Goal: Transaction & Acquisition: Purchase product/service

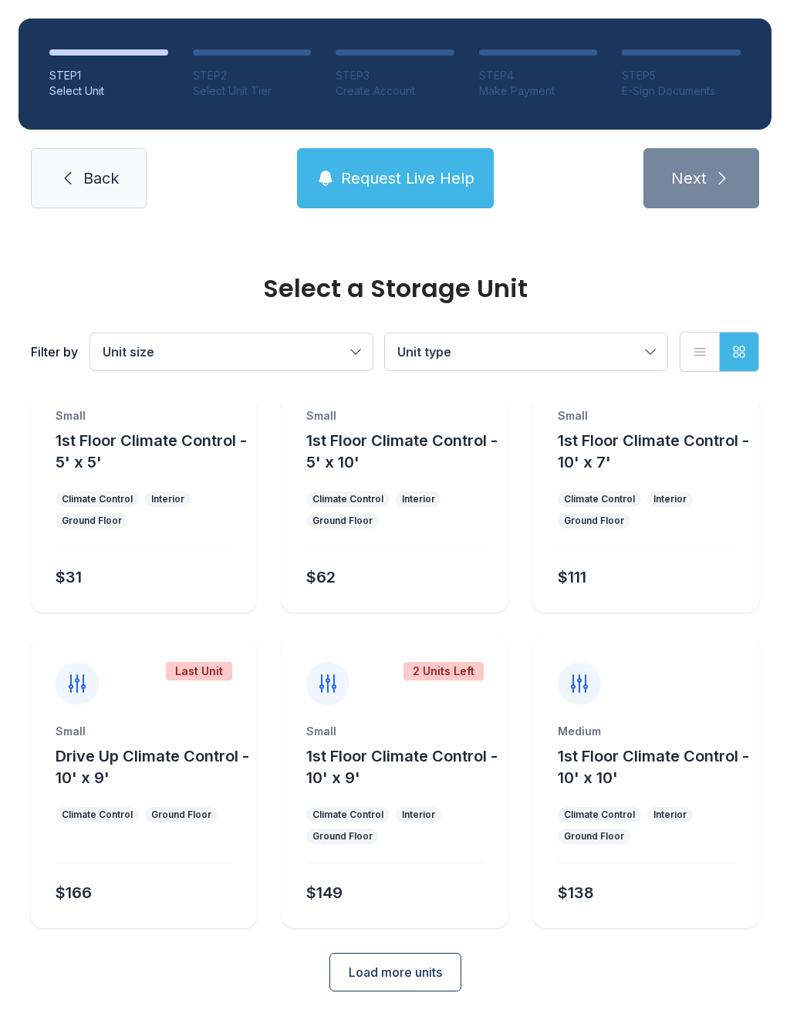
scroll to position [83, 0]
click at [414, 975] on span "Load more units" at bounding box center [395, 973] width 93 height 19
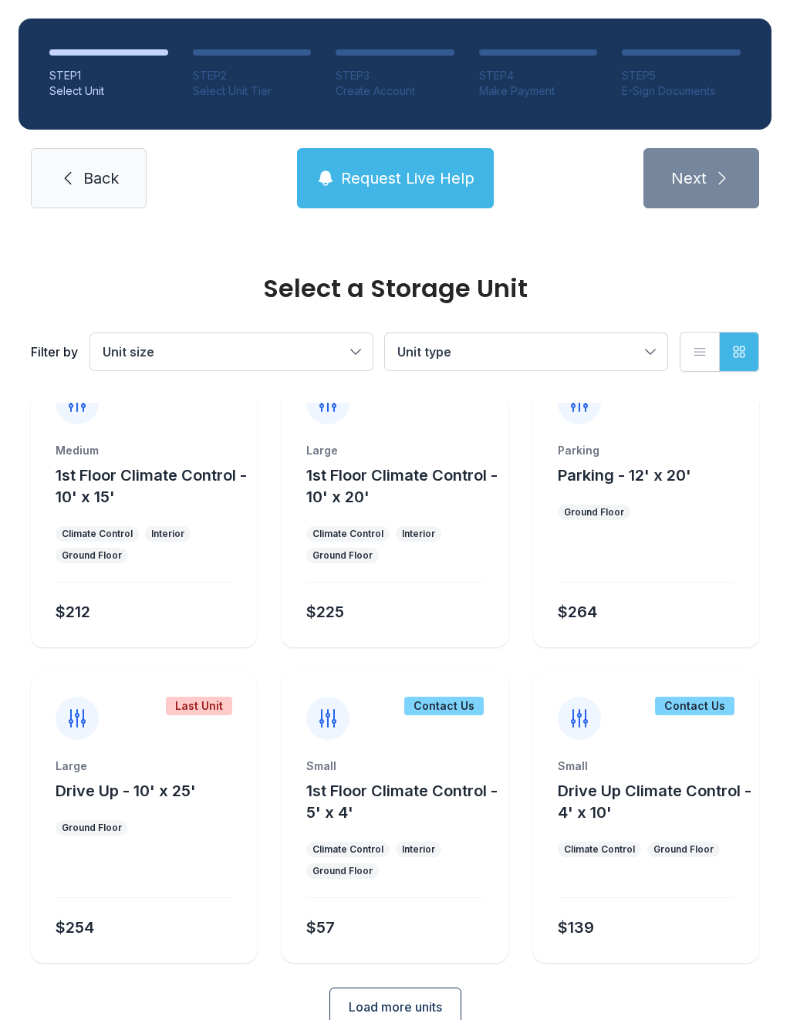
scroll to position [681, 0]
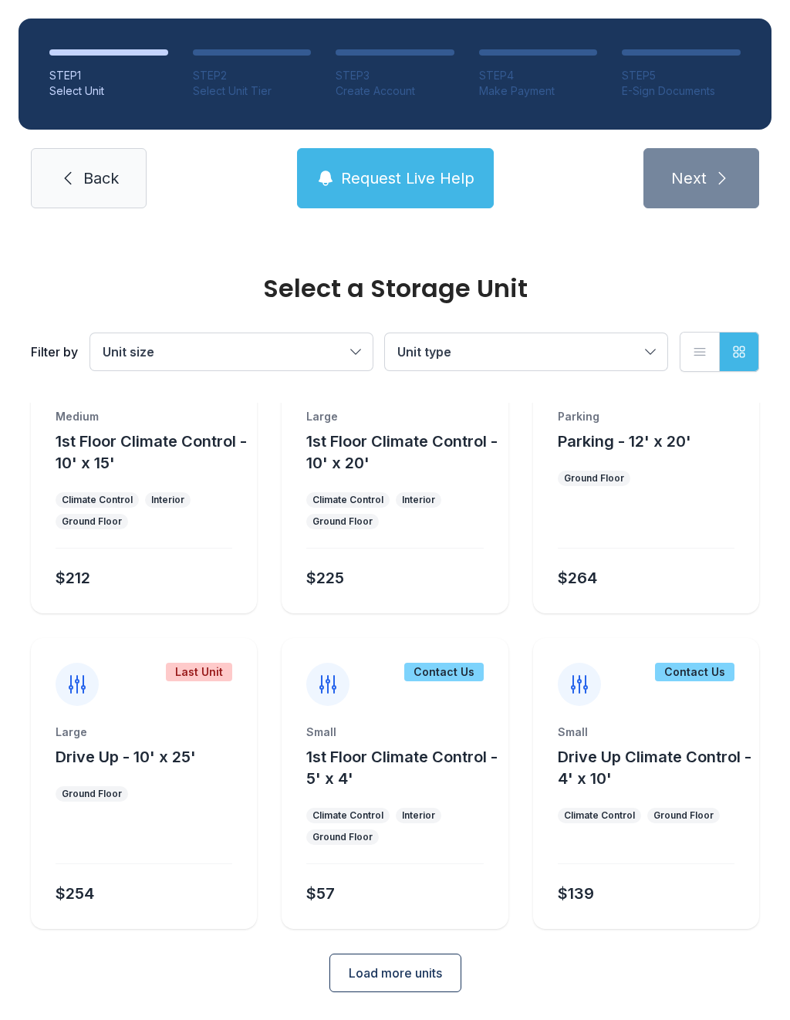
click at [417, 977] on span "Load more units" at bounding box center [395, 973] width 93 height 19
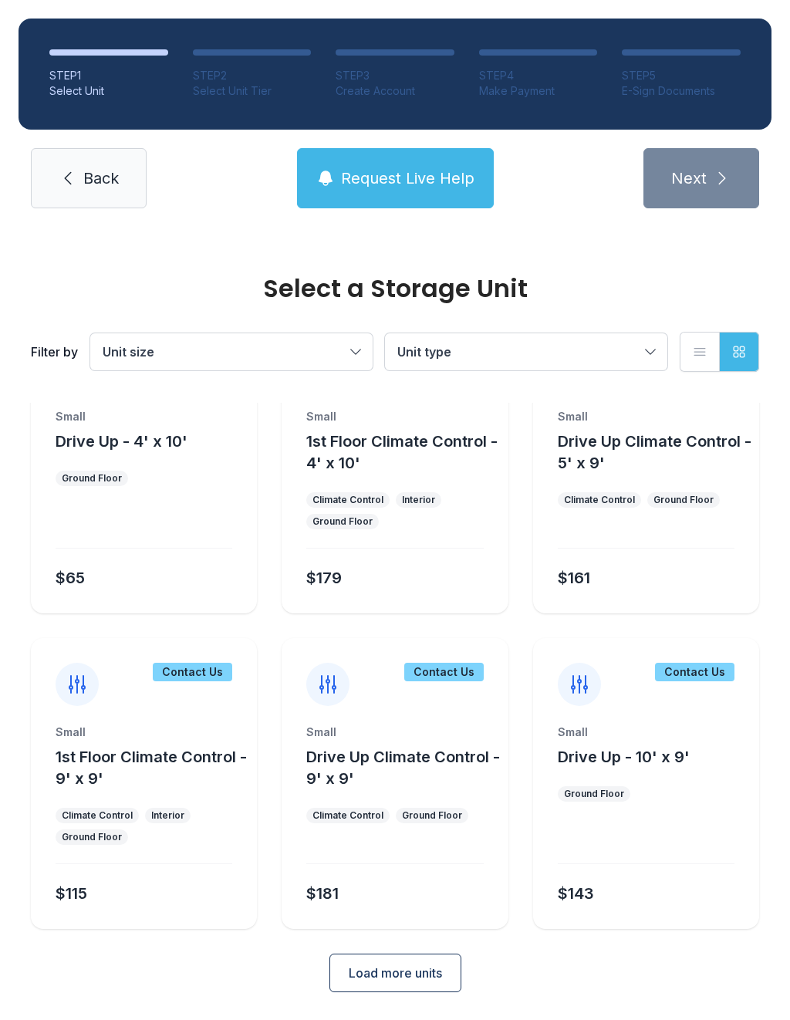
click at [424, 976] on span "Load more units" at bounding box center [395, 973] width 93 height 19
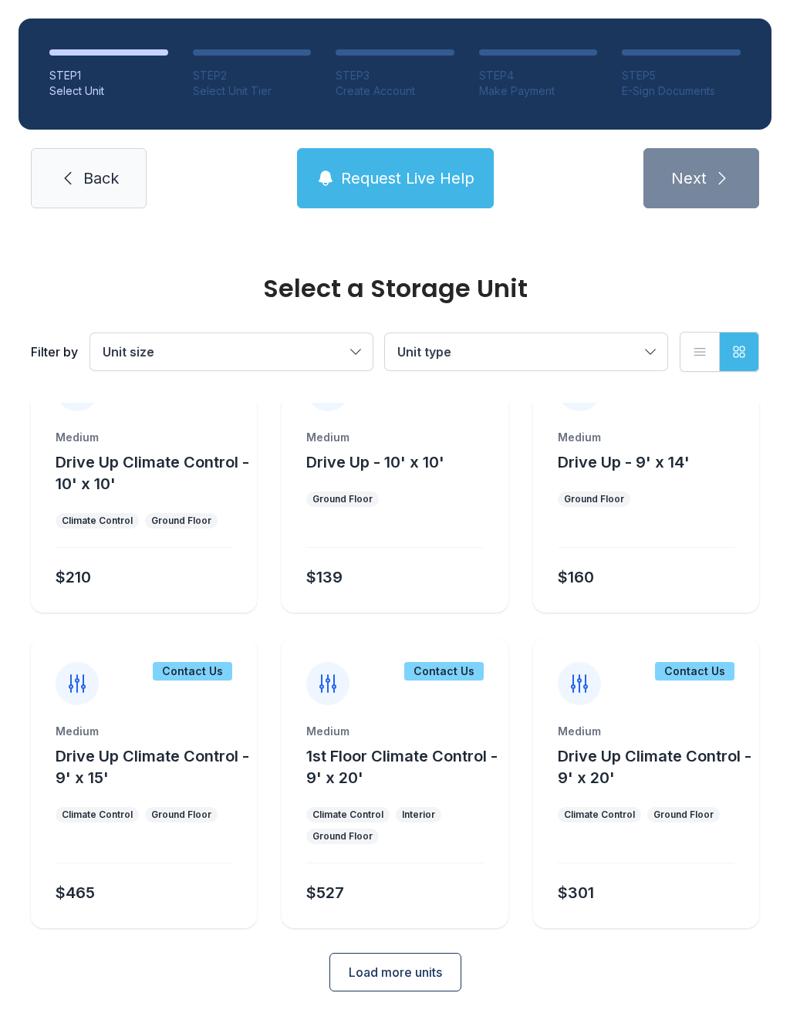
scroll to position [1955, 0]
click at [449, 980] on button "Load more units" at bounding box center [395, 973] width 132 height 39
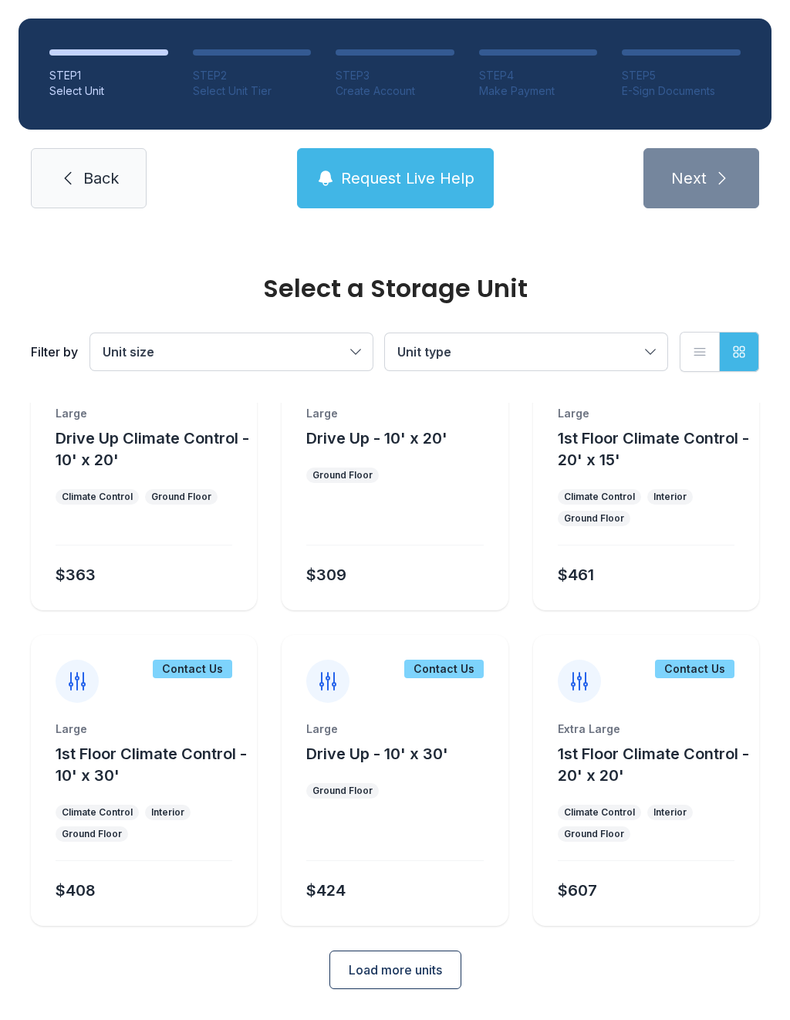
scroll to position [2587, 0]
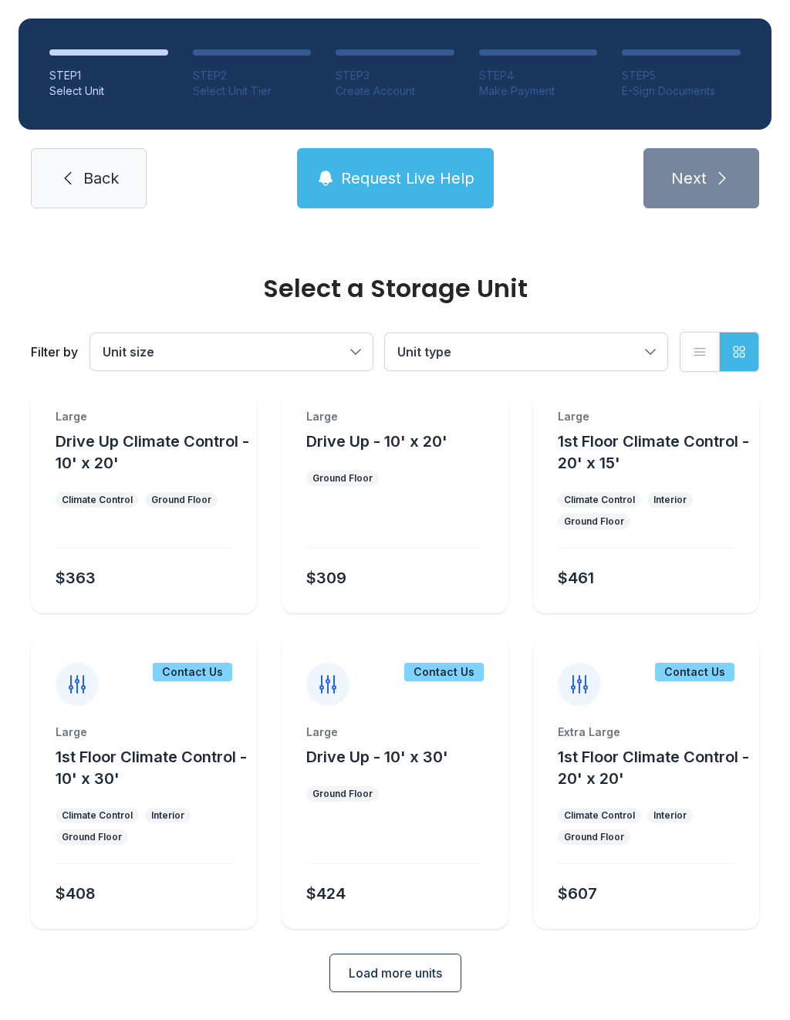
click at [404, 977] on span "Load more units" at bounding box center [395, 973] width 93 height 19
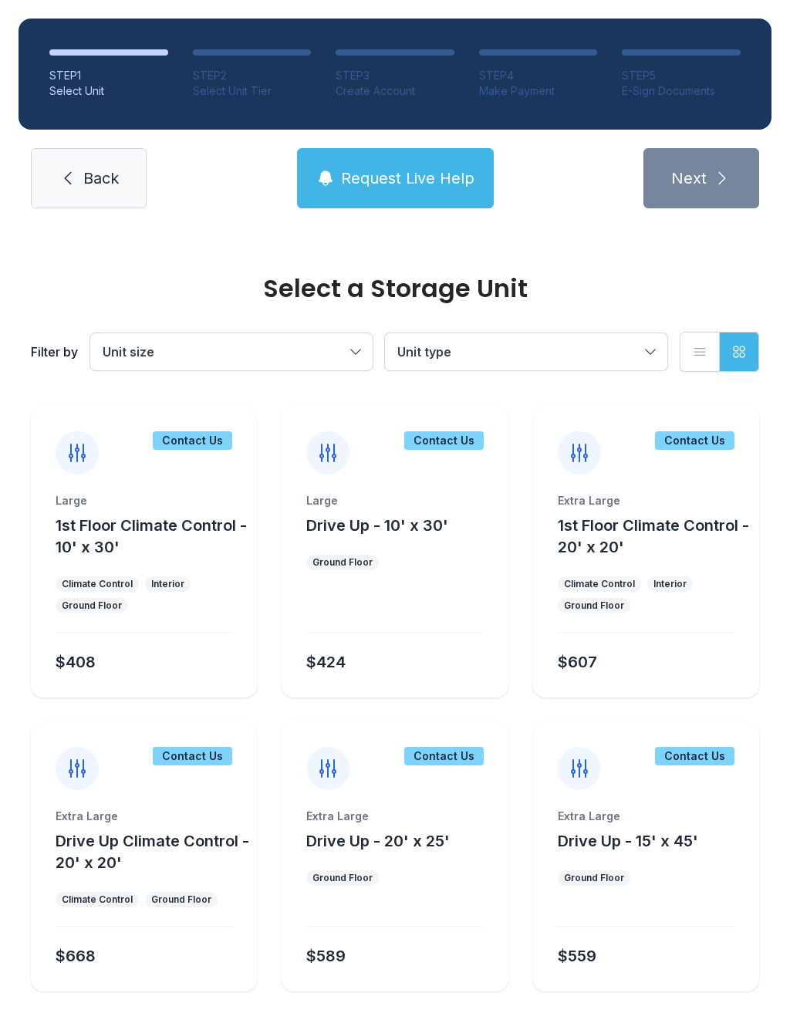
scroll to position [2817, 0]
click at [140, 591] on ul "Climate Control Interior Ground Floor" at bounding box center [144, 595] width 177 height 37
click at [155, 620] on div "Large 1st Floor Climate Control - 10' x 30' Climate Control Interior Ground Flo…" at bounding box center [144, 596] width 226 height 204
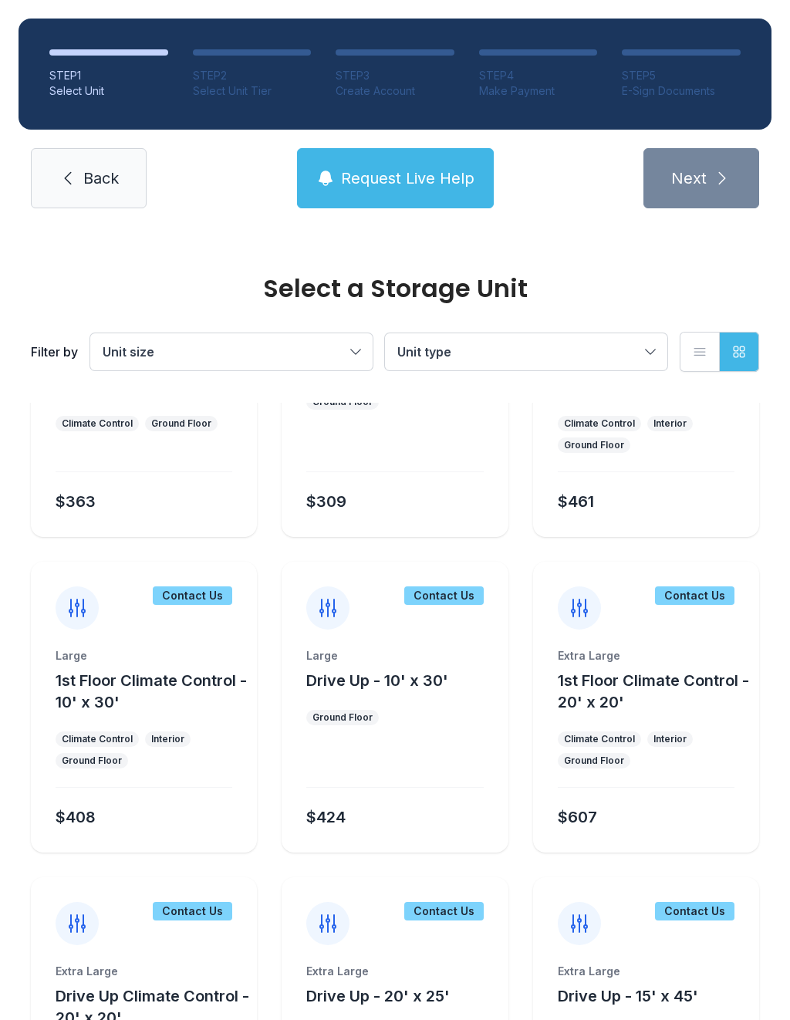
scroll to position [2659, 0]
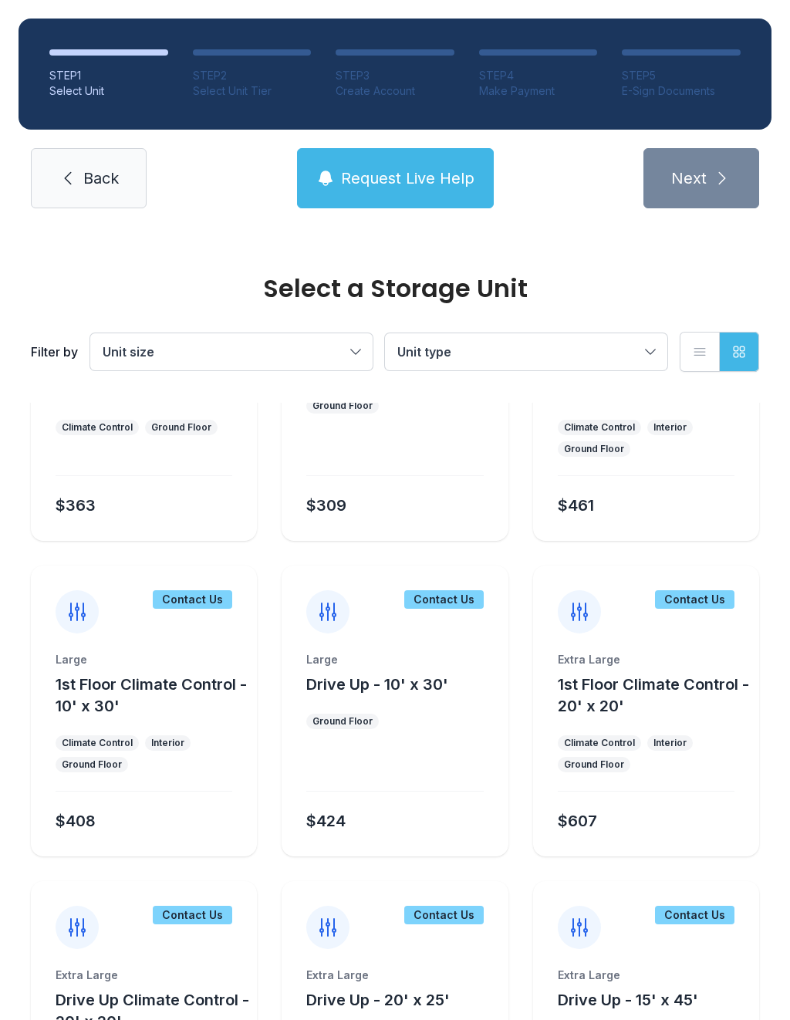
click at [126, 742] on div "Climate Control" at bounding box center [97, 743] width 71 height 12
click at [156, 727] on div "Large 1st Floor Climate Control - 10' x 30' Climate Control Interior Ground Flo…" at bounding box center [144, 754] width 226 height 204
click at [161, 745] on div "Interior" at bounding box center [167, 743] width 33 height 12
click at [134, 615] on div "Contact Us" at bounding box center [144, 600] width 226 height 68
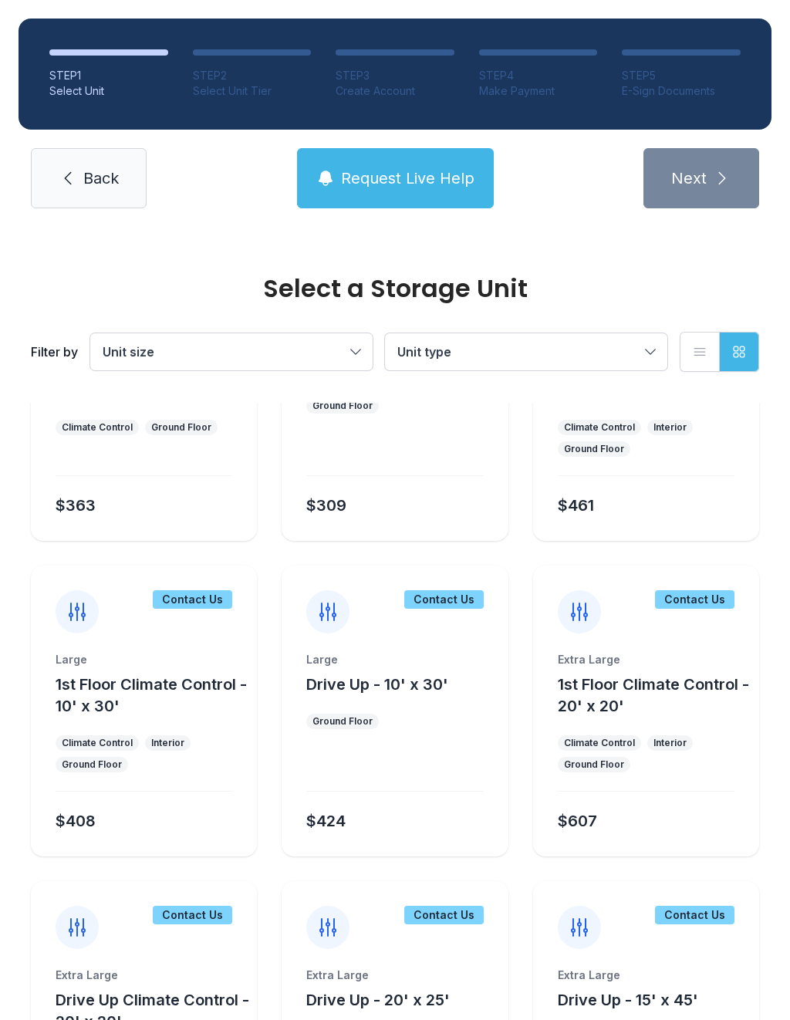
click at [149, 616] on div "Contact Us" at bounding box center [144, 600] width 226 height 68
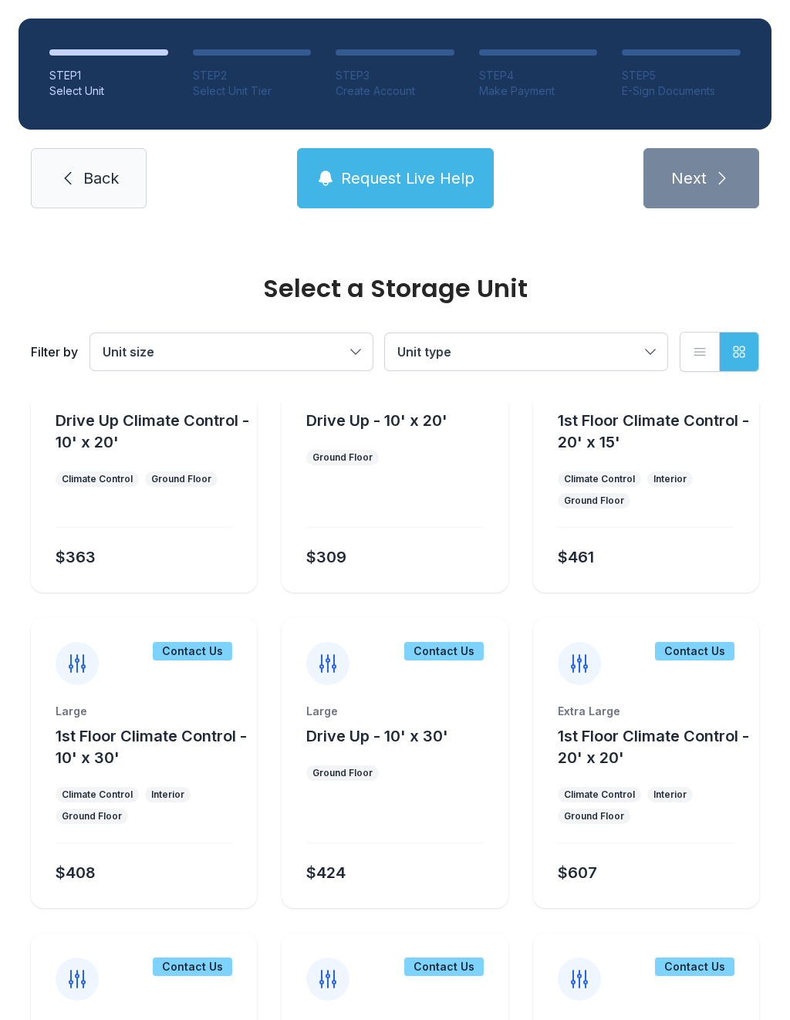
scroll to position [2608, 0]
click at [686, 791] on div "Interior" at bounding box center [670, 793] width 46 height 15
click at [392, 173] on span "Request Live Help" at bounding box center [407, 178] width 133 height 22
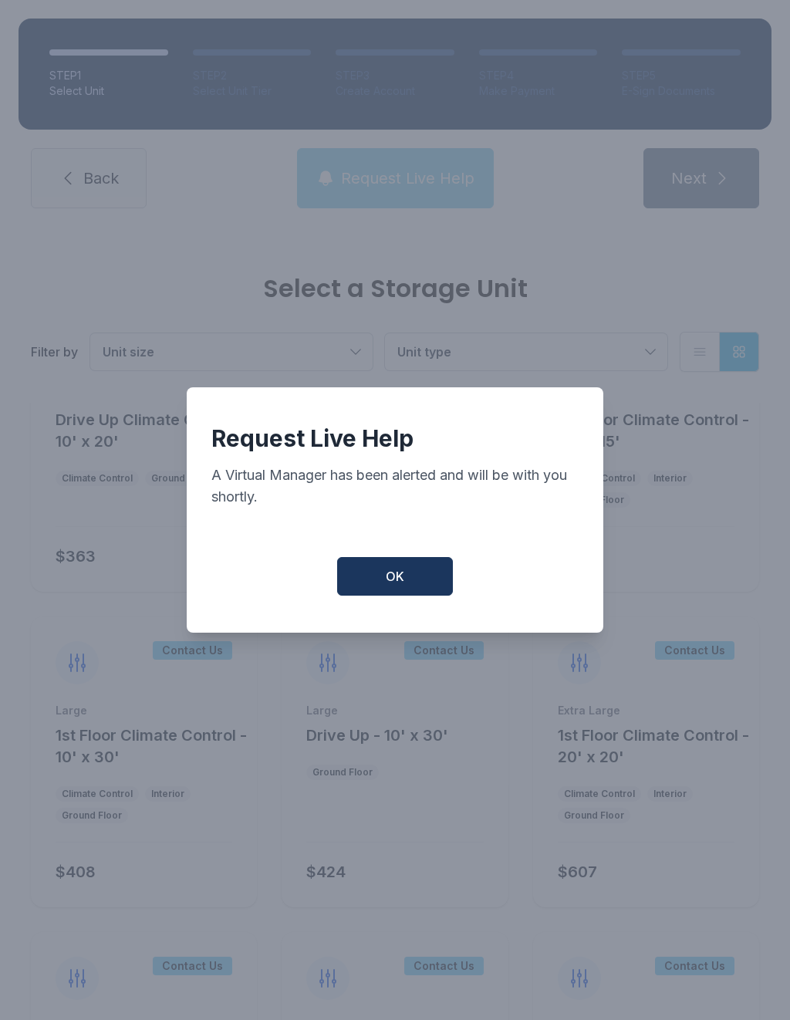
click at [363, 575] on button "OK" at bounding box center [395, 576] width 116 height 39
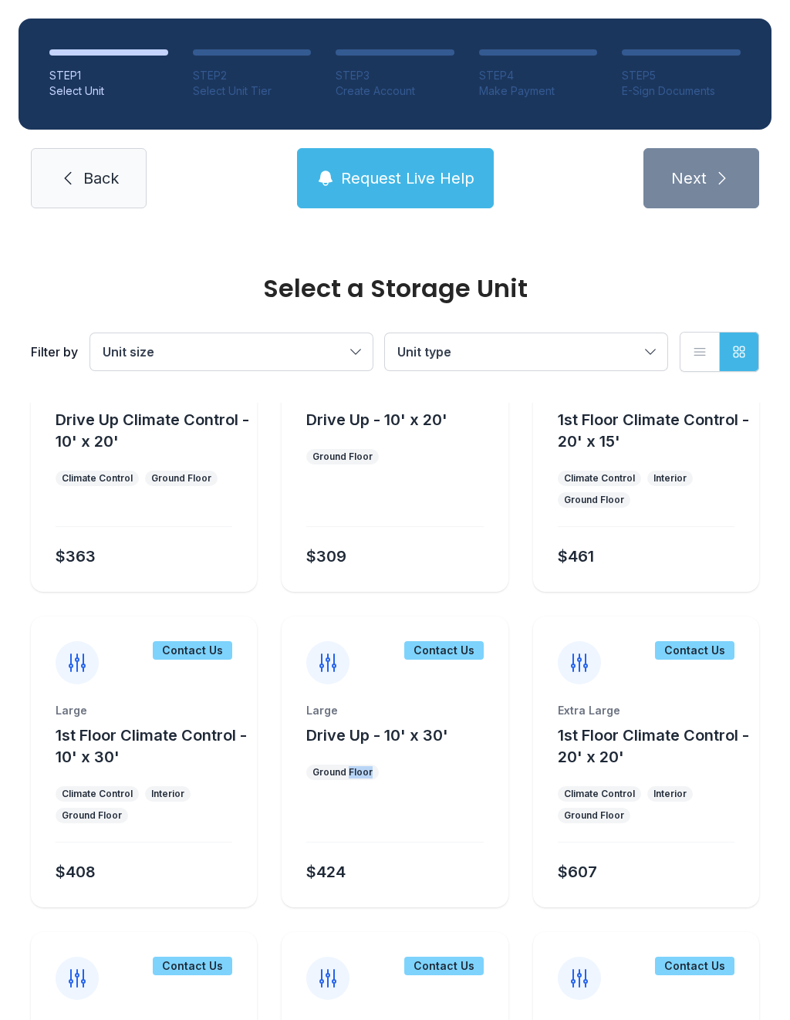
click at [390, 857] on div "$424" at bounding box center [391, 869] width 183 height 28
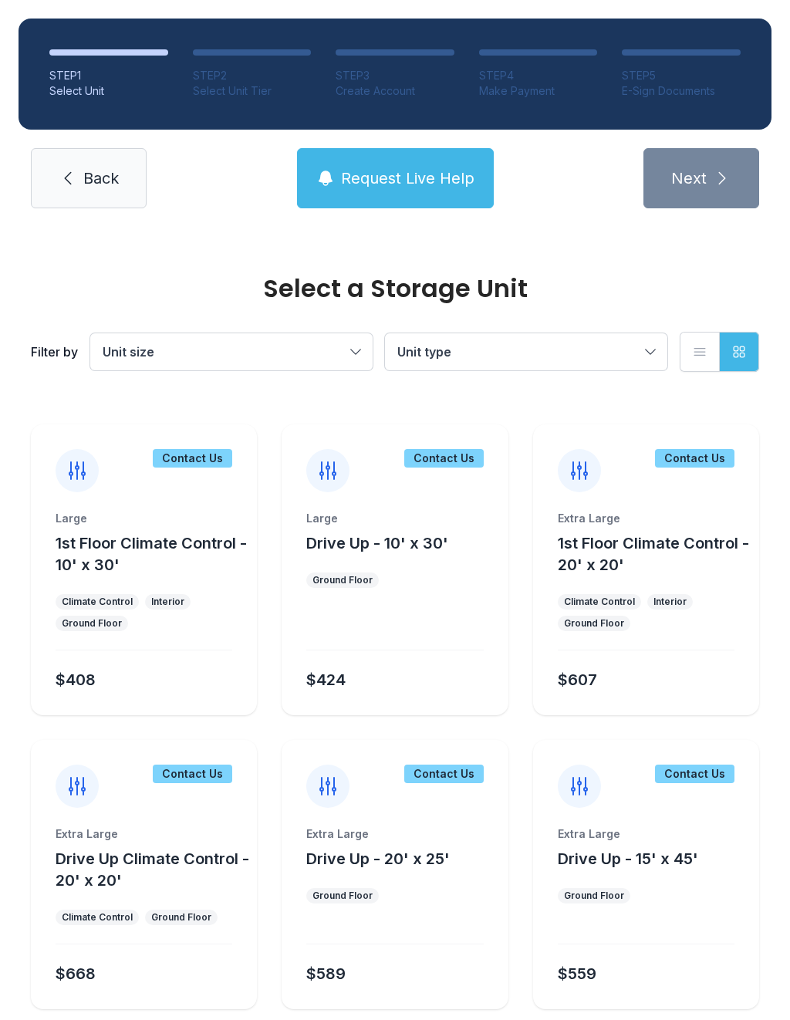
scroll to position [2799, 0]
click at [394, 637] on div at bounding box center [394, 629] width 177 height 44
click at [396, 640] on div at bounding box center [394, 629] width 177 height 44
click at [392, 621] on div at bounding box center [394, 629] width 177 height 44
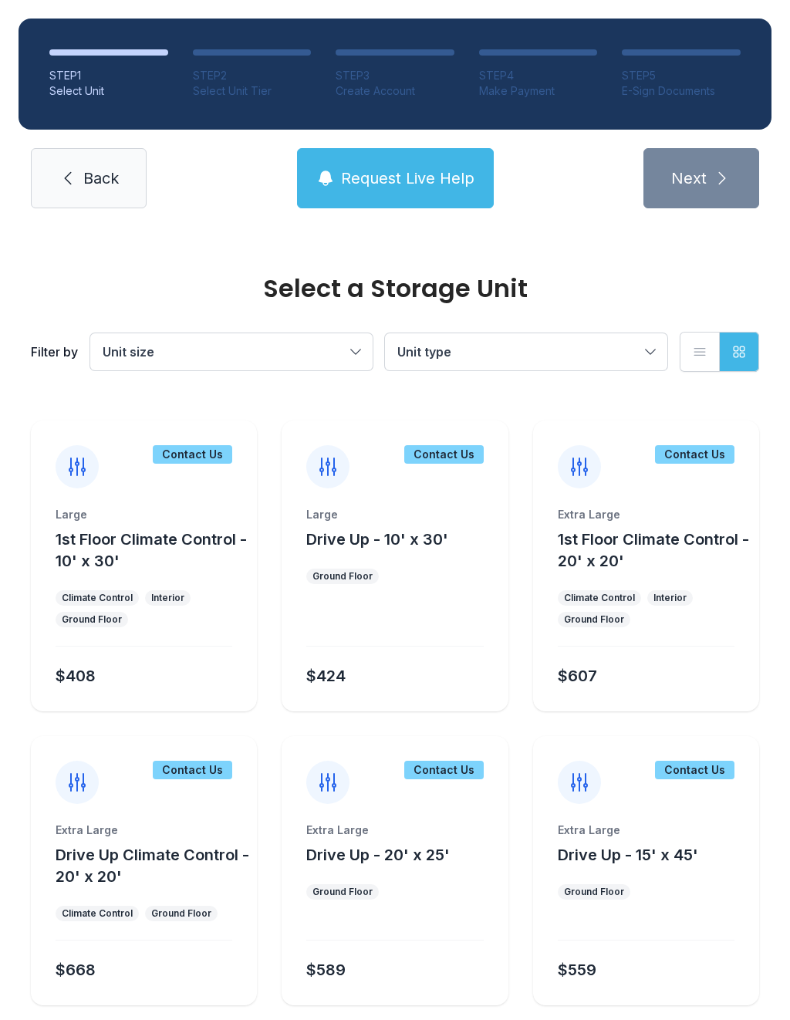
click at [376, 589] on div "Large Drive Up - 10' x 30' Ground Floor $424" at bounding box center [395, 609] width 226 height 204
click at [123, 173] on link "Back" at bounding box center [89, 178] width 116 height 60
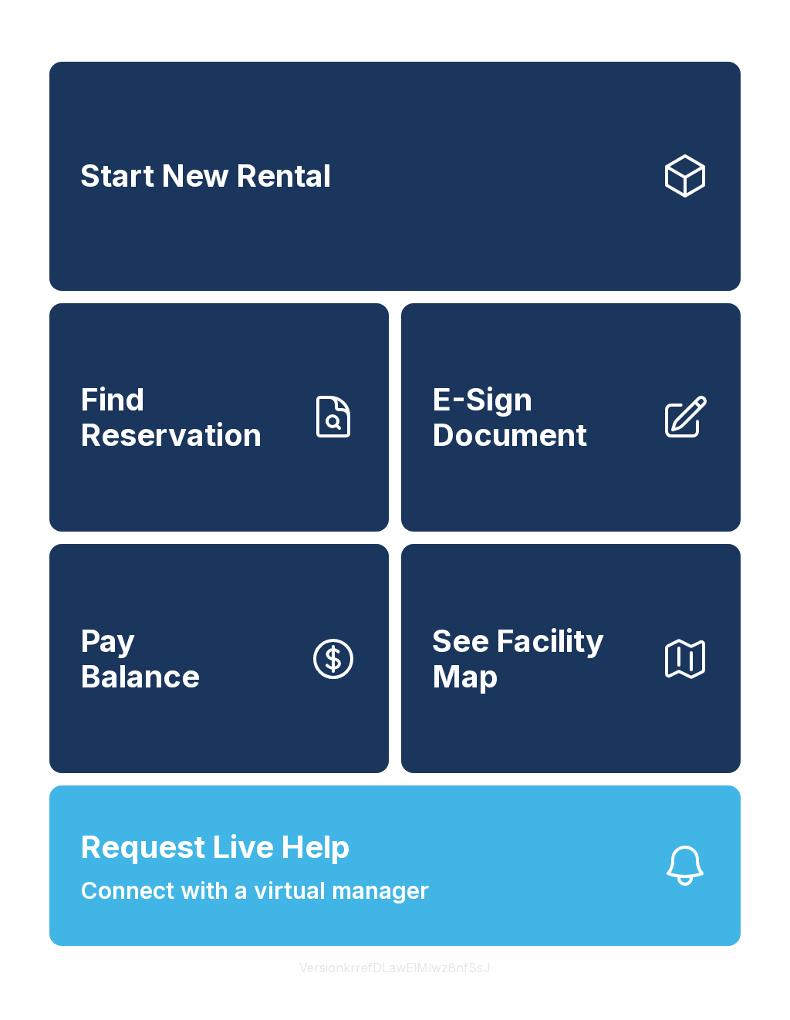
click at [242, 452] on span "Find Reservation" at bounding box center [188, 417] width 216 height 70
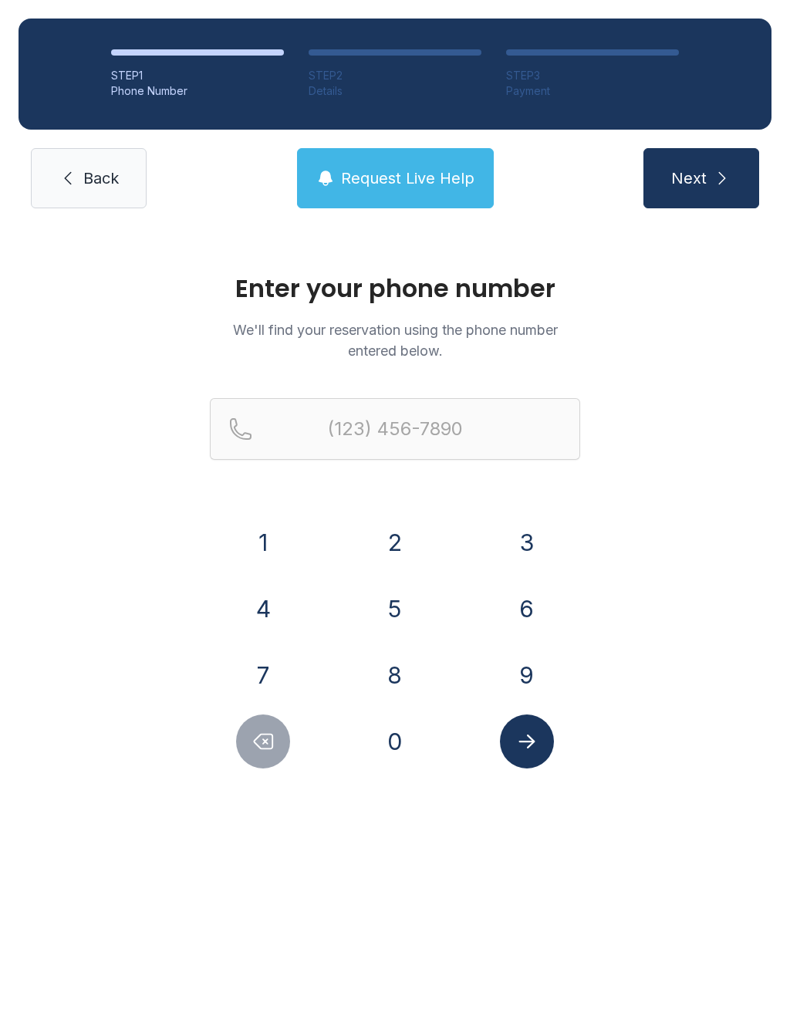
click at [100, 178] on span "Back" at bounding box center [100, 178] width 35 height 22
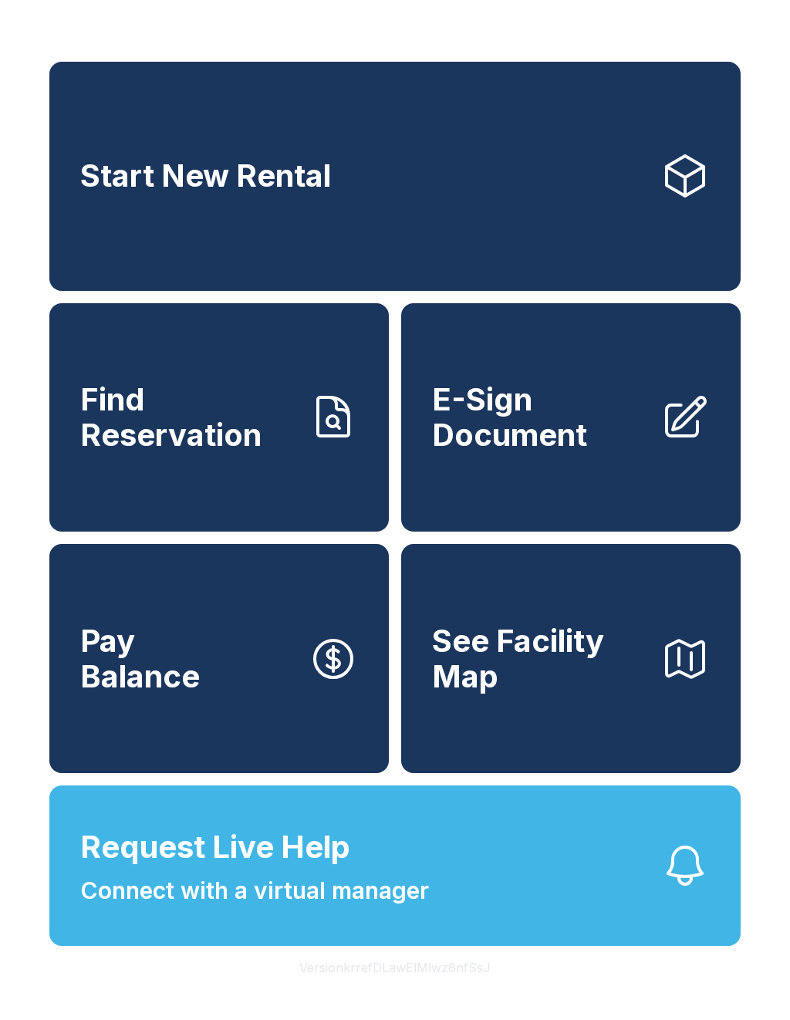
click at [205, 475] on link "Find Reservation" at bounding box center [219, 417] width 340 height 229
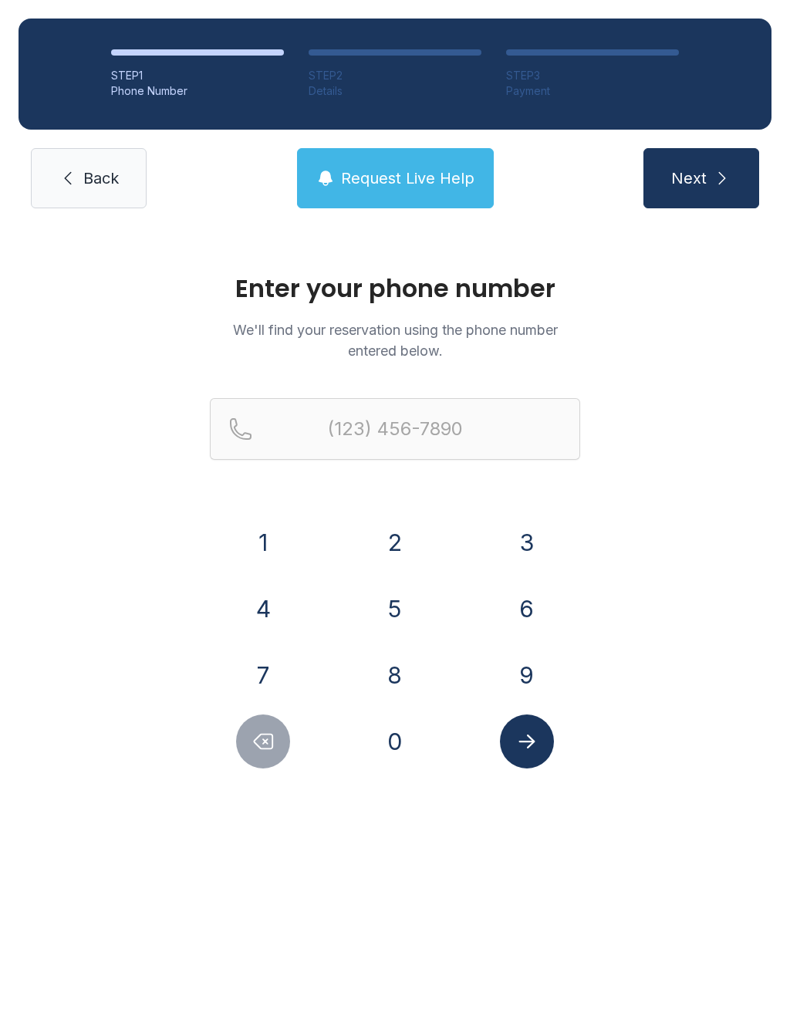
click at [67, 189] on link "Back" at bounding box center [89, 178] width 116 height 60
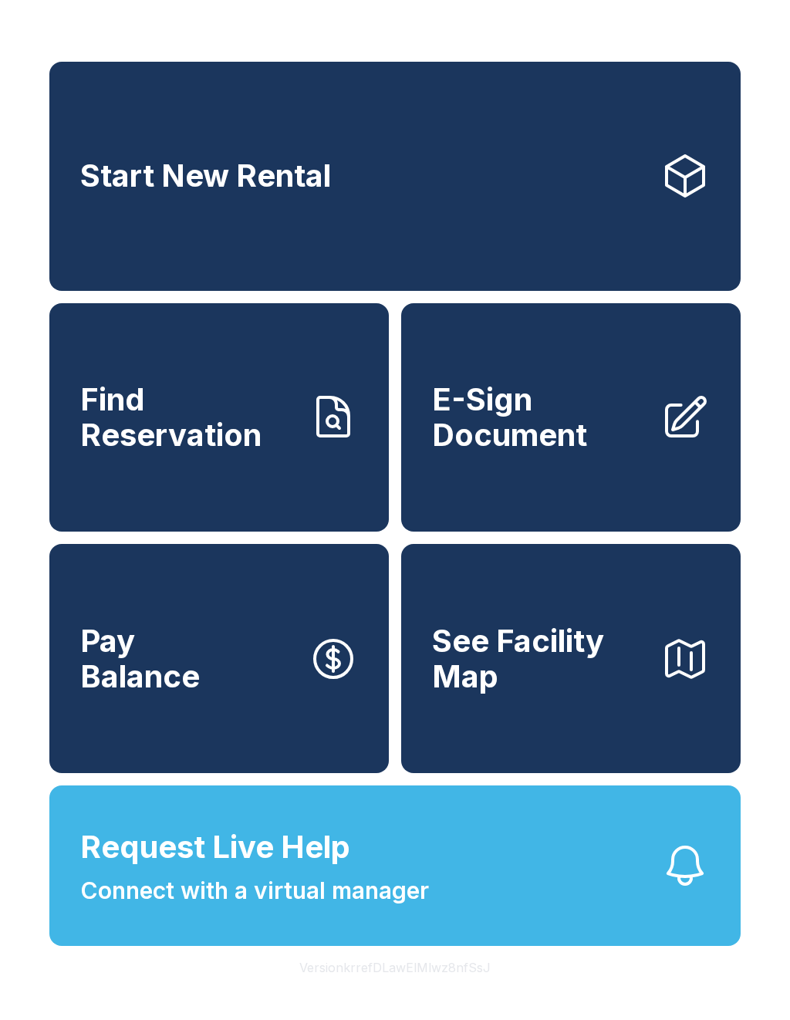
click at [126, 471] on link "Find Reservation" at bounding box center [219, 417] width 340 height 229
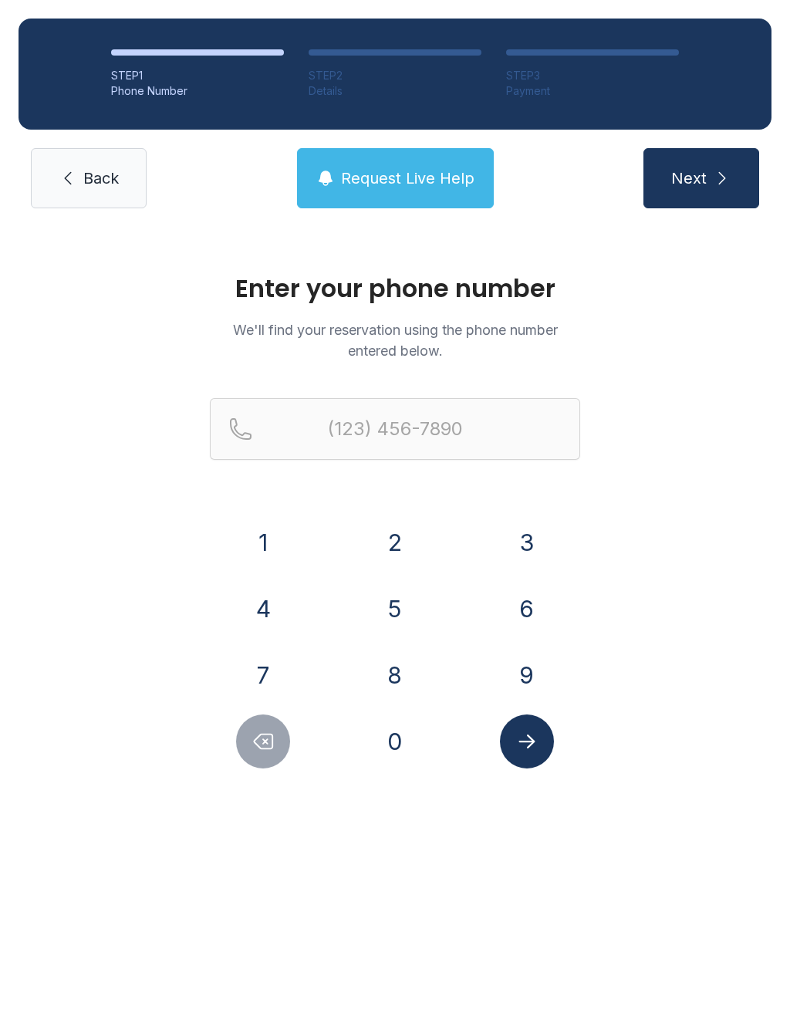
click at [63, 195] on link "Back" at bounding box center [89, 178] width 116 height 60
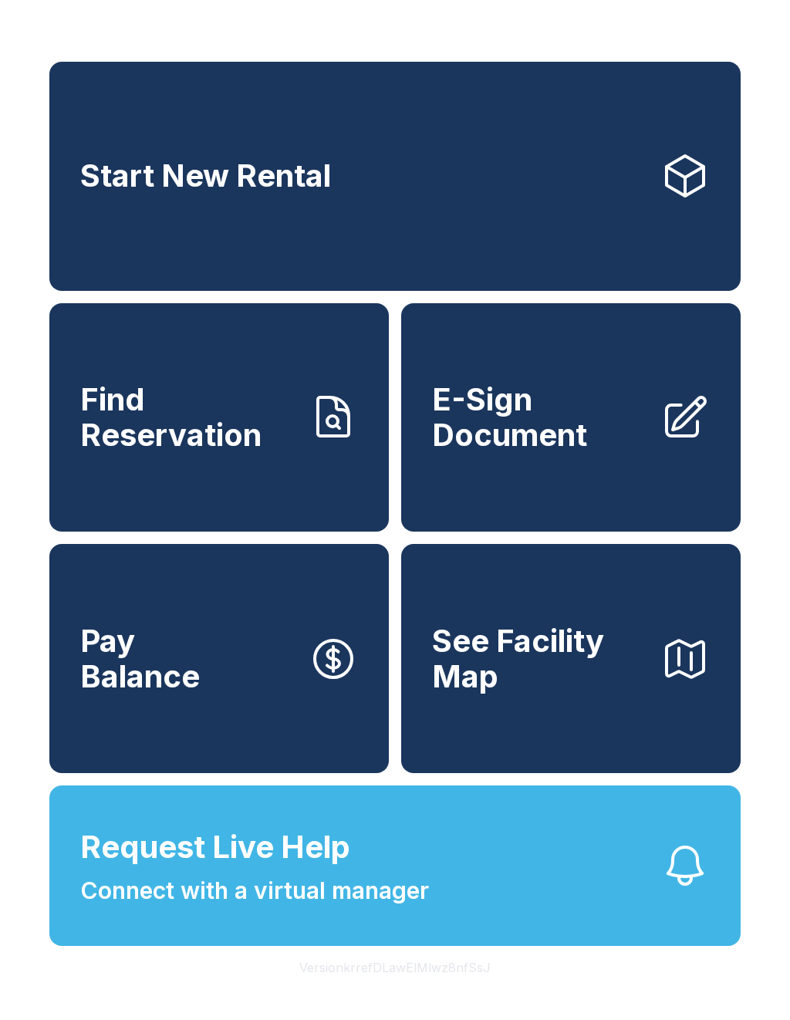
click at [130, 445] on span "Find Reservation" at bounding box center [188, 417] width 216 height 70
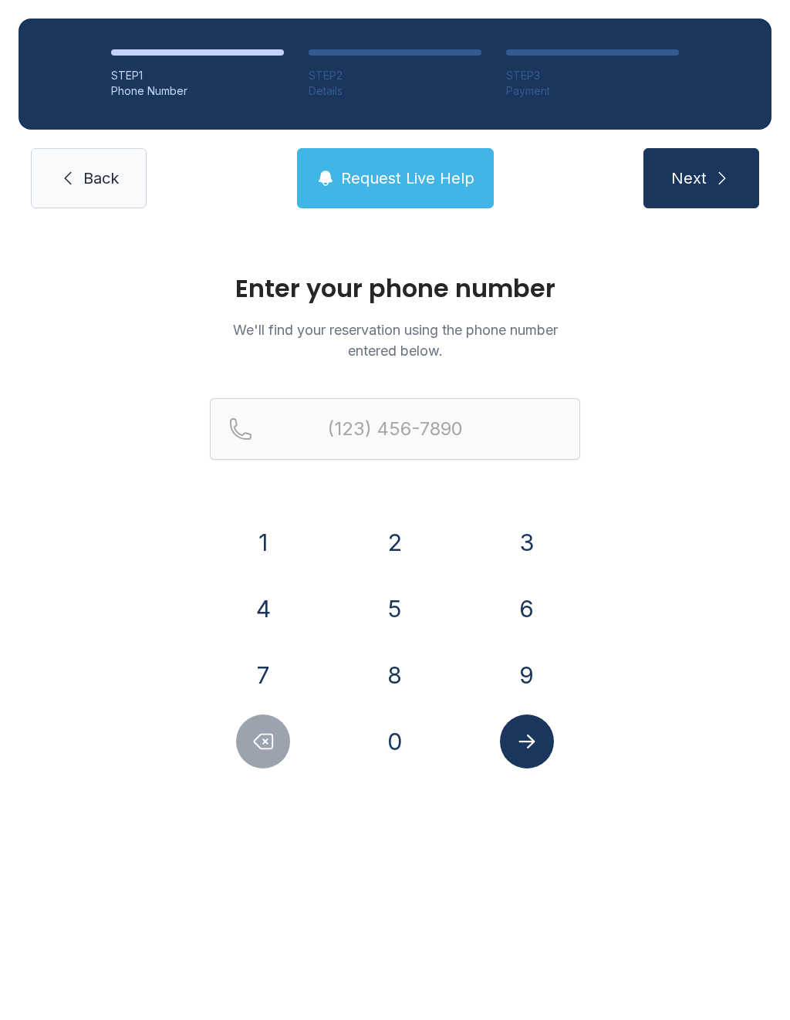
click at [69, 177] on icon at bounding box center [68, 178] width 19 height 19
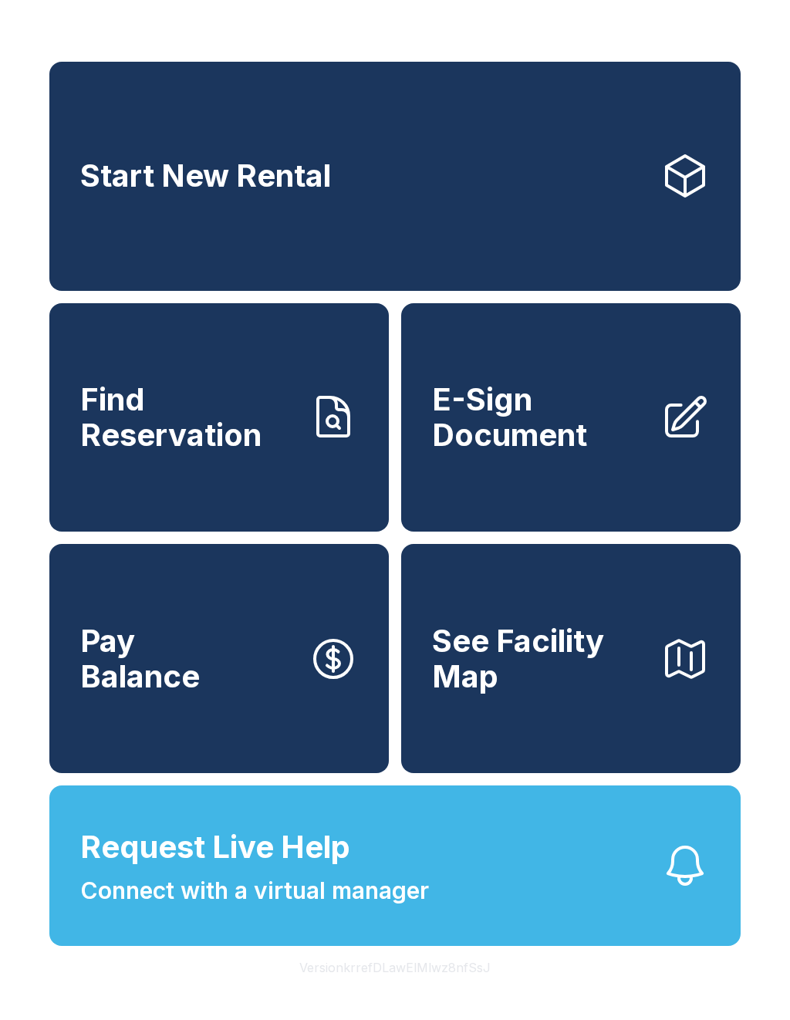
click at [419, 238] on link "Start New Rental" at bounding box center [394, 176] width 691 height 229
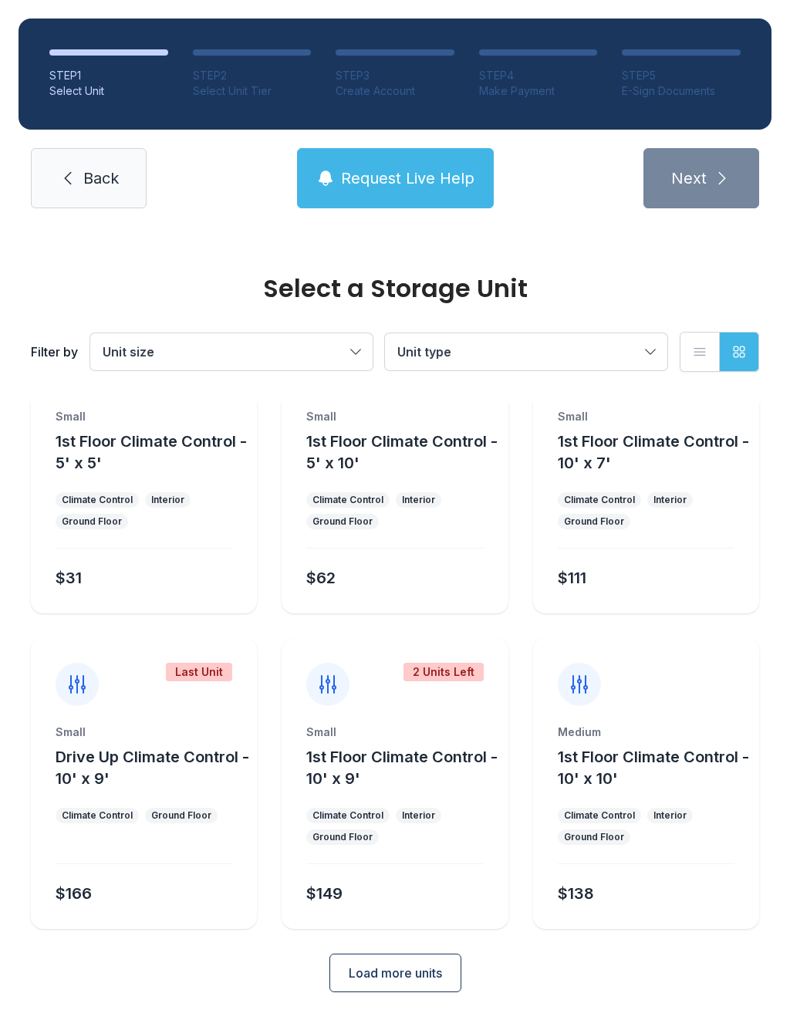
click at [414, 979] on span "Load more units" at bounding box center [395, 973] width 93 height 19
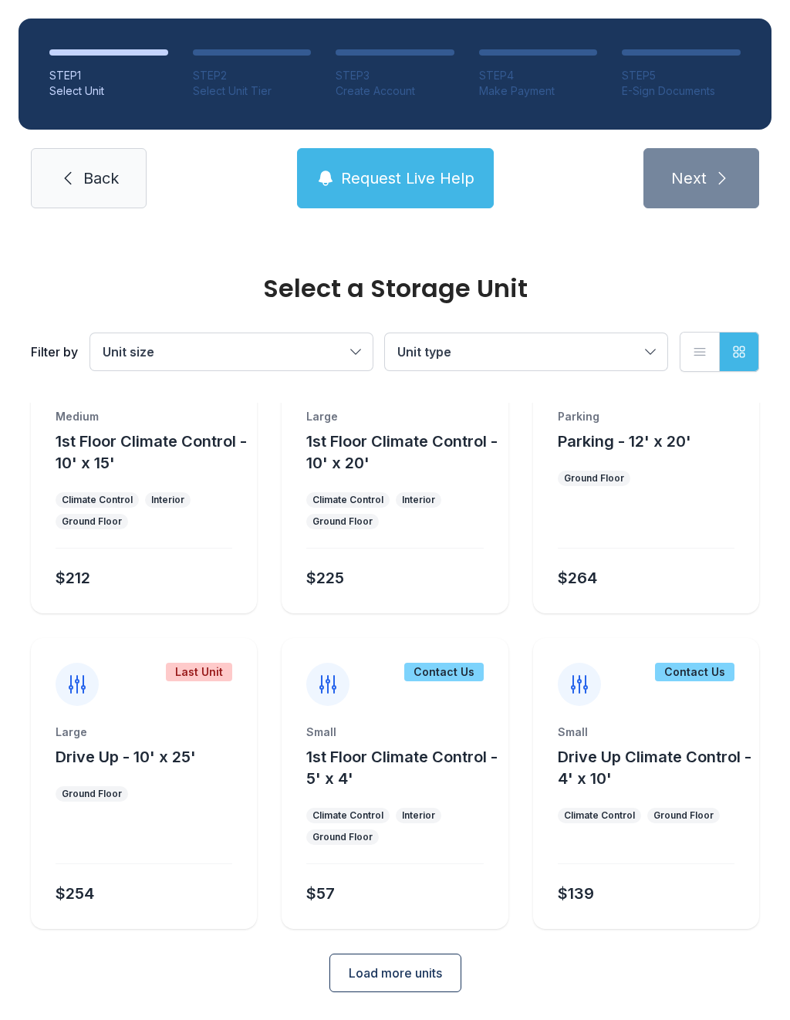
click at [403, 990] on button "Load more units" at bounding box center [395, 973] width 132 height 39
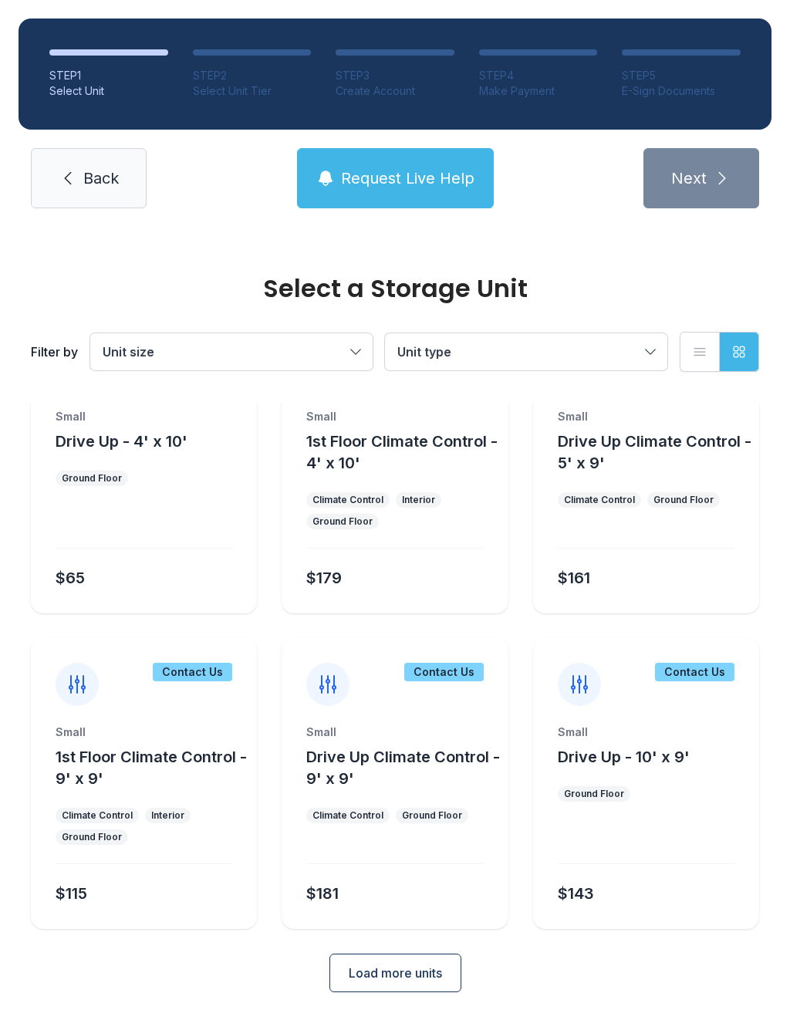
click at [373, 956] on button "Load more units" at bounding box center [395, 973] width 132 height 39
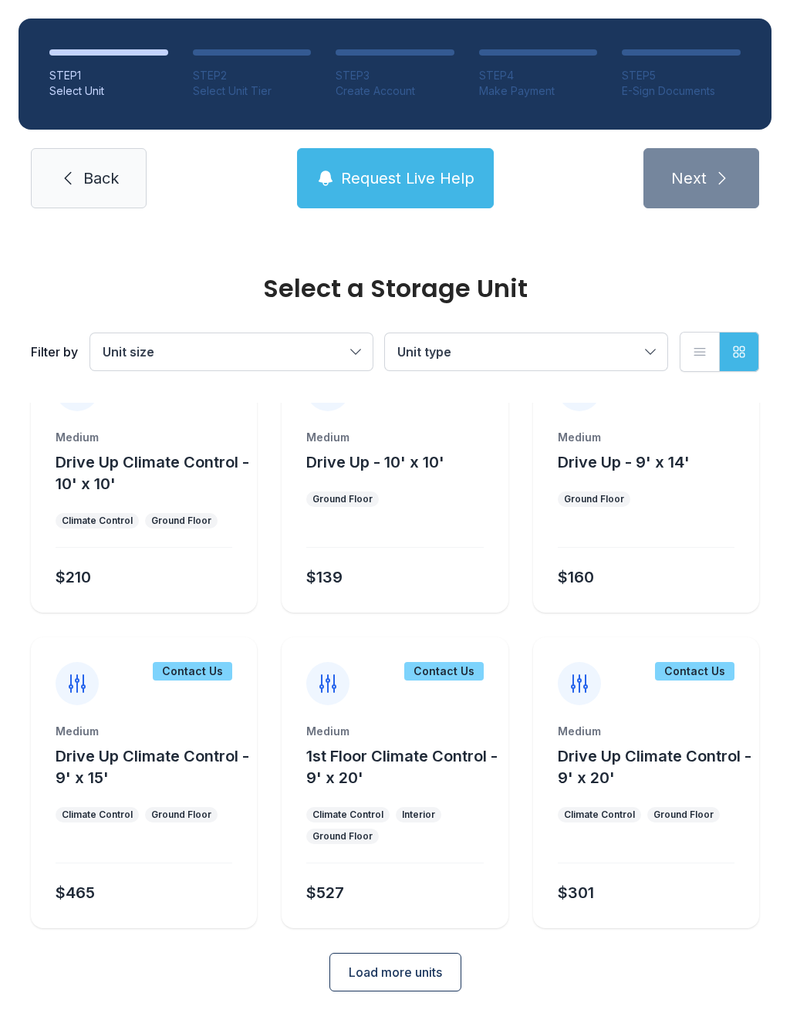
scroll to position [1955, 0]
click at [377, 971] on span "Load more units" at bounding box center [395, 973] width 93 height 19
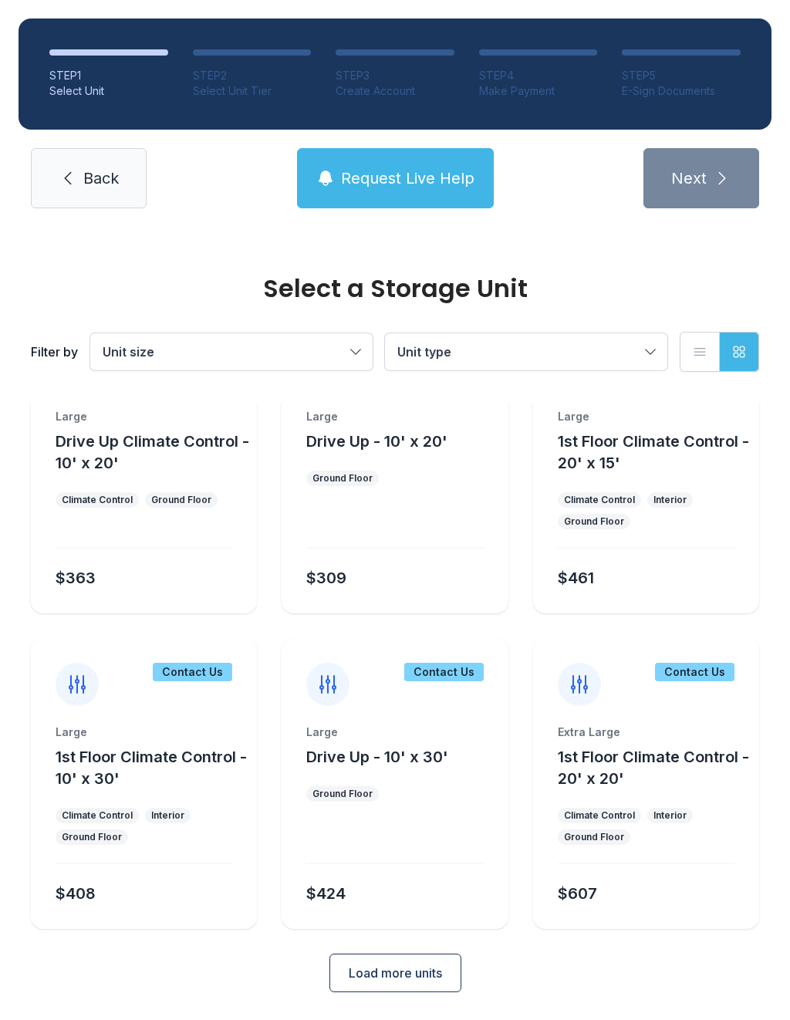
click at [364, 965] on span "Load more units" at bounding box center [395, 973] width 93 height 19
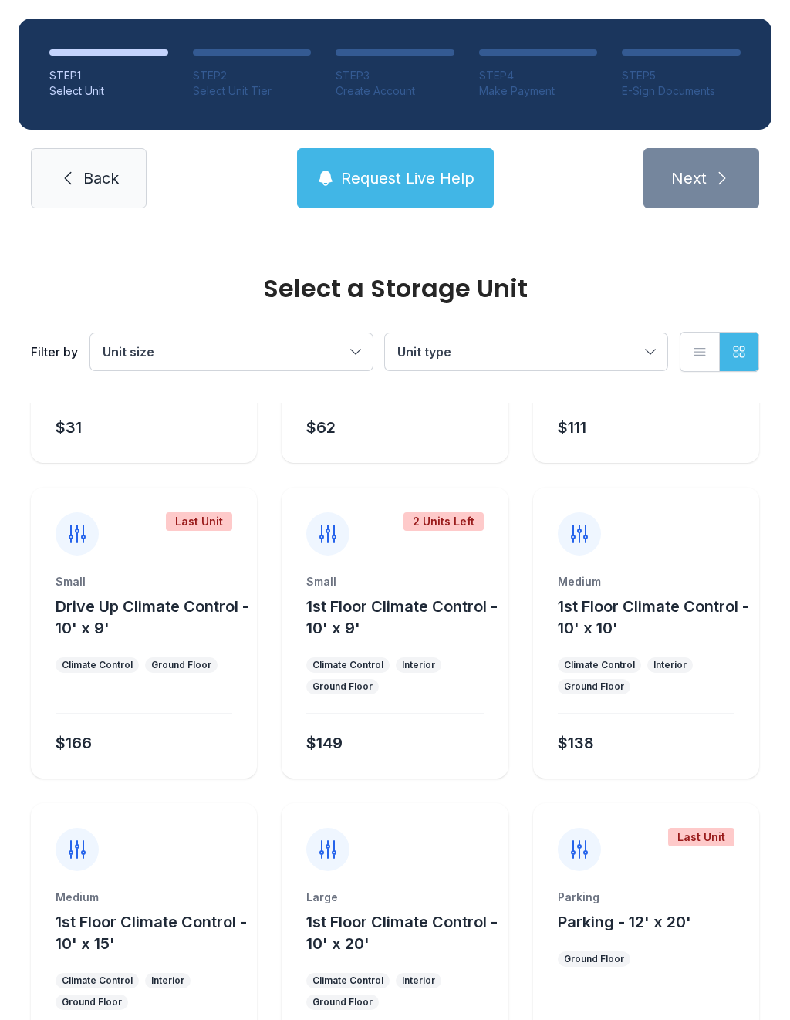
scroll to position [236, 0]
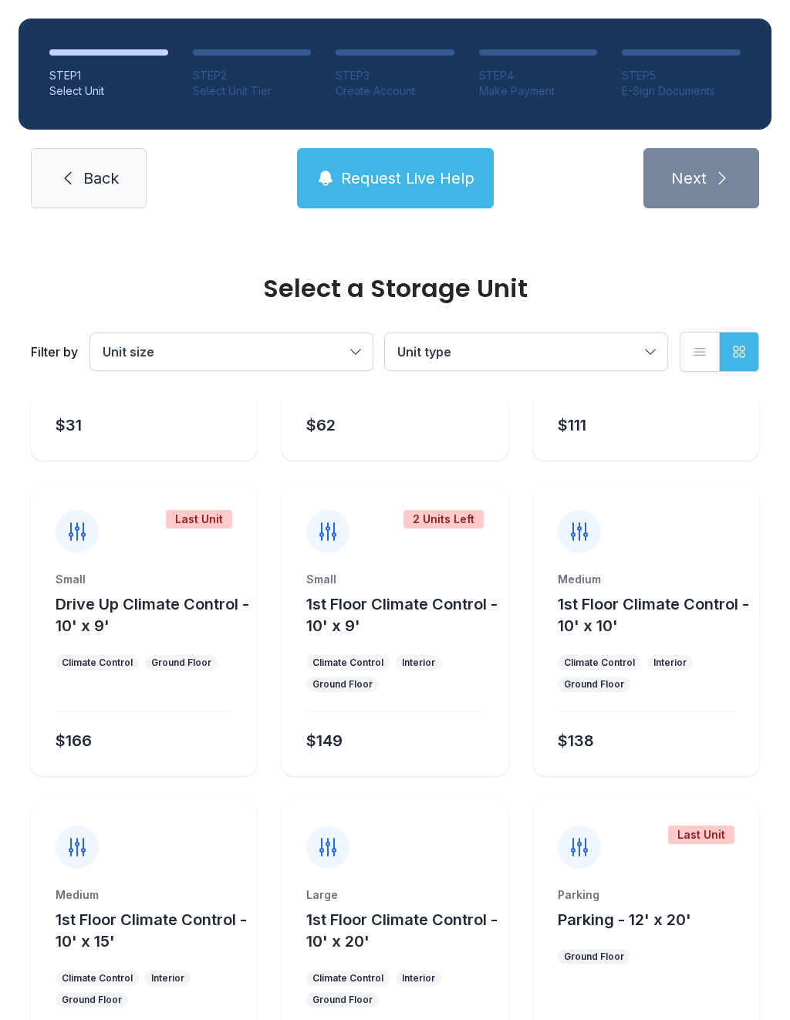
click at [653, 635] on button "1st Floor Climate Control - 10' x 10'" at bounding box center [655, 614] width 195 height 43
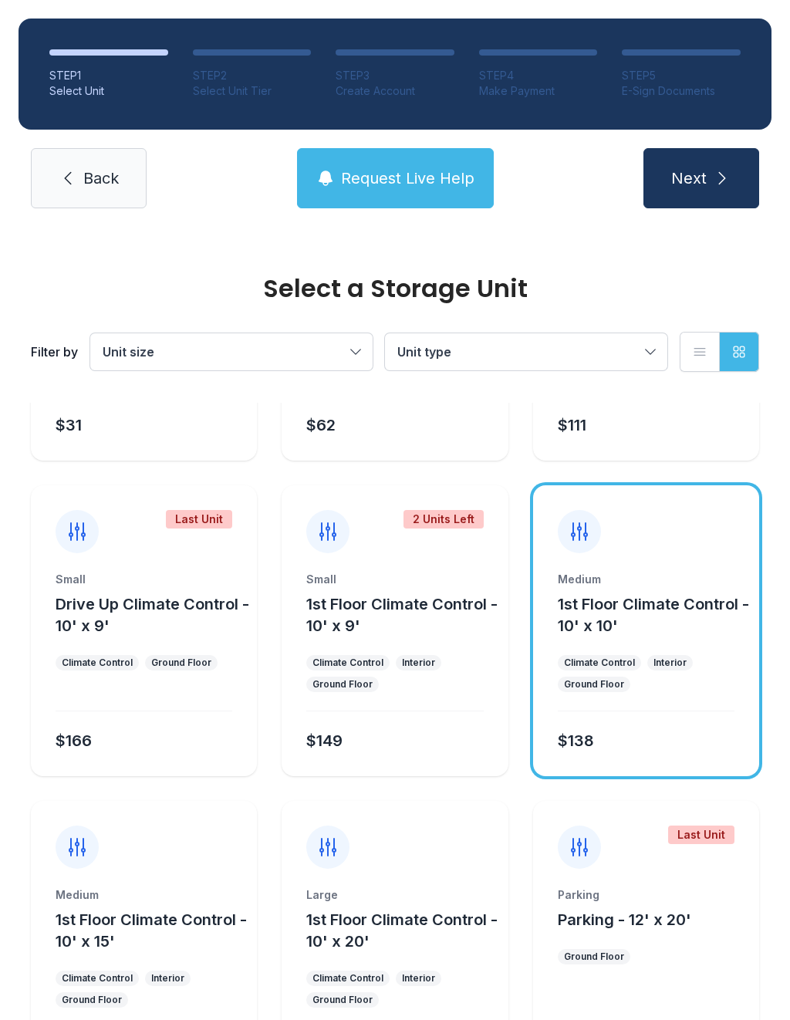
click at [657, 634] on button "1st Floor Climate Control - 10' x 10'" at bounding box center [655, 614] width 195 height 43
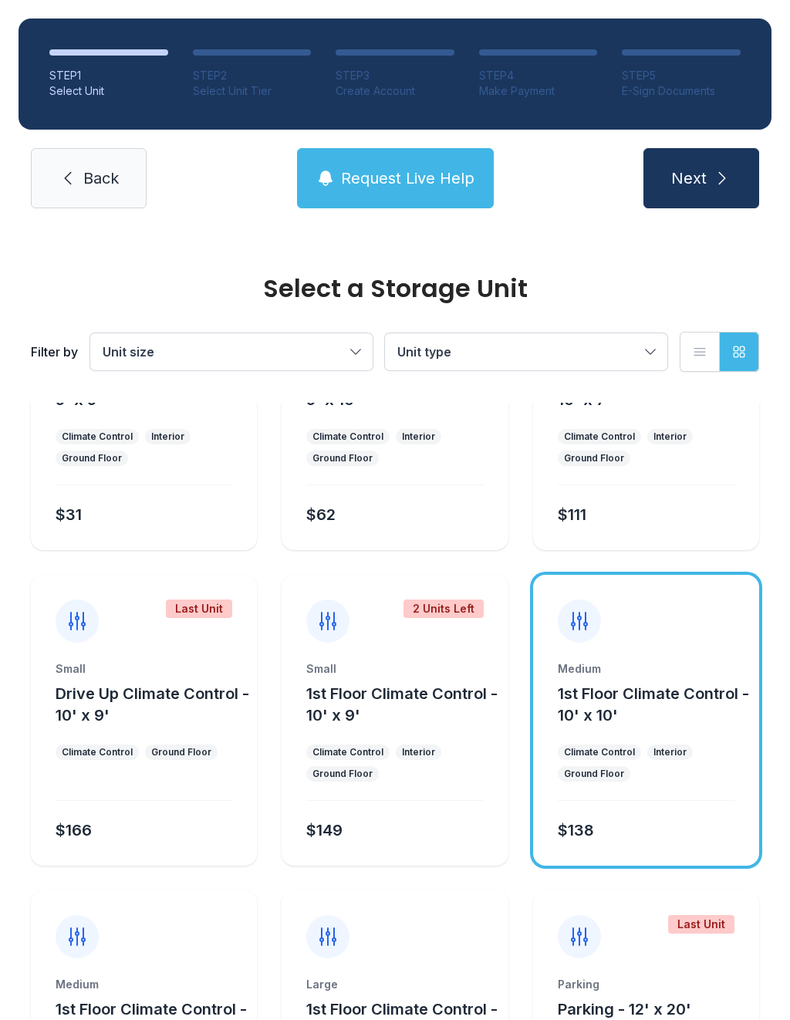
scroll to position [146, 0]
click at [389, 745] on div "Small 1st Floor Climate Control - 10' x 9' Climate Control Interior Ground Floo…" at bounding box center [395, 764] width 226 height 204
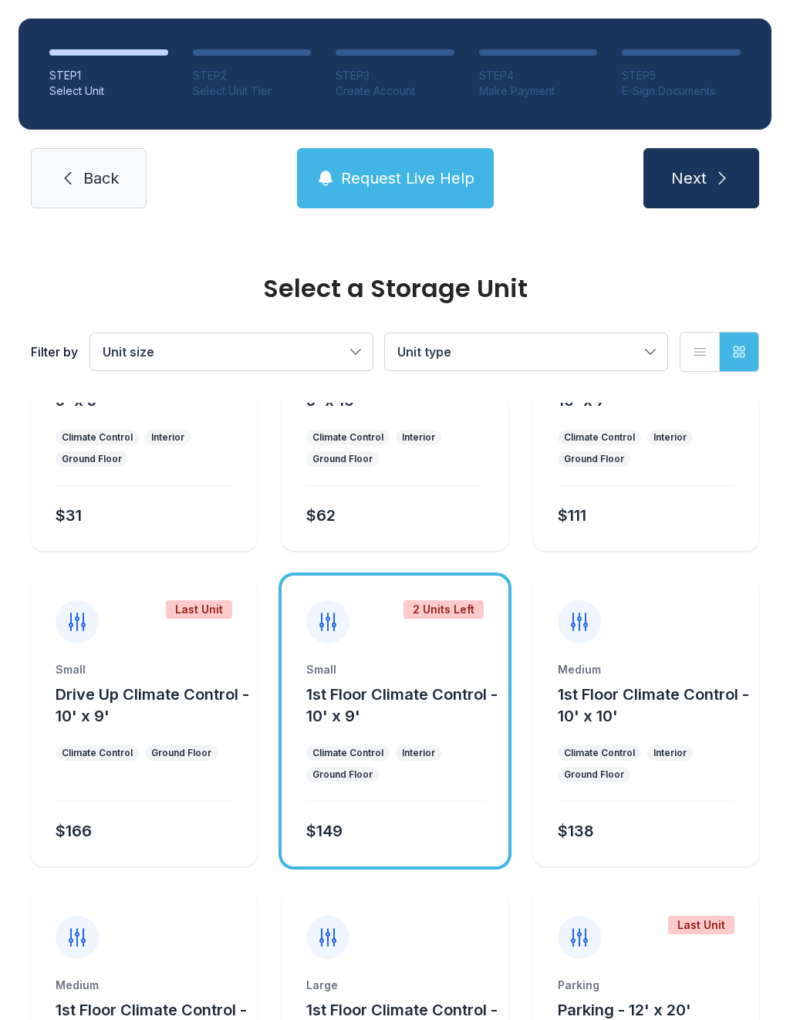
click at [404, 784] on div "Small 1st Floor Climate Control - 10' x 9' Climate Control Interior Ground Floo…" at bounding box center [395, 764] width 226 height 204
click at [411, 782] on ul "Climate Control Interior Ground Floor" at bounding box center [394, 763] width 177 height 37
click at [714, 181] on icon "submit" at bounding box center [722, 178] width 19 height 19
click at [412, 772] on ul "Climate Control Interior Ground Floor" at bounding box center [394, 763] width 177 height 37
click at [411, 677] on div "Small 1st Floor Climate Control - 10' x 9'" at bounding box center [394, 694] width 177 height 65
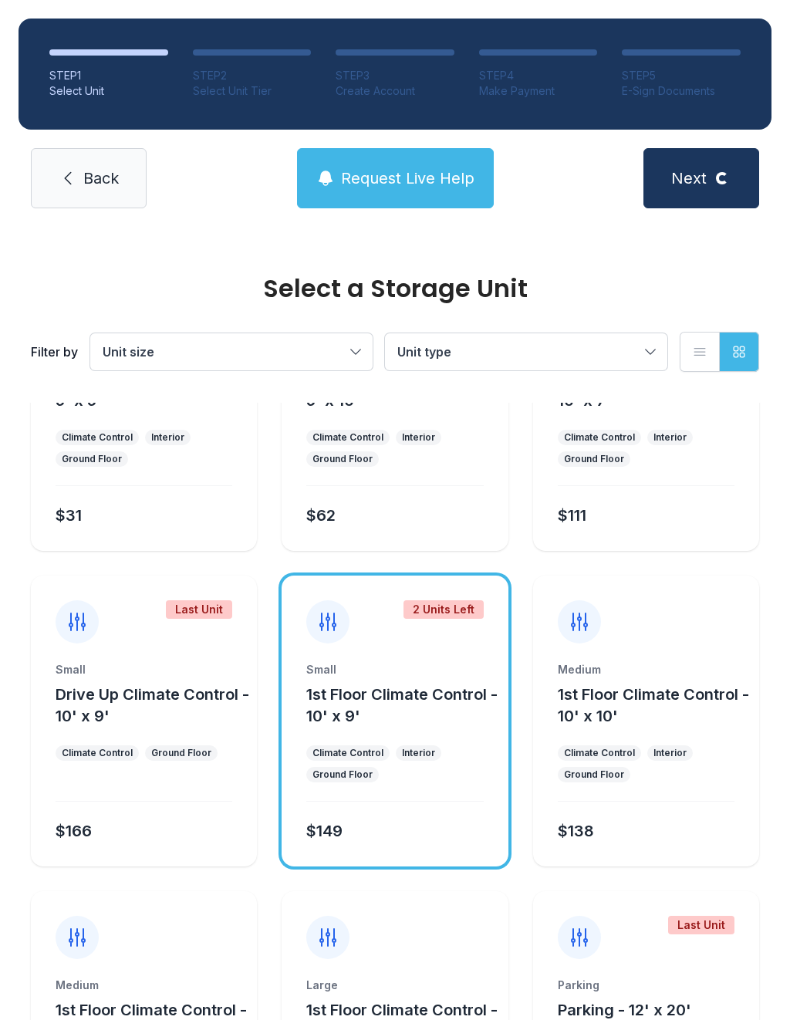
click at [411, 677] on div "Small 1st Floor Climate Control - 10' x 9'" at bounding box center [394, 694] width 177 height 65
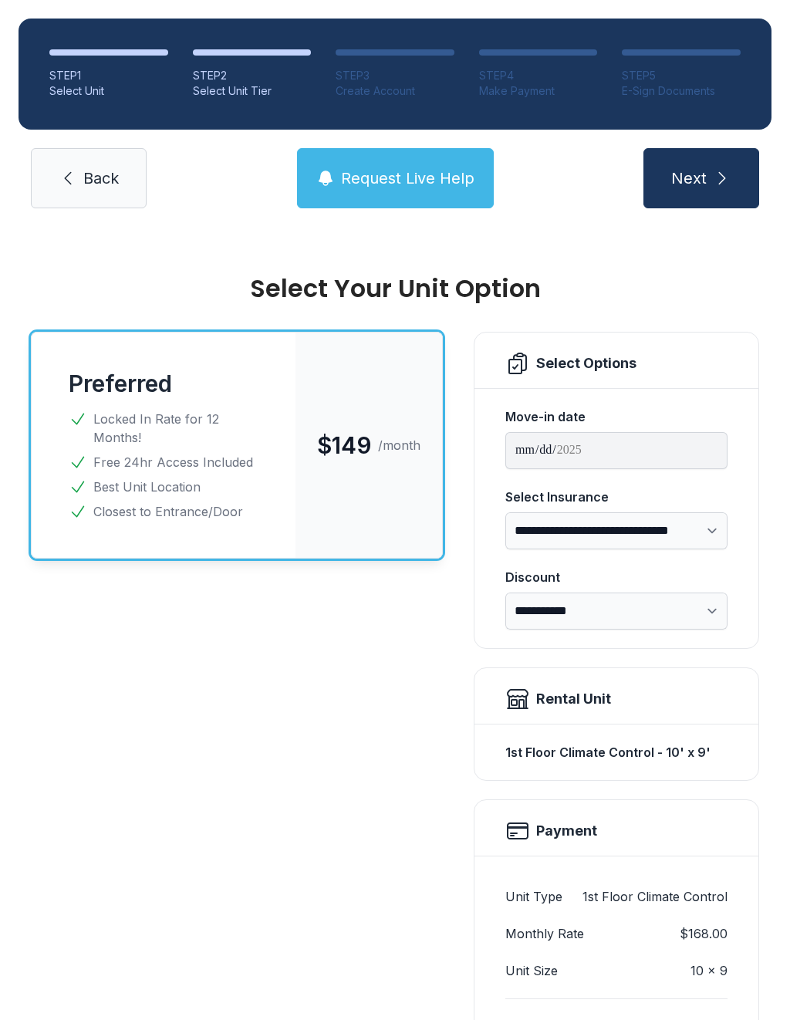
click at [406, 738] on div "Preferred $149 /month Locked In Rate for 12 Months! Free 24hr Access Included B…" at bounding box center [237, 847] width 412 height 1030
click at [445, 177] on span "Request Live Help" at bounding box center [407, 178] width 133 height 22
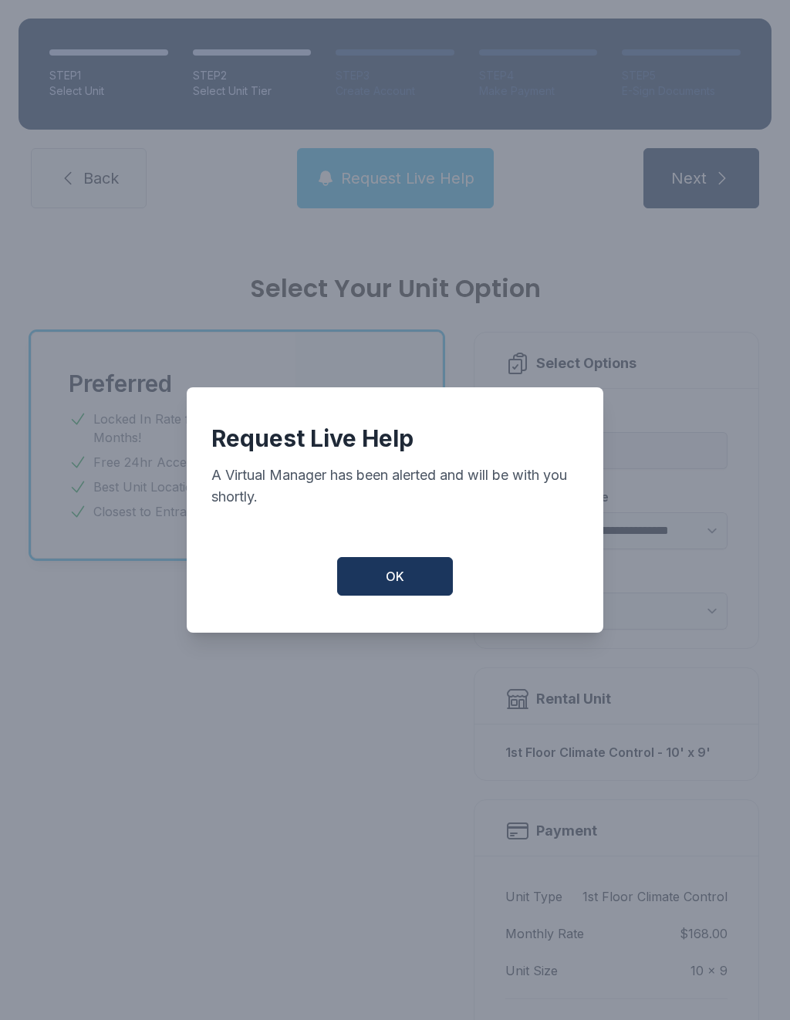
click at [378, 577] on button "OK" at bounding box center [395, 576] width 116 height 39
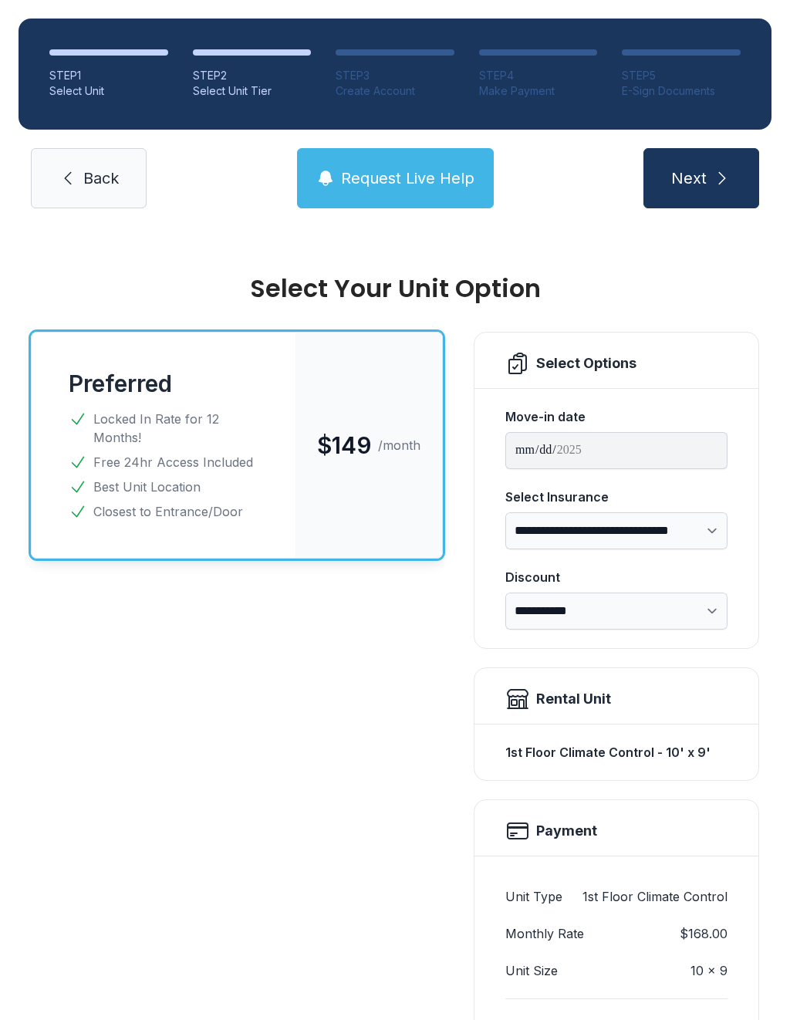
click at [56, 178] on link "Back" at bounding box center [89, 178] width 116 height 60
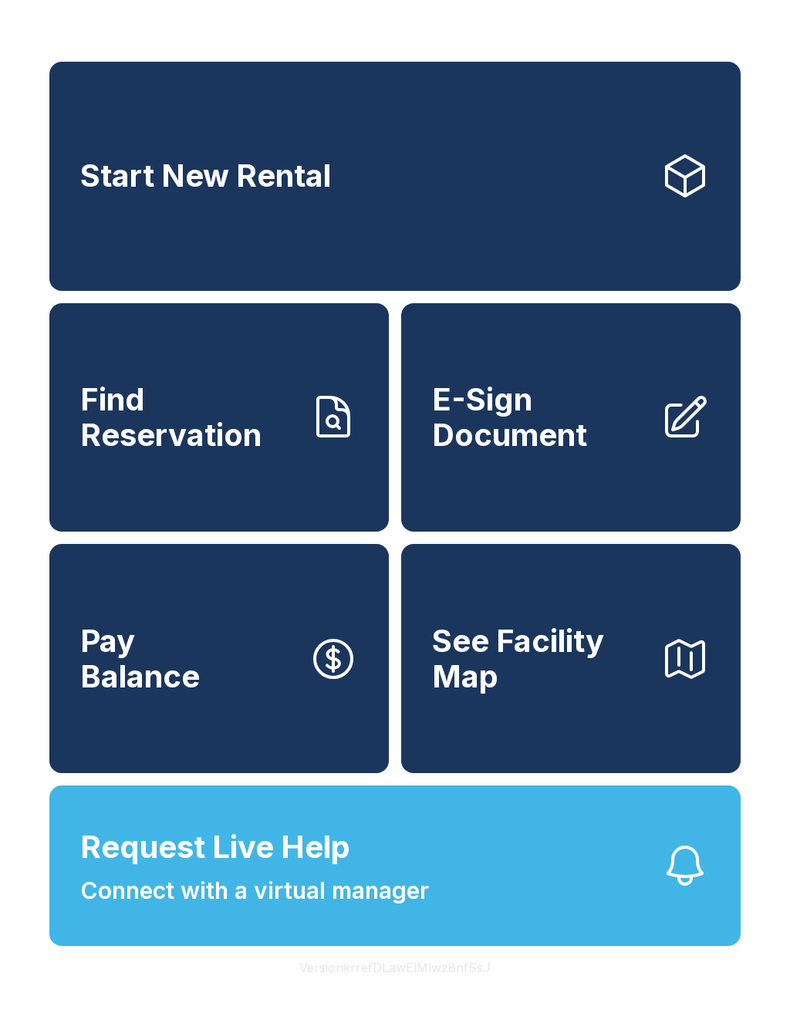
click at [379, 908] on span "Connect with a virtual manager" at bounding box center [254, 890] width 349 height 35
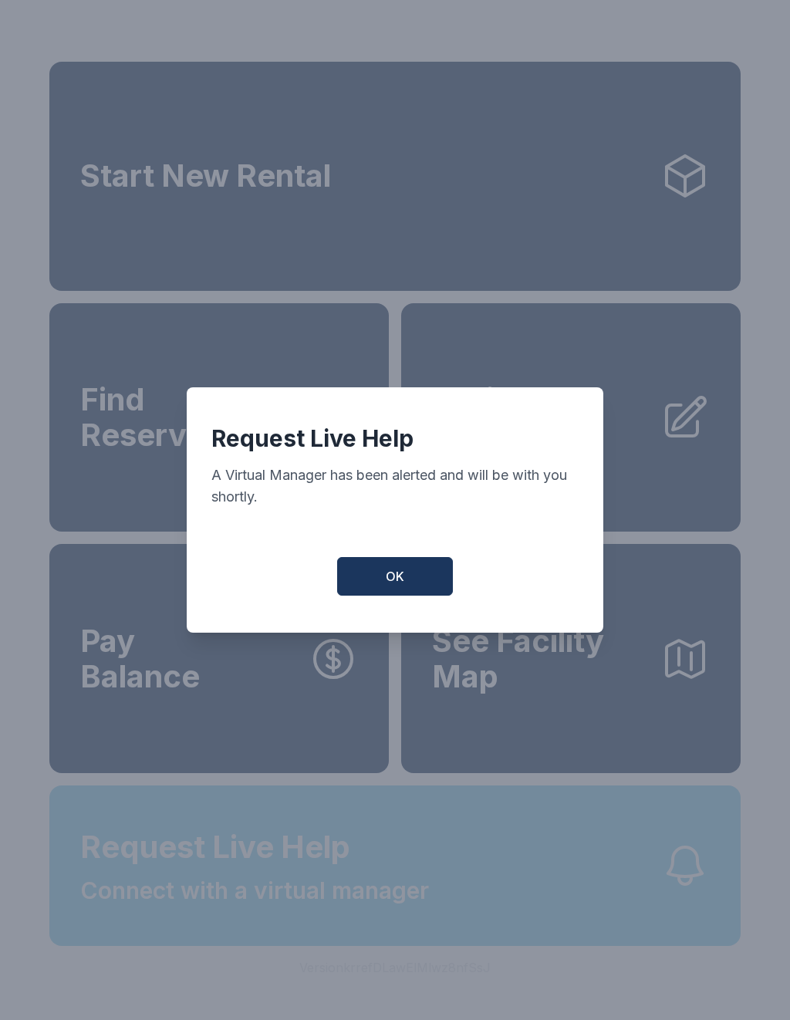
click at [398, 586] on span "OK" at bounding box center [395, 576] width 19 height 19
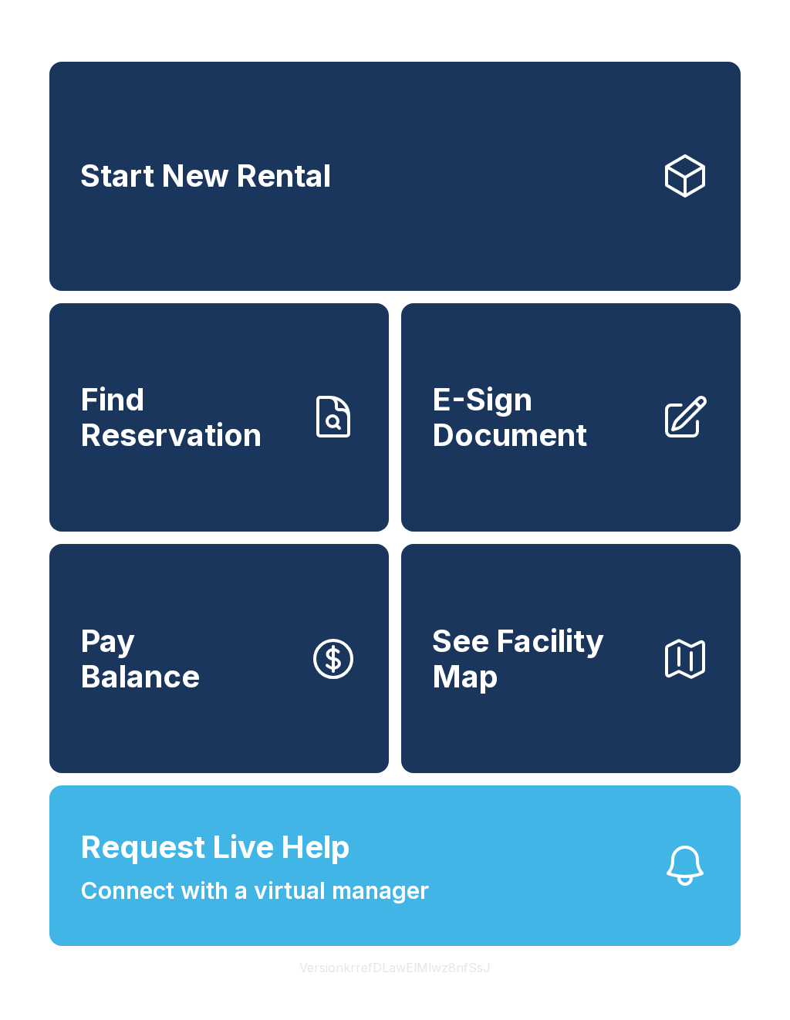
click at [209, 471] on link "Find Reservation" at bounding box center [219, 417] width 340 height 229
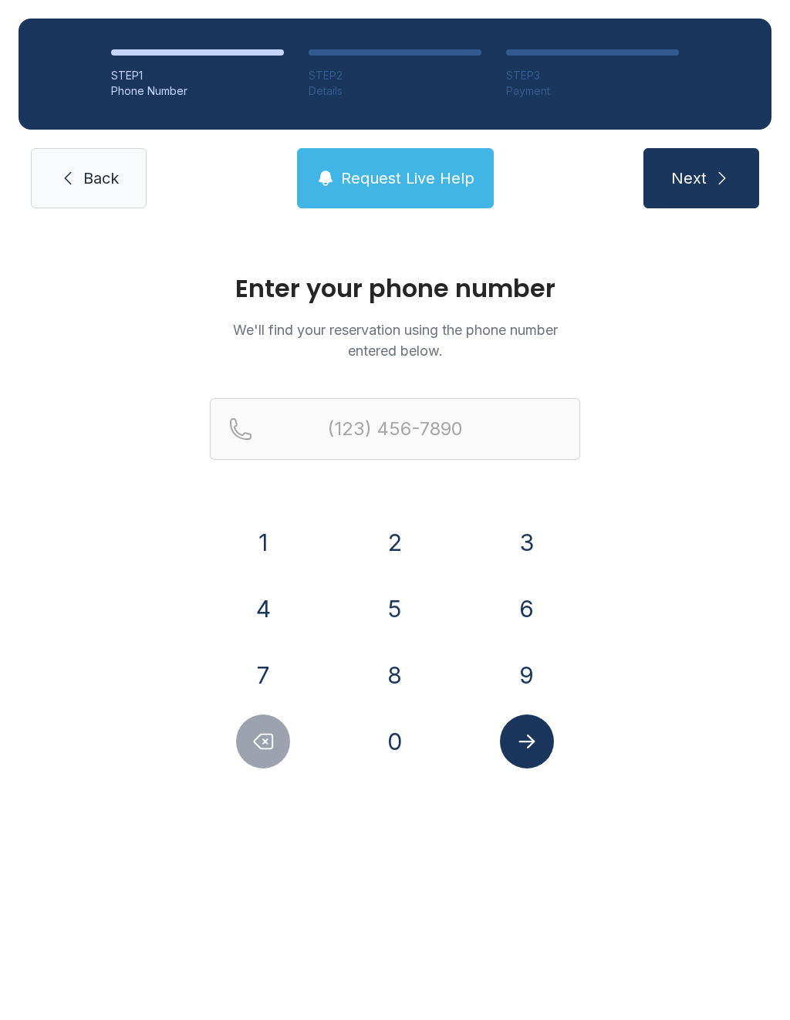
click at [544, 691] on button "9" at bounding box center [527, 675] width 54 height 54
click at [289, 610] on button "4" at bounding box center [263, 609] width 54 height 54
click at [264, 549] on button "1" at bounding box center [263, 542] width 54 height 54
click at [262, 605] on button "4" at bounding box center [263, 609] width 54 height 54
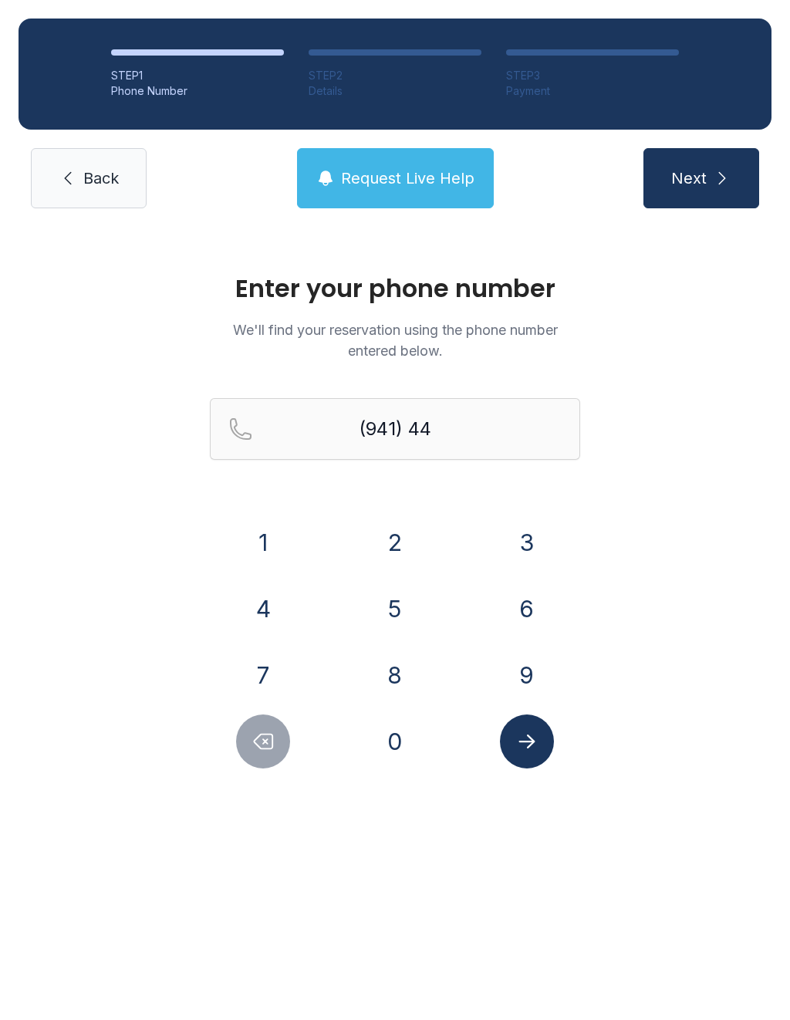
click at [380, 692] on button "8" at bounding box center [395, 675] width 54 height 54
click at [525, 618] on button "6" at bounding box center [527, 609] width 54 height 54
click at [405, 677] on button "8" at bounding box center [395, 675] width 54 height 54
click at [388, 747] on button "0" at bounding box center [395, 742] width 54 height 54
click at [400, 684] on button "8" at bounding box center [395, 675] width 54 height 54
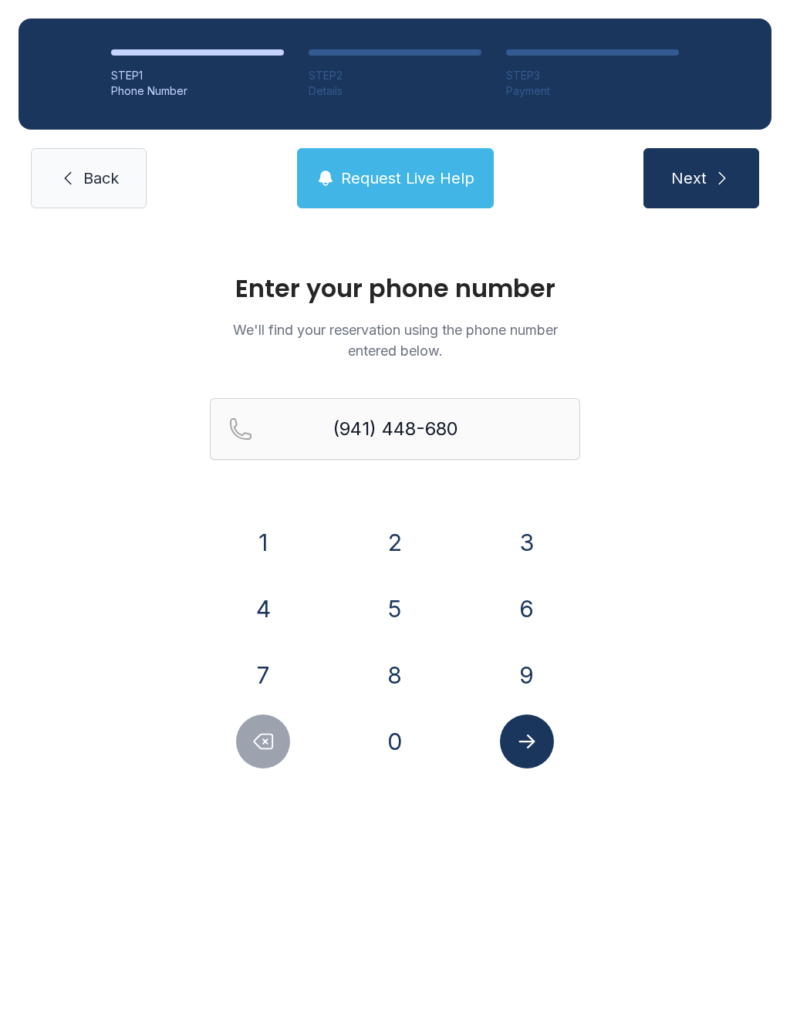
type input "[PHONE_NUMBER]"
click at [542, 757] on button "Submit lookup form" at bounding box center [527, 742] width 54 height 54
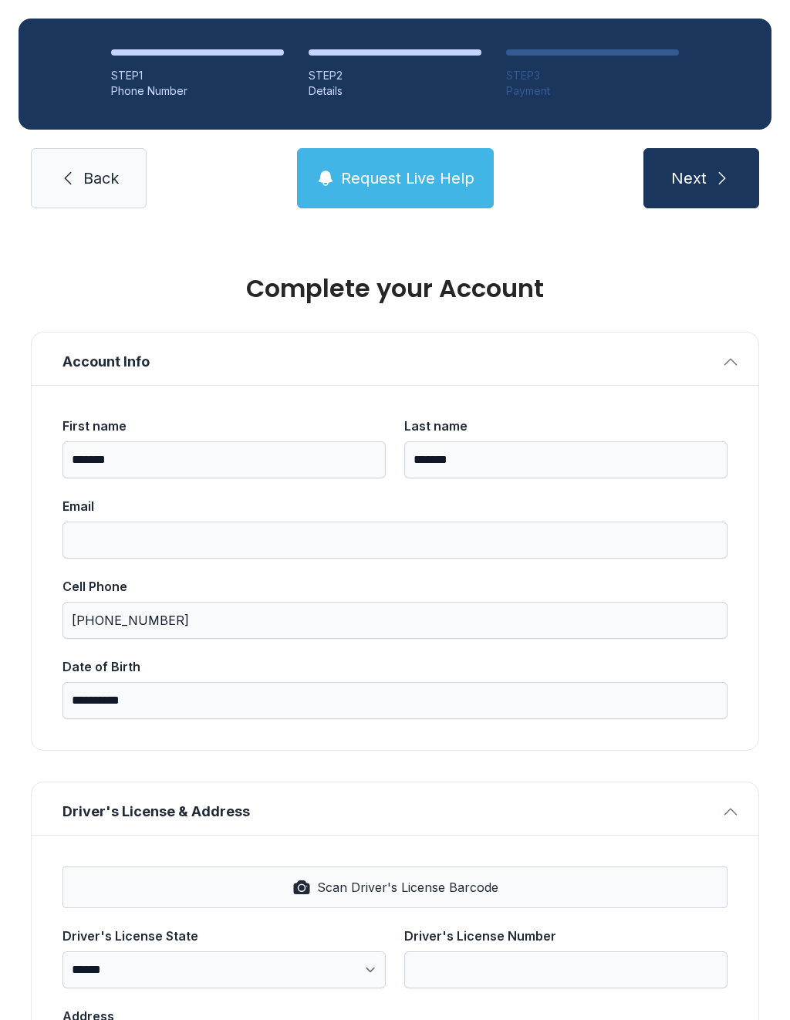
click at [521, 748] on div "**********" at bounding box center [395, 567] width 727 height 365
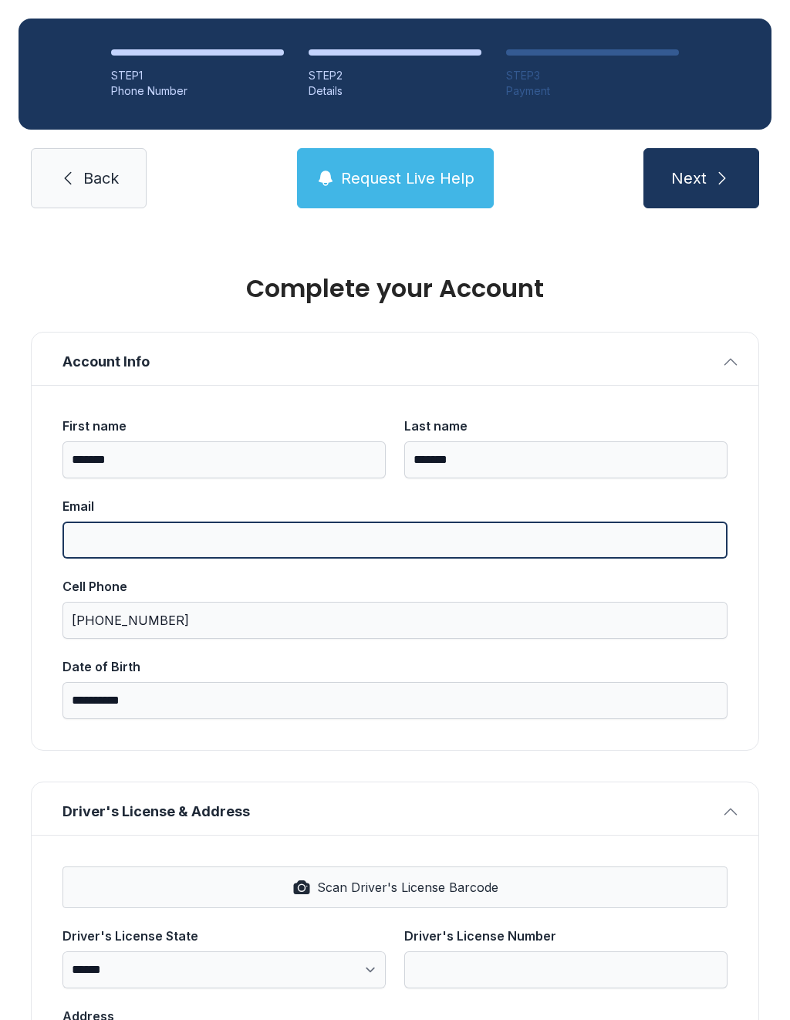
click at [205, 546] on input "Email" at bounding box center [395, 540] width 665 height 37
type input "**********"
click at [701, 178] on button "Next" at bounding box center [702, 178] width 116 height 60
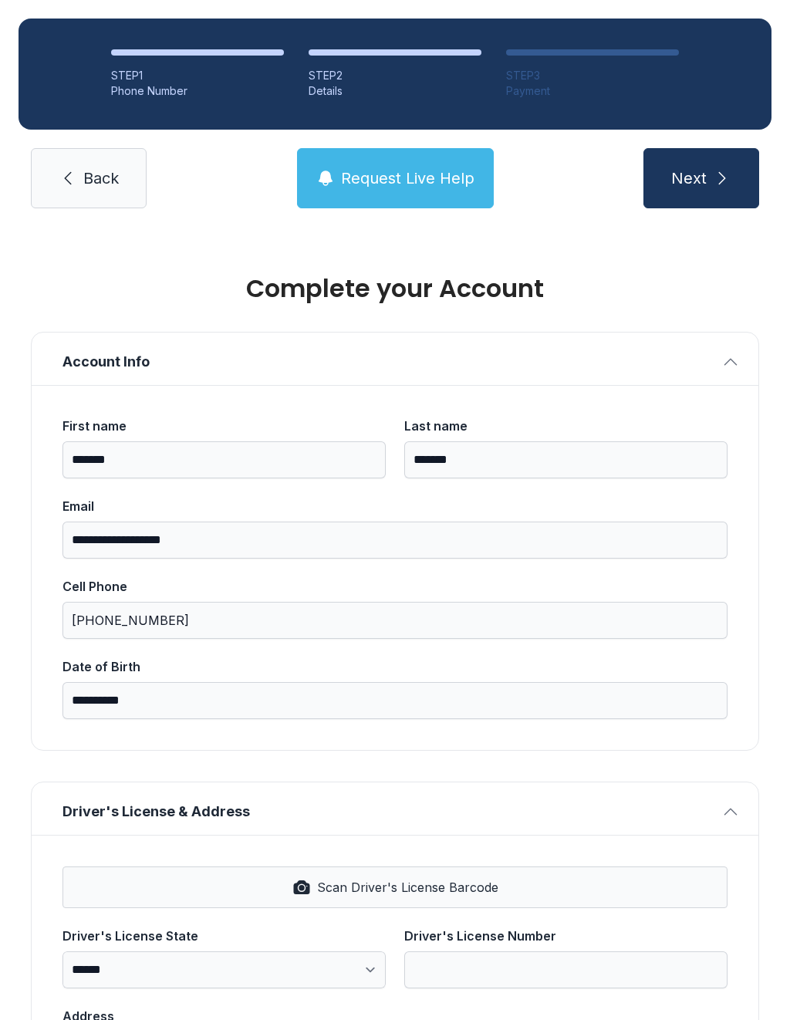
type input "*"
click at [701, 178] on button "Next" at bounding box center [702, 178] width 116 height 60
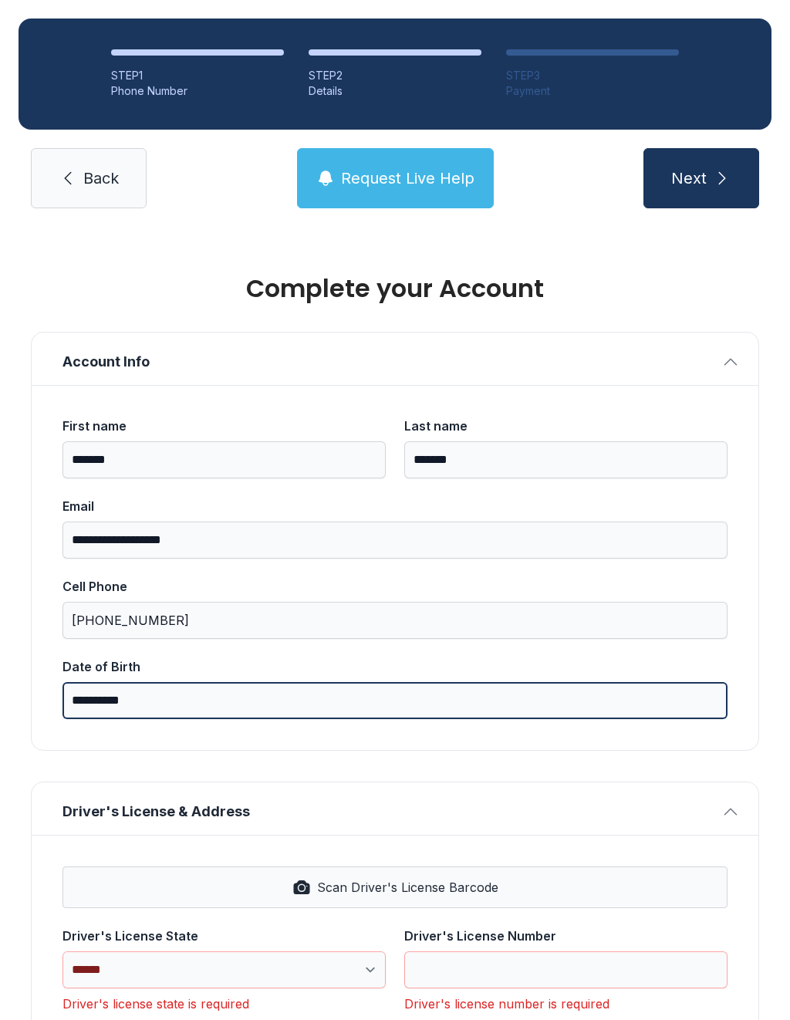
click at [260, 703] on input "**********" at bounding box center [395, 700] width 665 height 37
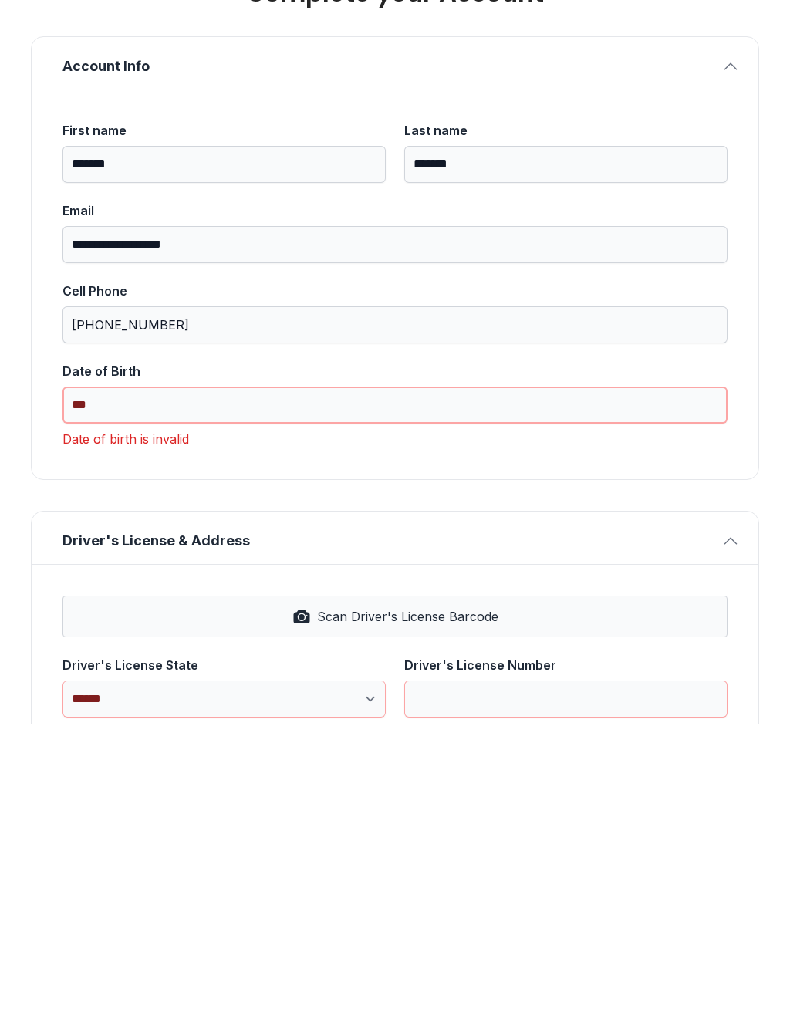
type input "*"
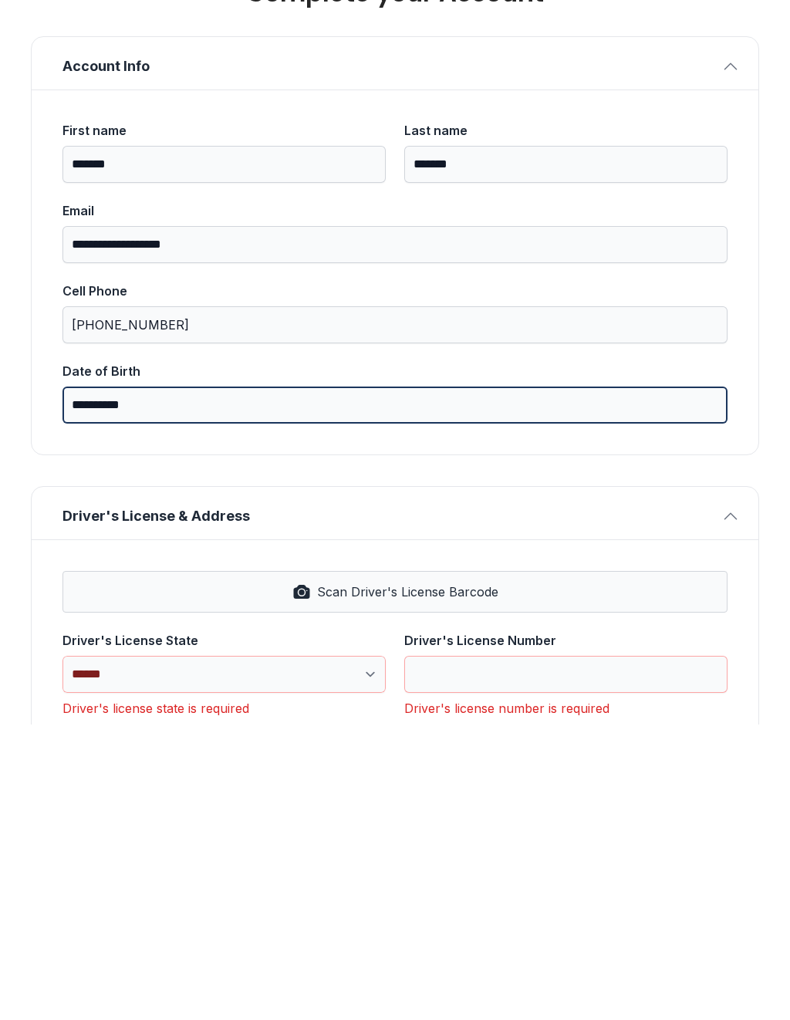
type input "**********"
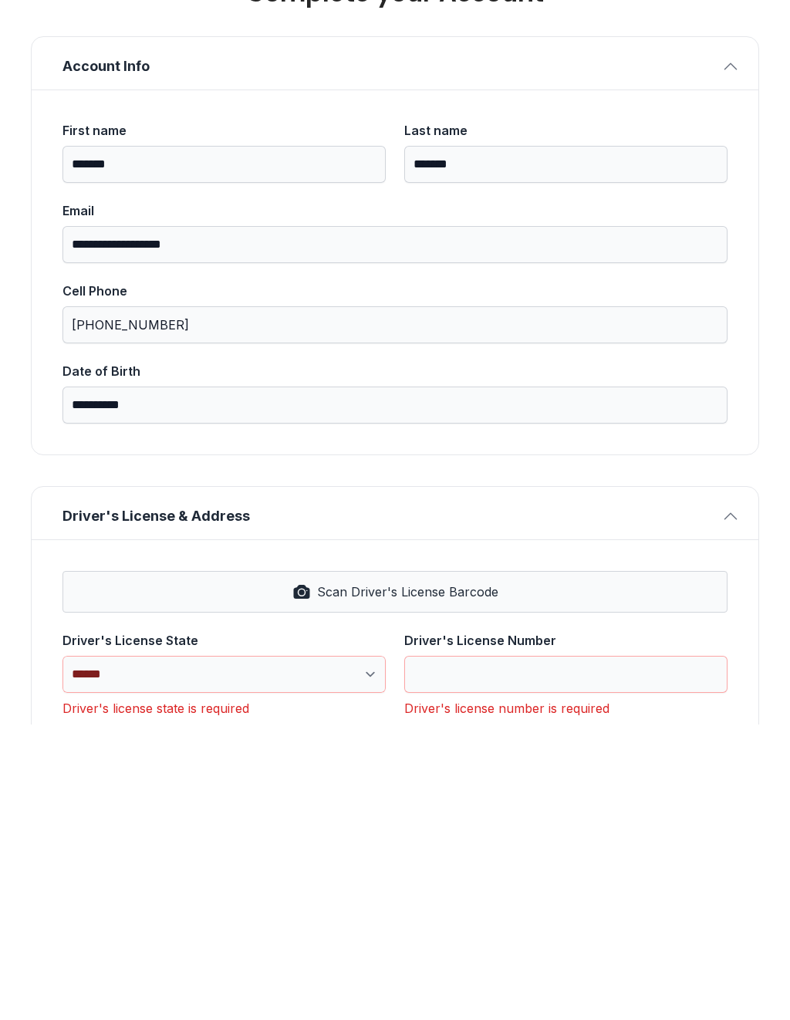
click at [309, 878] on icon "button" at bounding box center [301, 887] width 19 height 19
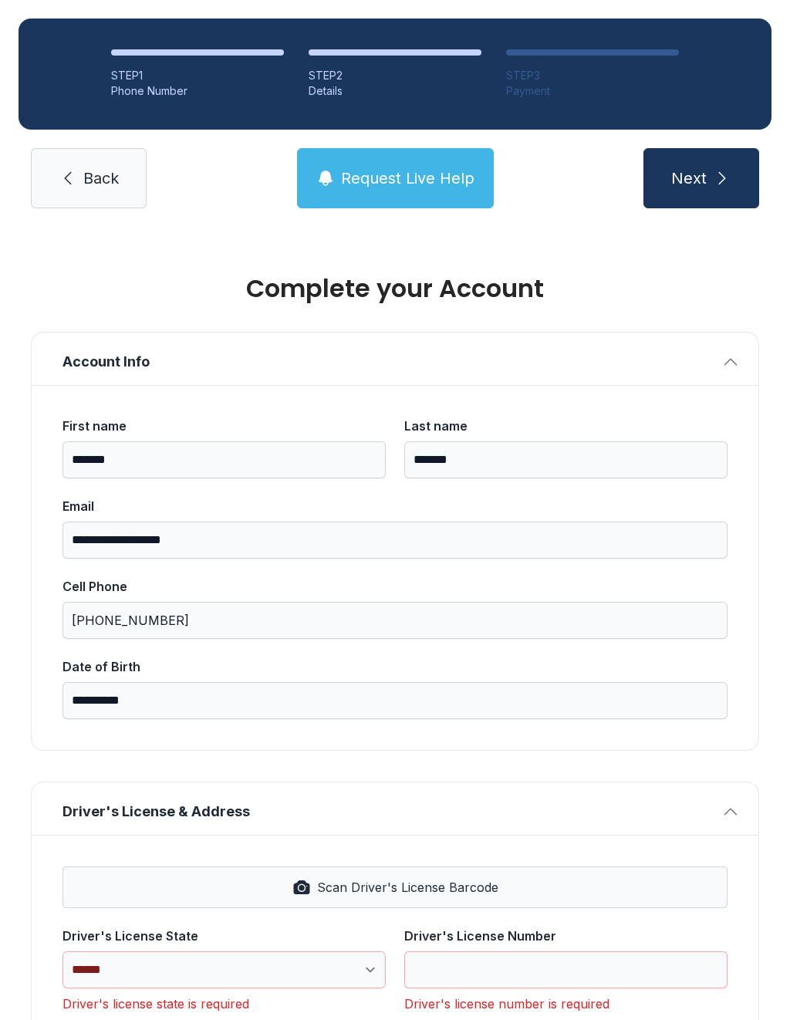
select select "**"
type input "**********"
select select "**"
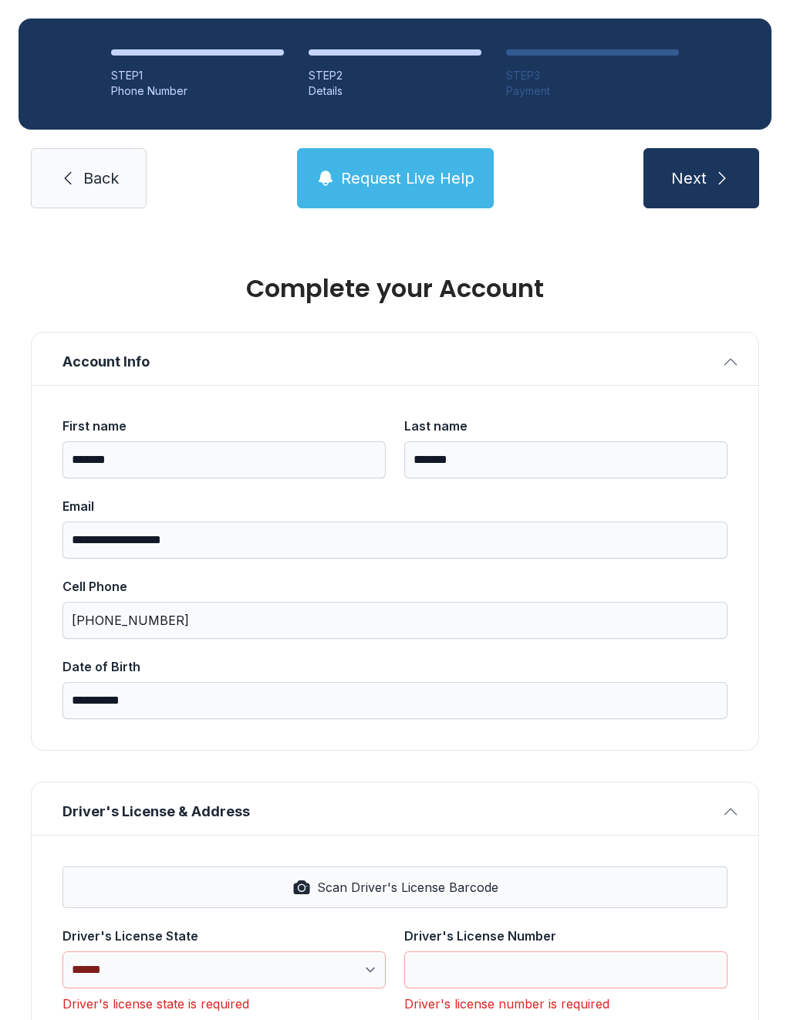
type input "*****"
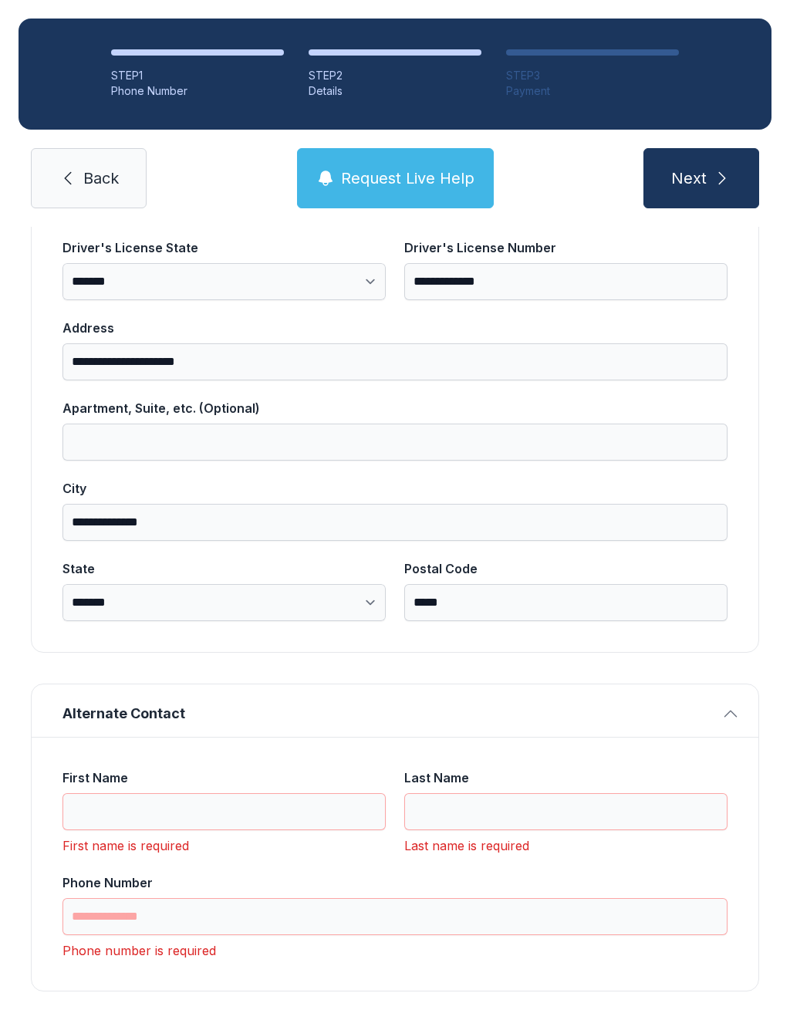
scroll to position [688, 0]
click at [183, 794] on input "First Name" at bounding box center [224, 812] width 323 height 37
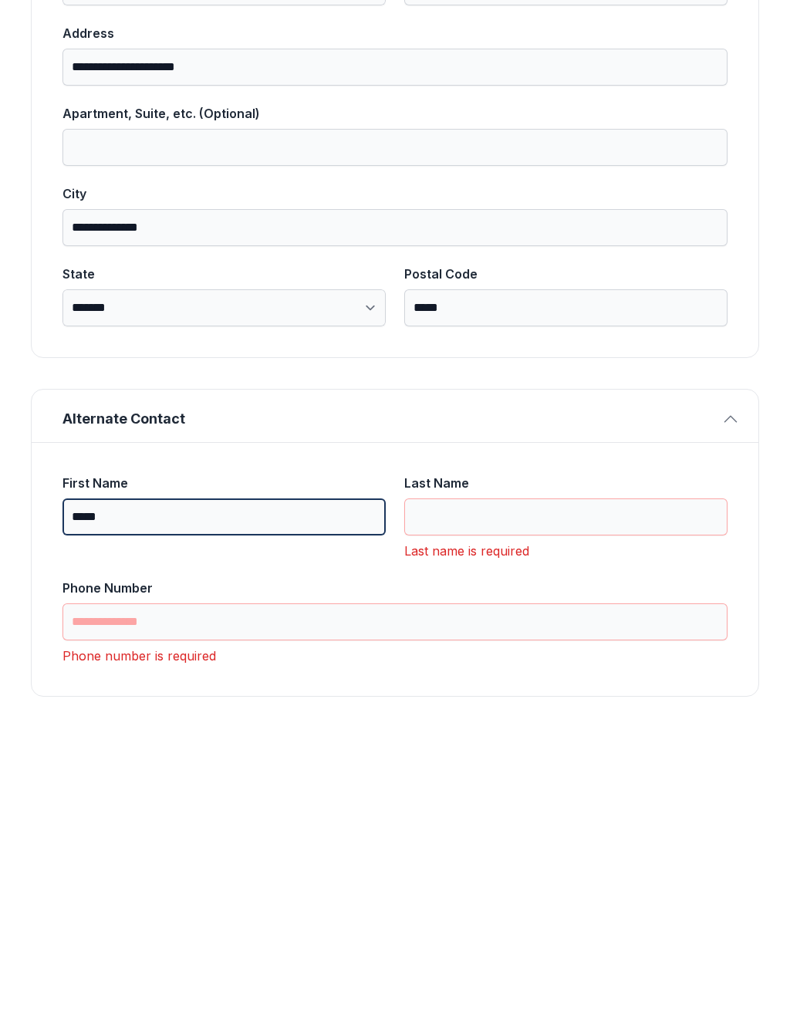
type input "*****"
click at [528, 794] on input "Last Name" at bounding box center [565, 812] width 323 height 37
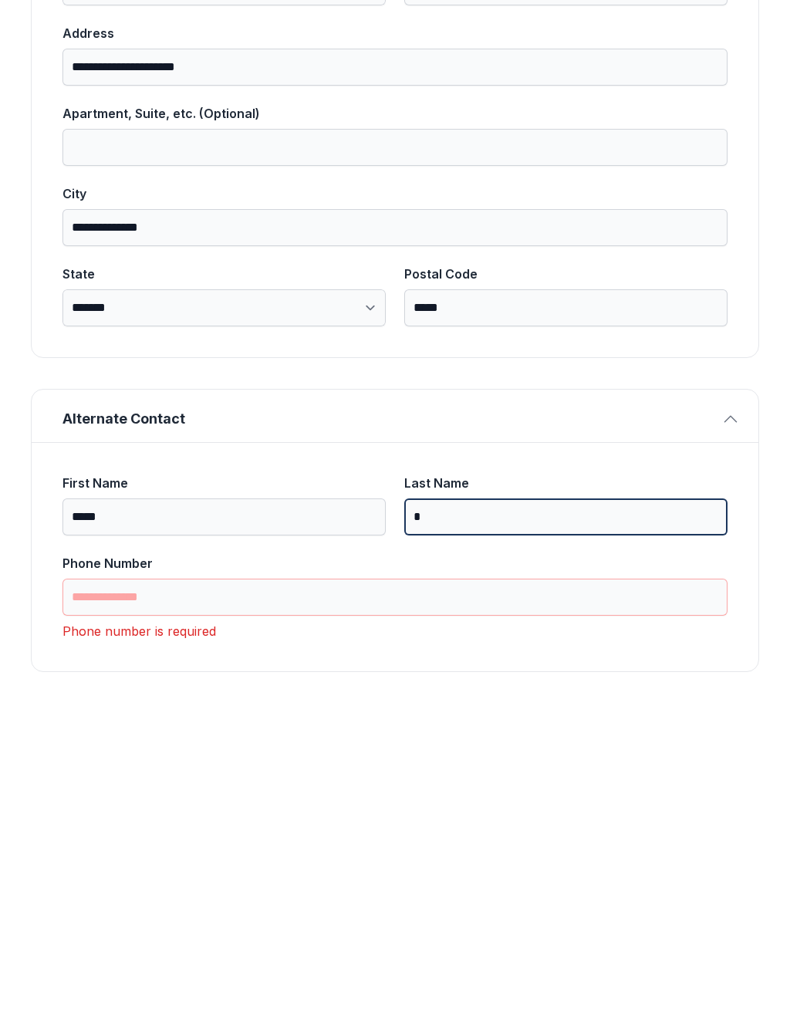
scroll to position [663, 0]
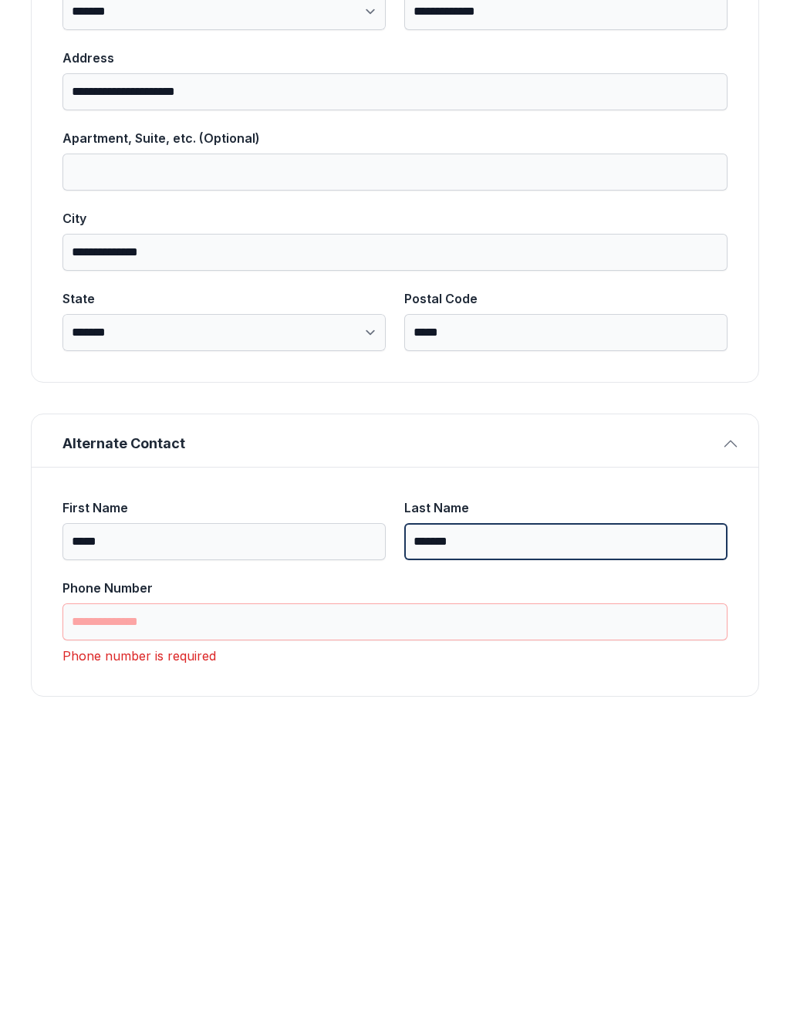
type input "*******"
click at [289, 899] on input "Phone Number" at bounding box center [395, 917] width 665 height 37
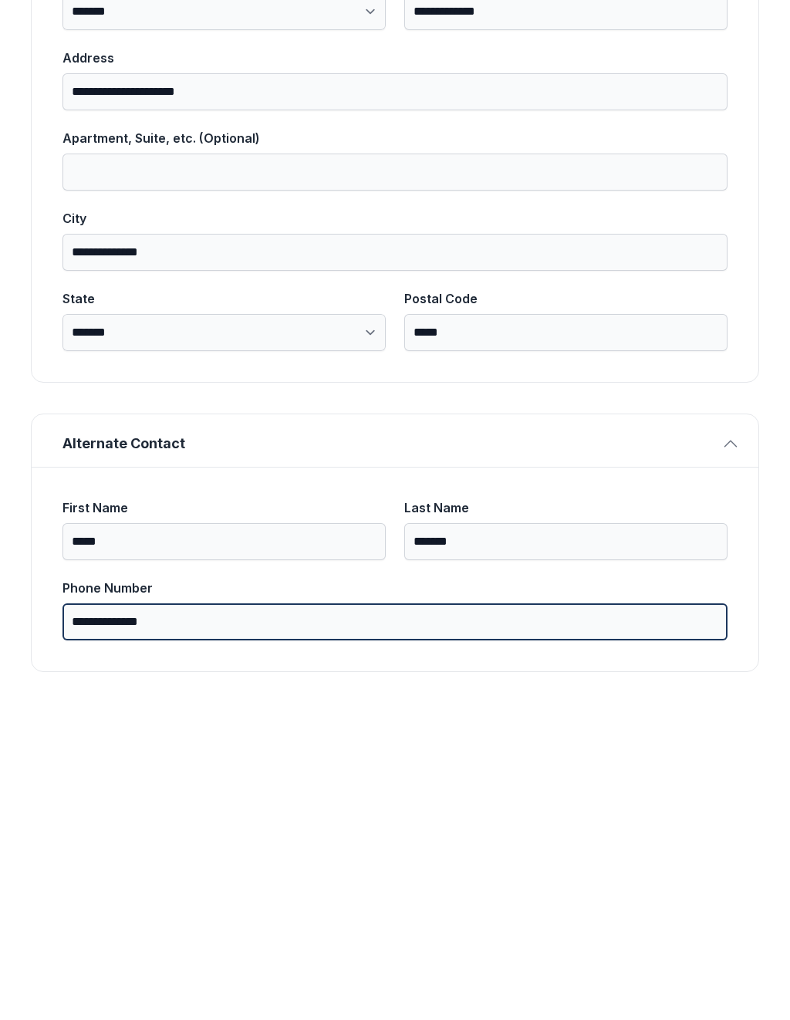
scroll to position [638, 0]
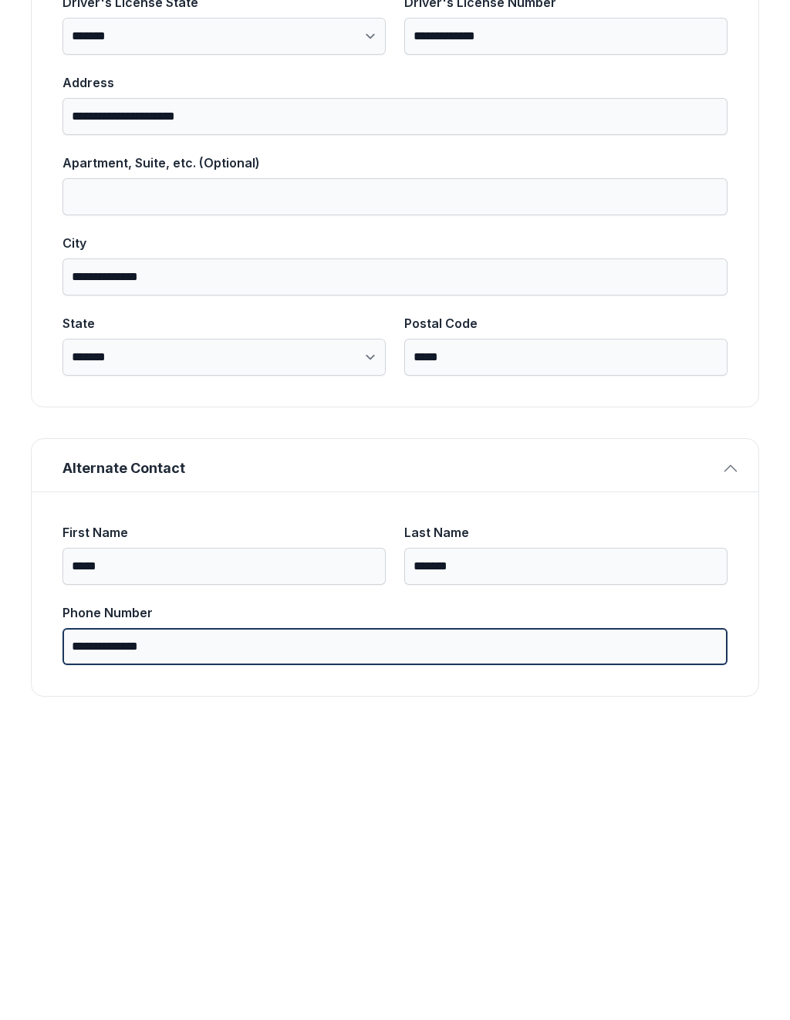
type input "**********"
click at [701, 148] on button "Next" at bounding box center [702, 178] width 116 height 60
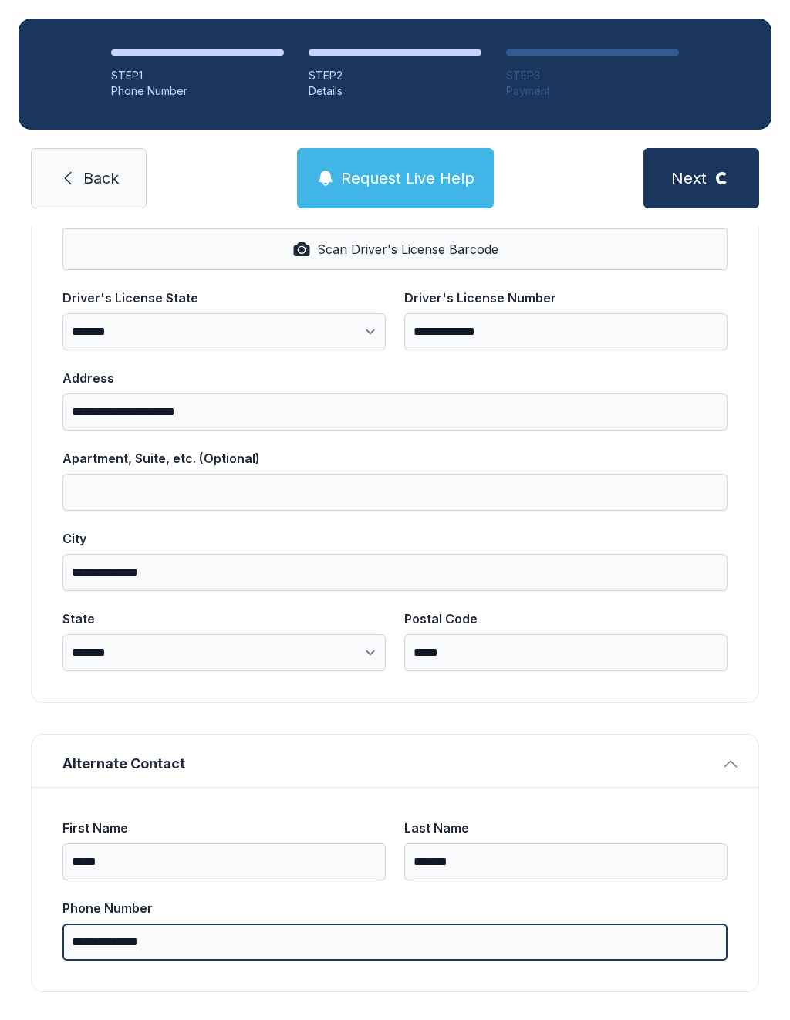
scroll to position [0, 0]
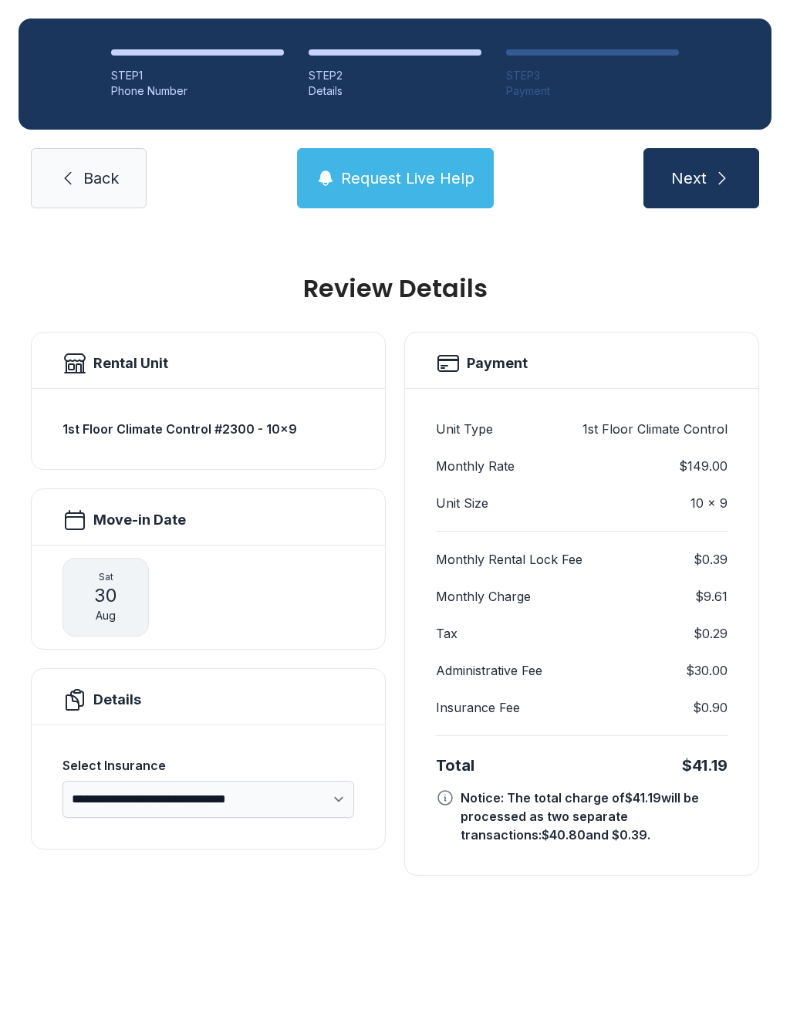
click at [335, 781] on select "**********" at bounding box center [209, 799] width 292 height 37
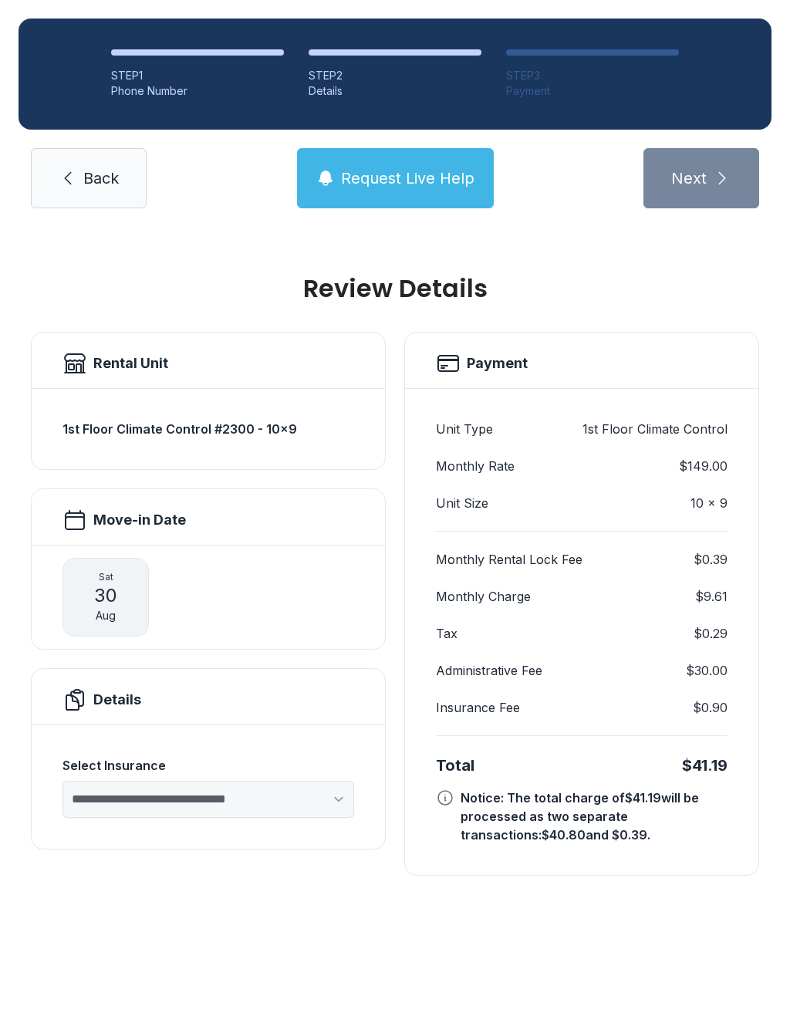
select select "****"
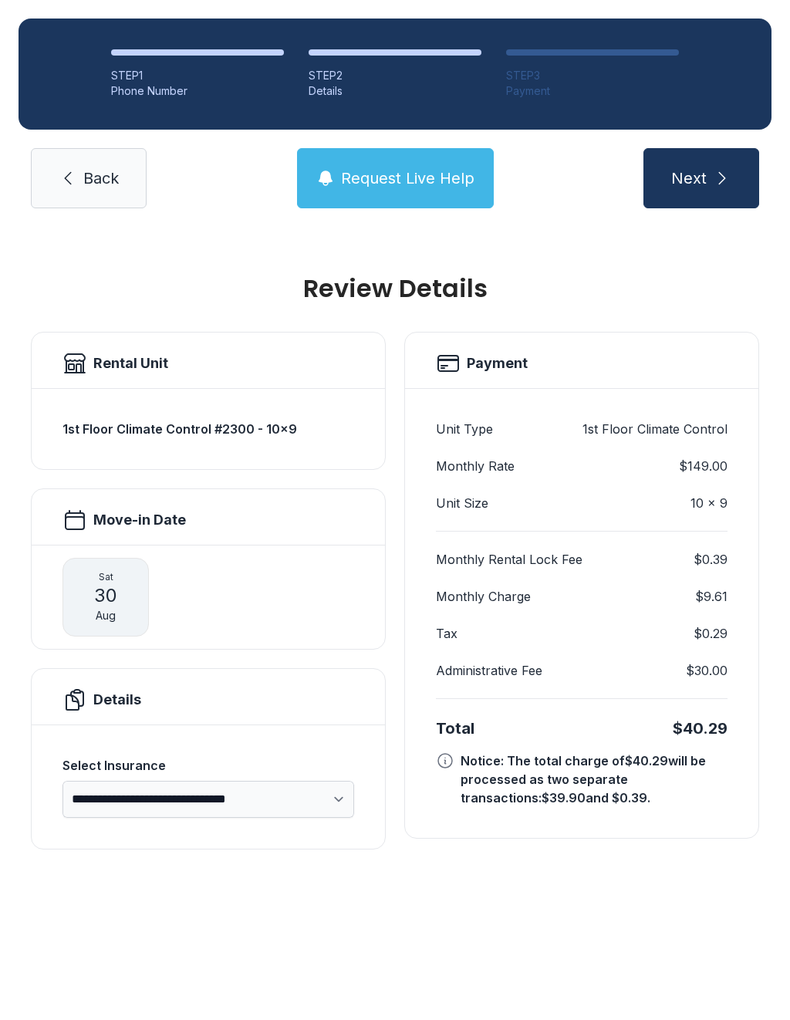
click at [715, 157] on button "Next" at bounding box center [702, 178] width 116 height 60
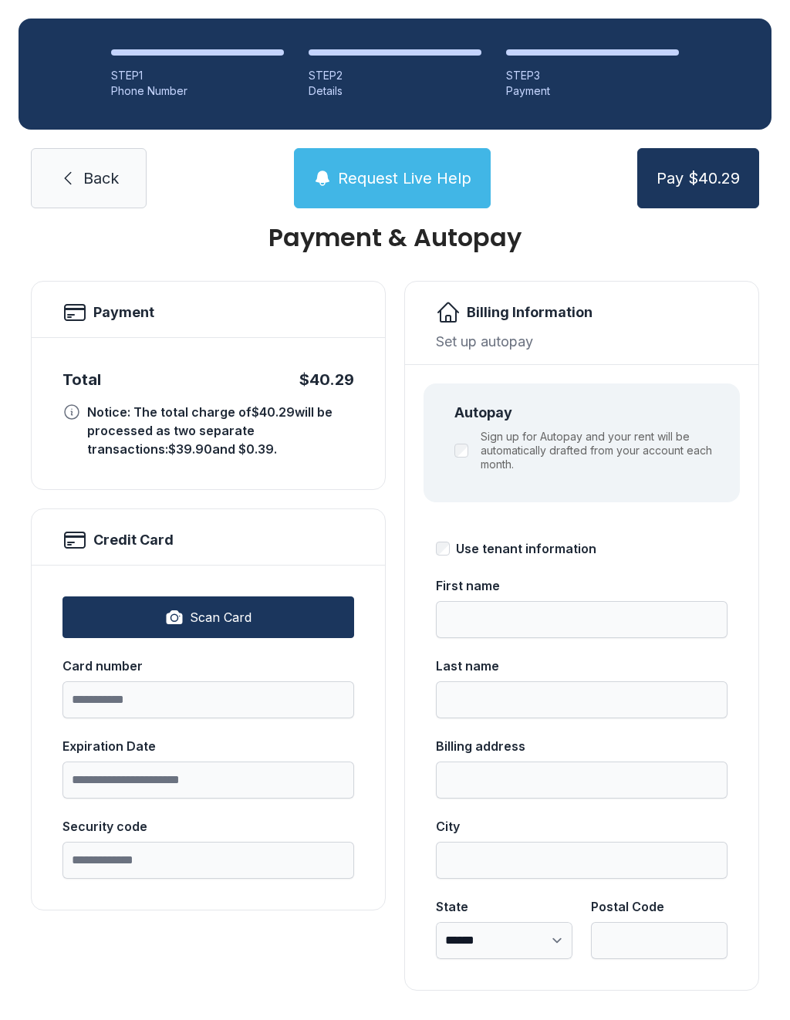
scroll to position [49, 0]
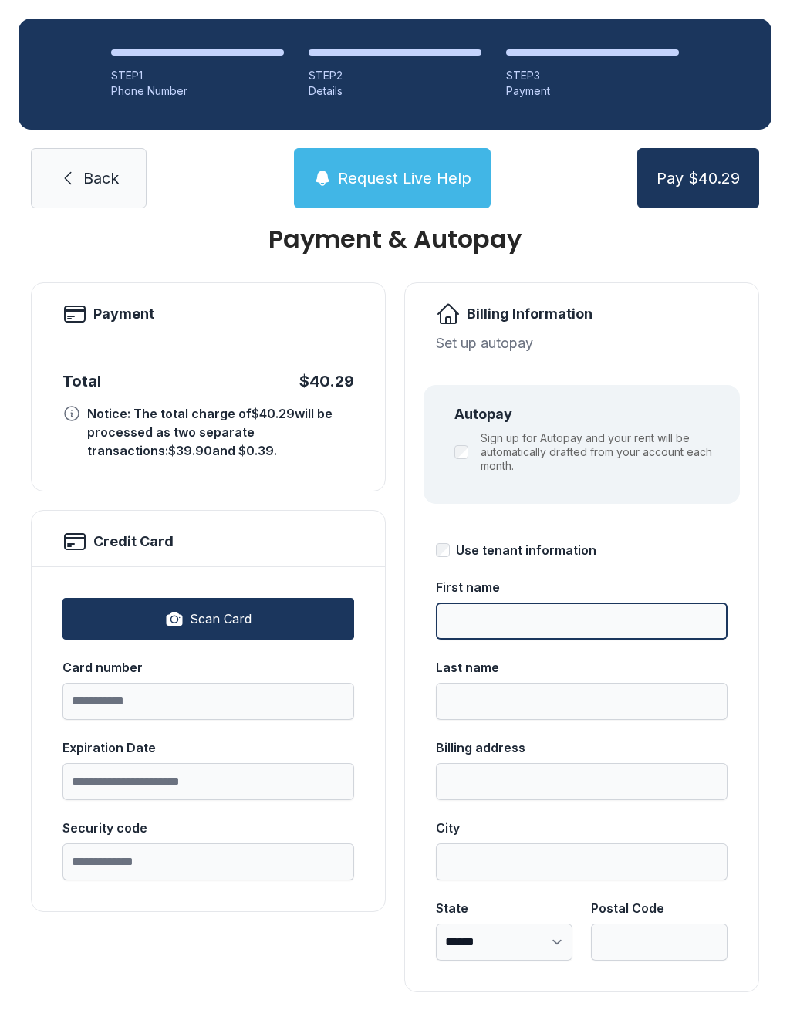
click at [546, 638] on input "First name" at bounding box center [582, 621] width 292 height 37
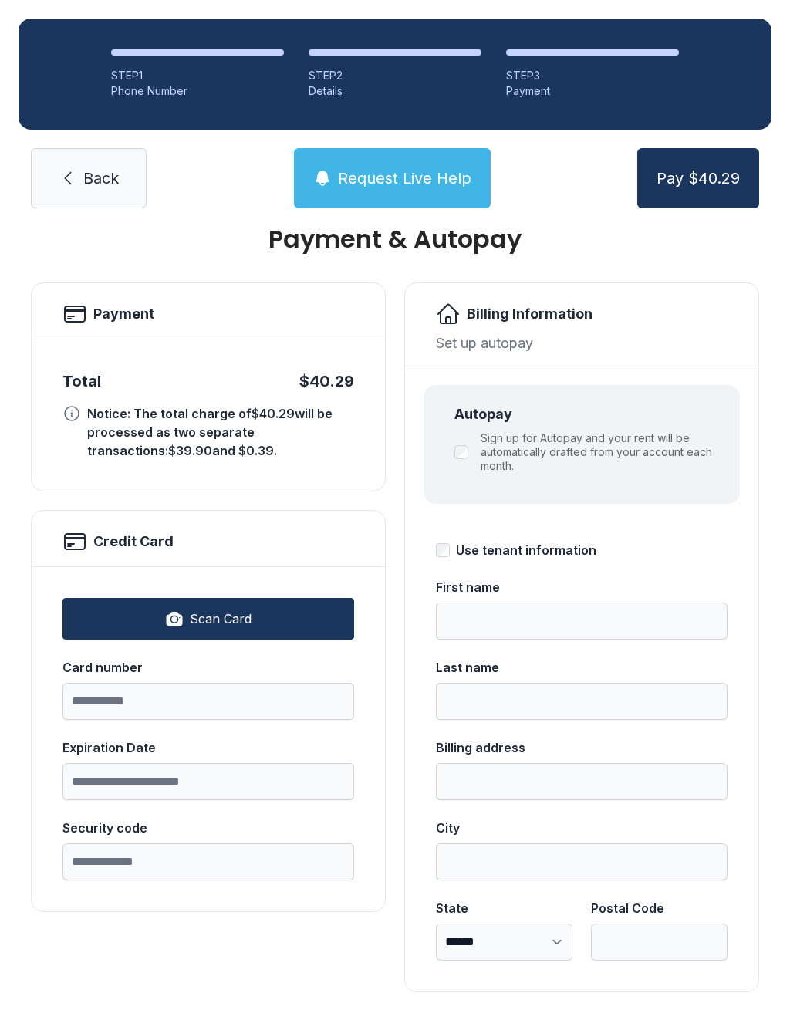
click at [448, 541] on div "Use tenant information" at bounding box center [582, 550] width 292 height 19
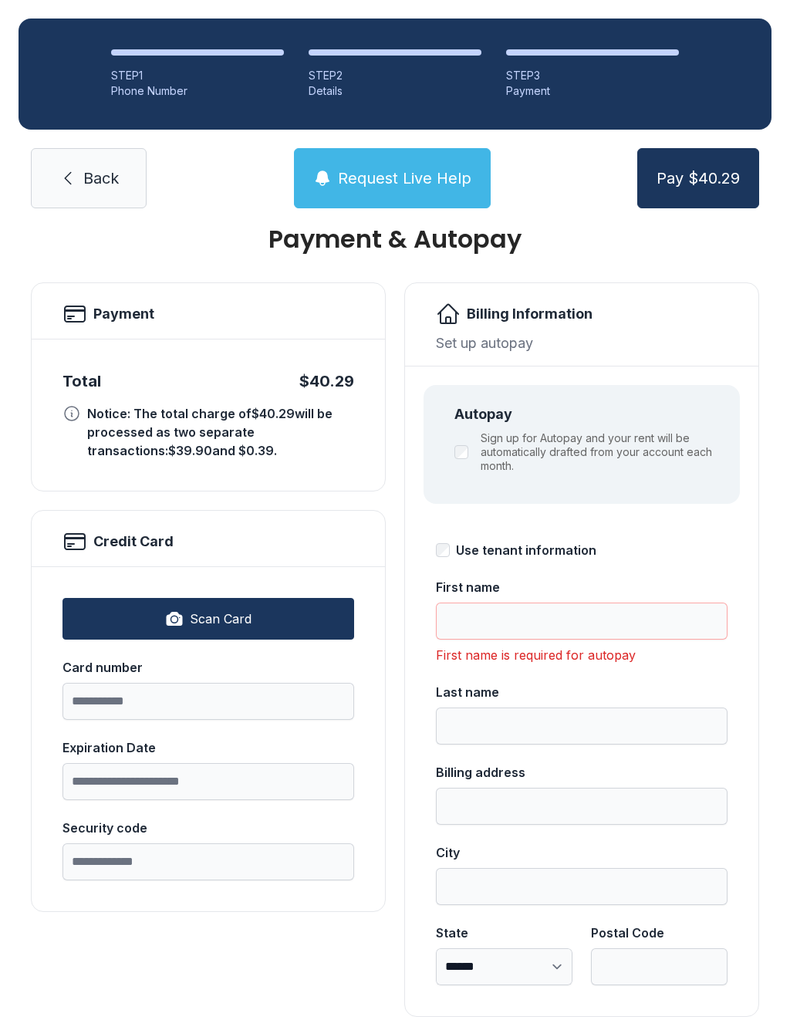
type input "*******"
type input "**********"
select select "**"
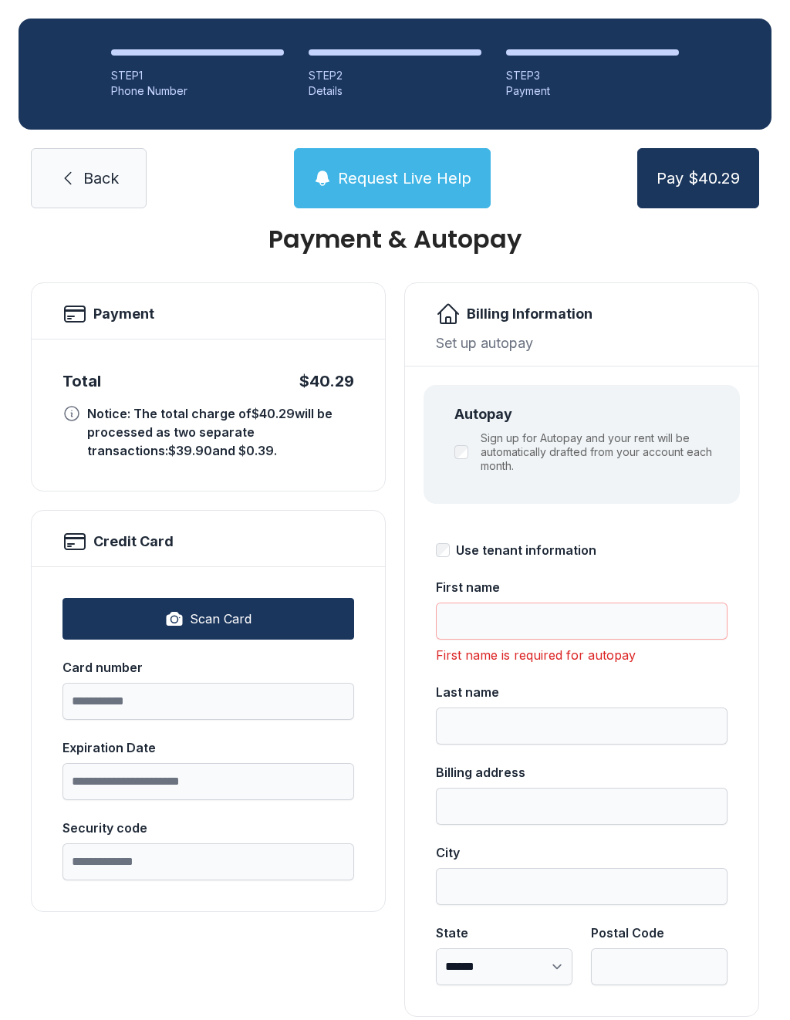
type input "*****"
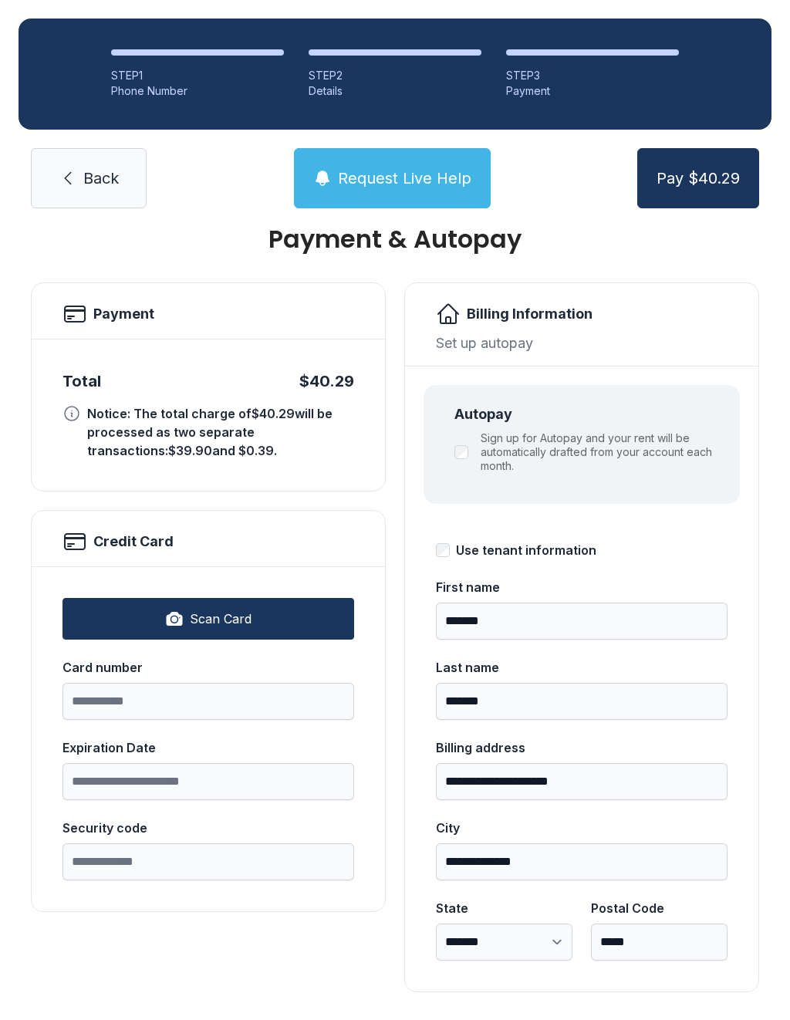
click at [265, 637] on button "Scan Card" at bounding box center [209, 619] width 292 height 42
click at [254, 698] on input "Card number" at bounding box center [209, 701] width 292 height 37
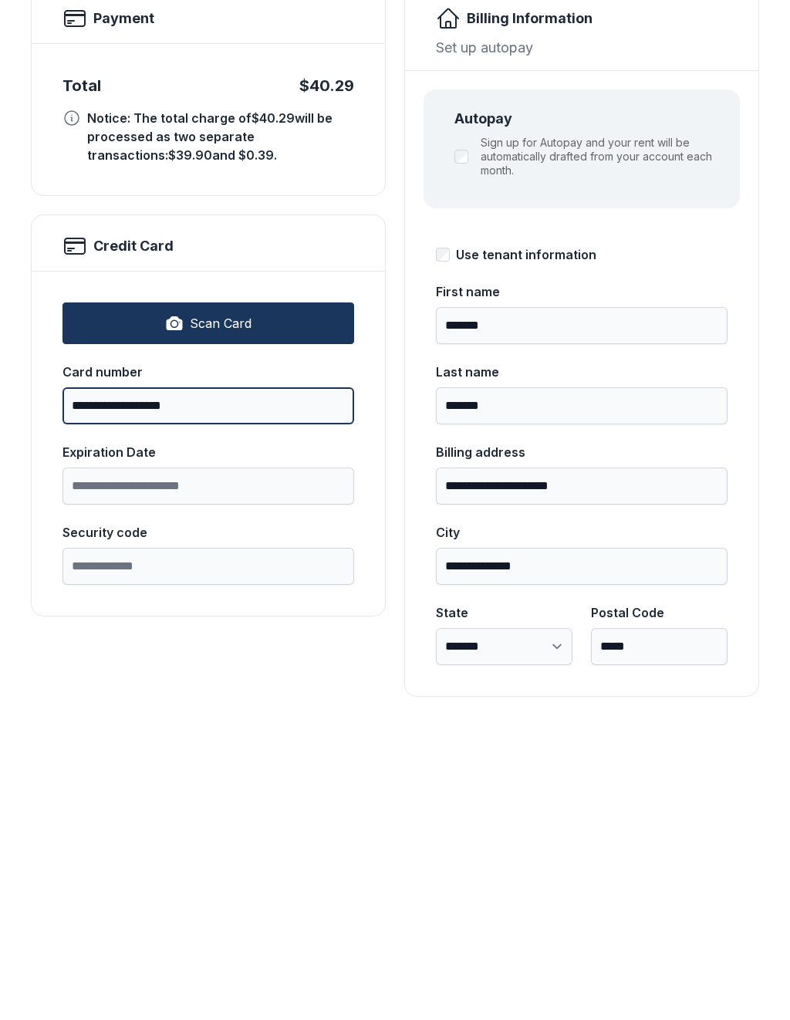
type input "**********"
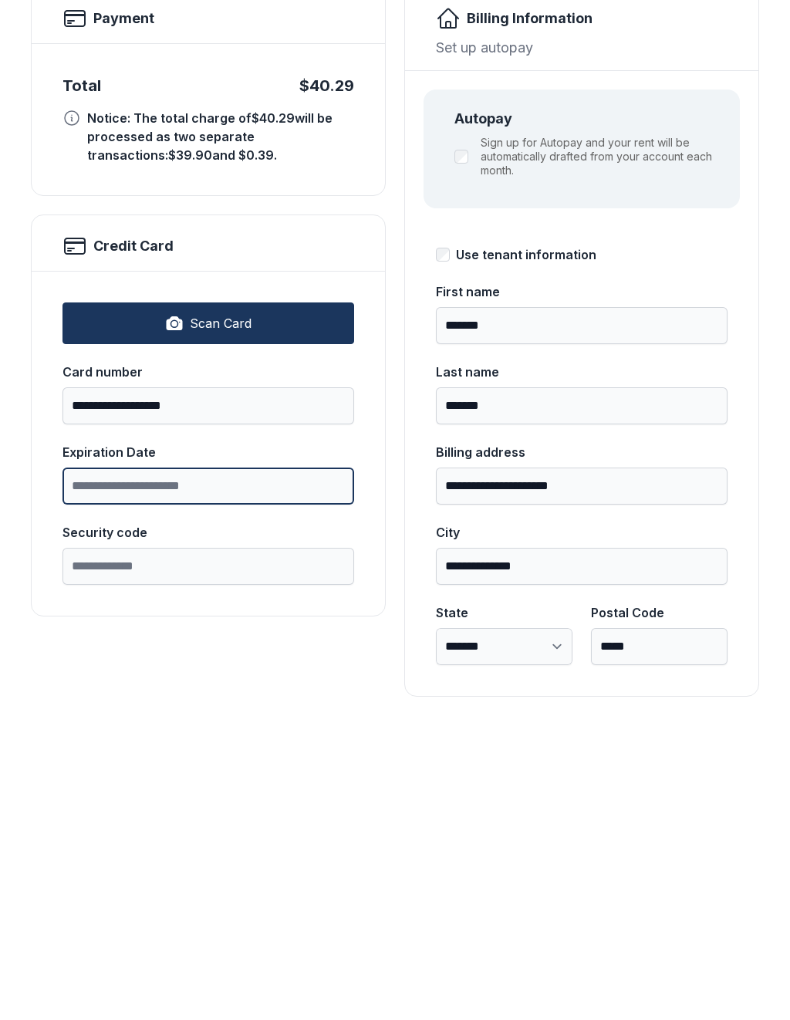
click at [251, 763] on input "Expiration Date" at bounding box center [209, 781] width 292 height 37
type input "*****"
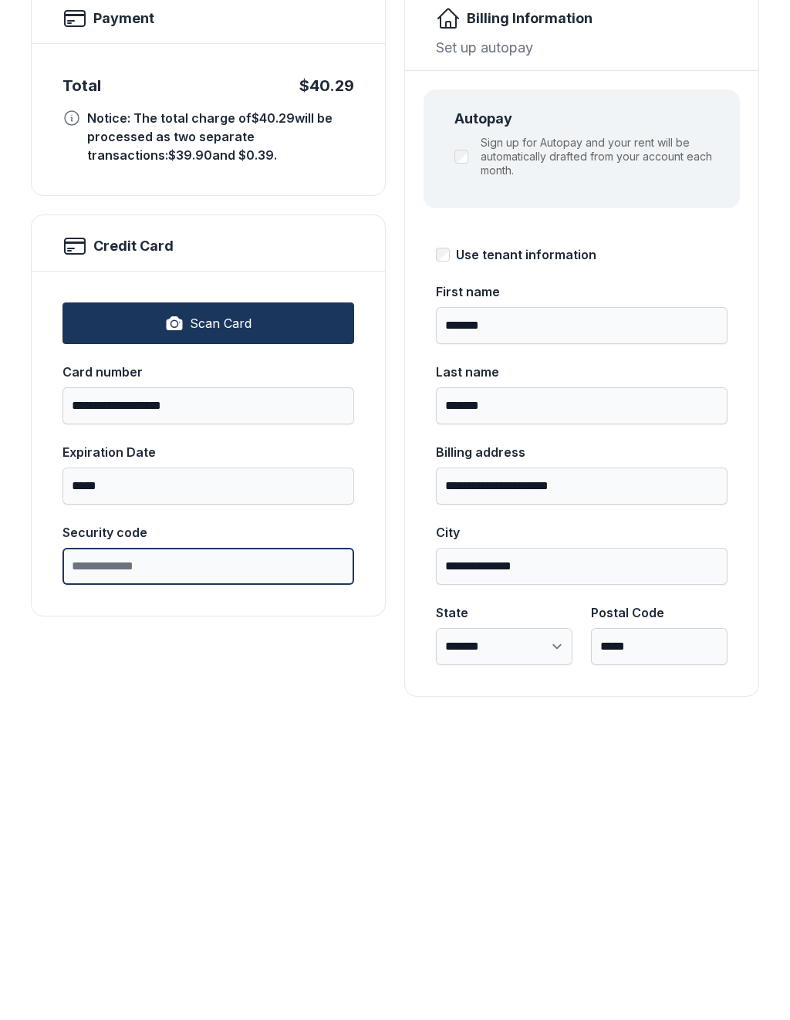
click at [211, 843] on input "Security code" at bounding box center [209, 861] width 292 height 37
type input "***"
click at [698, 148] on button "Pay $40.29" at bounding box center [698, 178] width 122 height 60
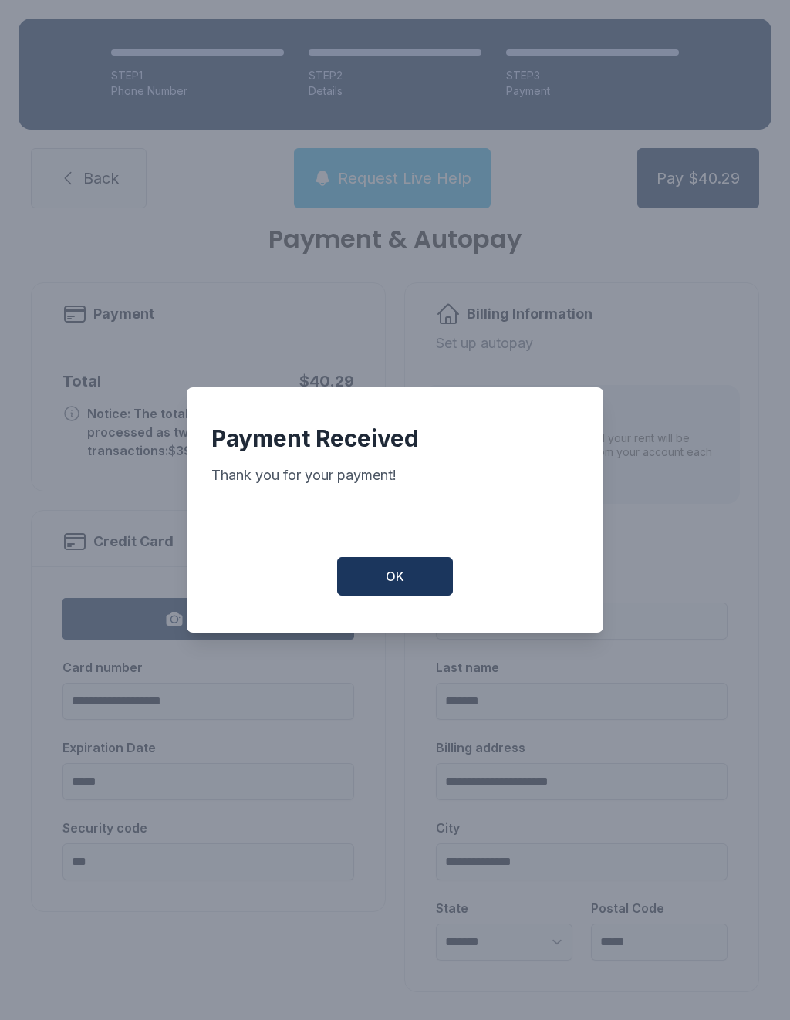
click at [401, 595] on button "OK" at bounding box center [395, 576] width 116 height 39
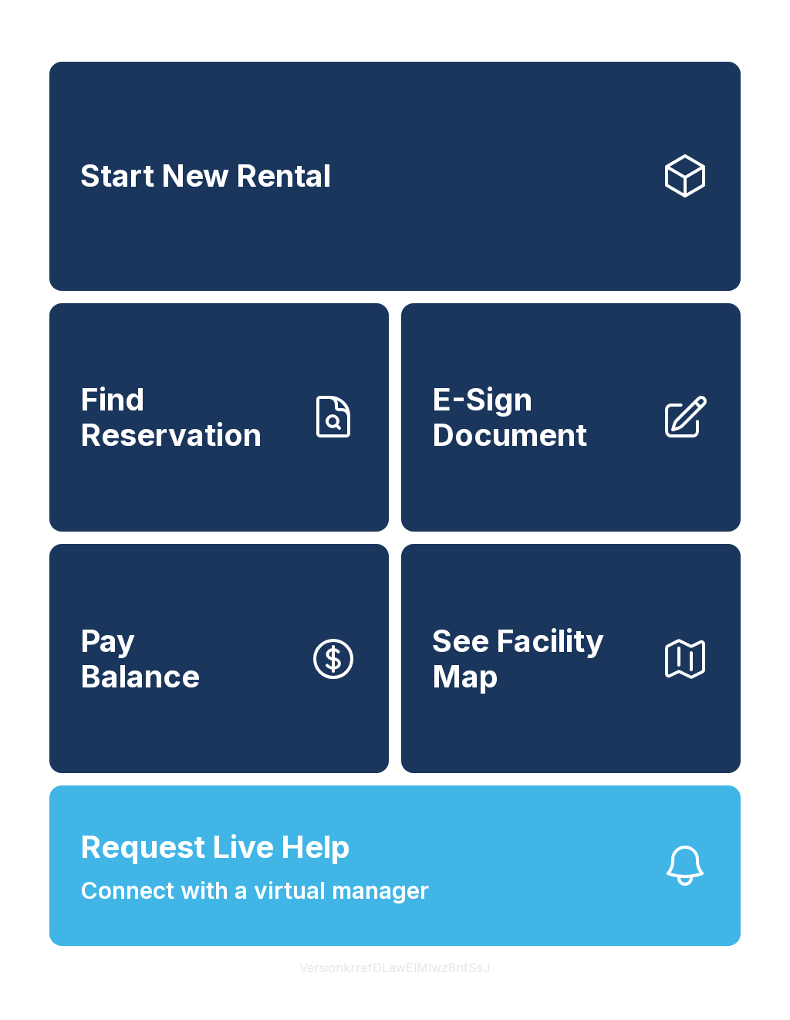
click at [290, 904] on span "Request Live Help Connect with a virtual manager" at bounding box center [254, 866] width 349 height 84
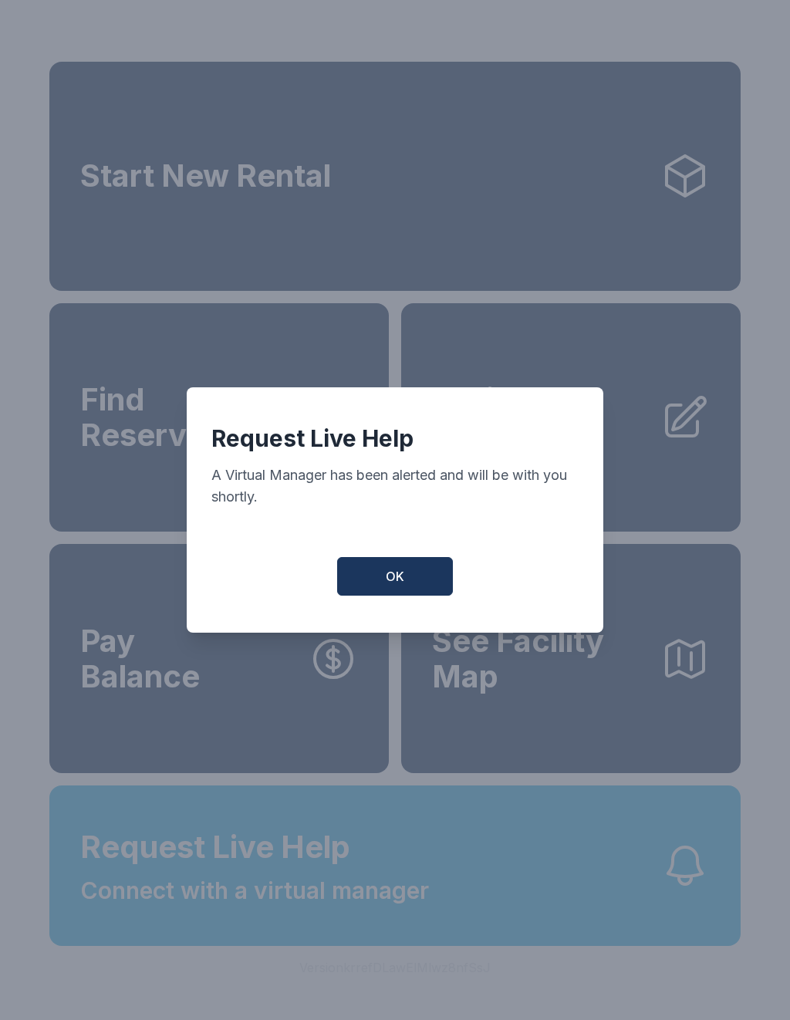
click at [400, 583] on span "OK" at bounding box center [395, 576] width 19 height 19
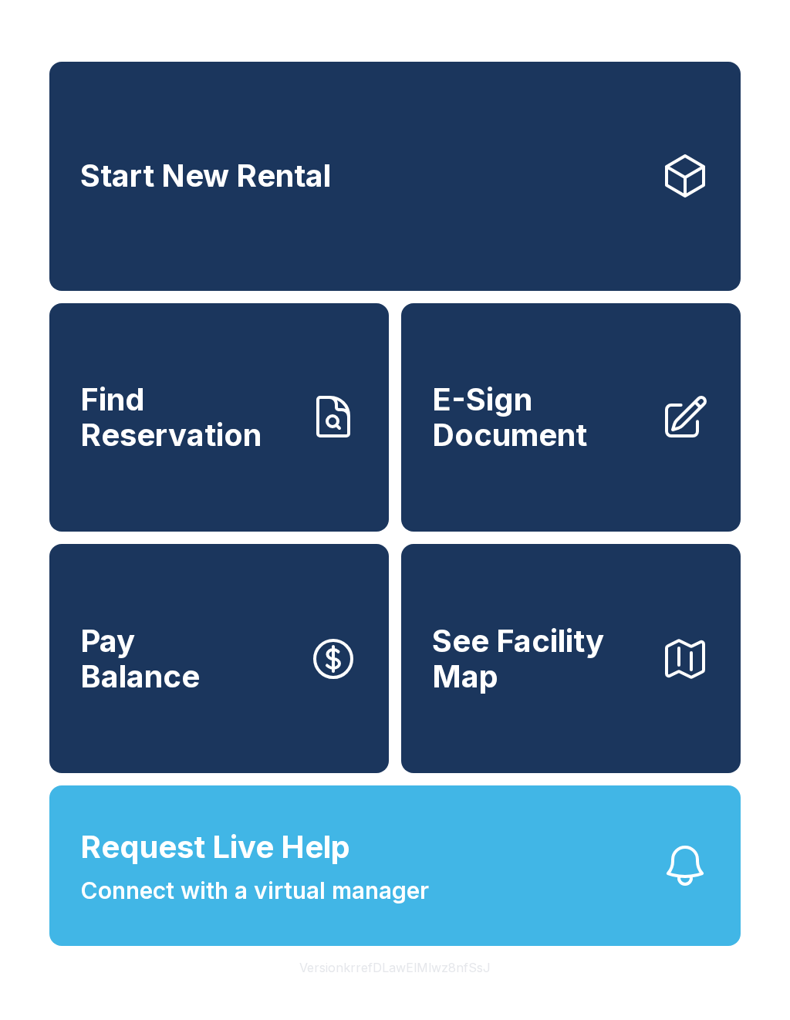
click at [525, 471] on link "E-Sign Document" at bounding box center [571, 417] width 340 height 229
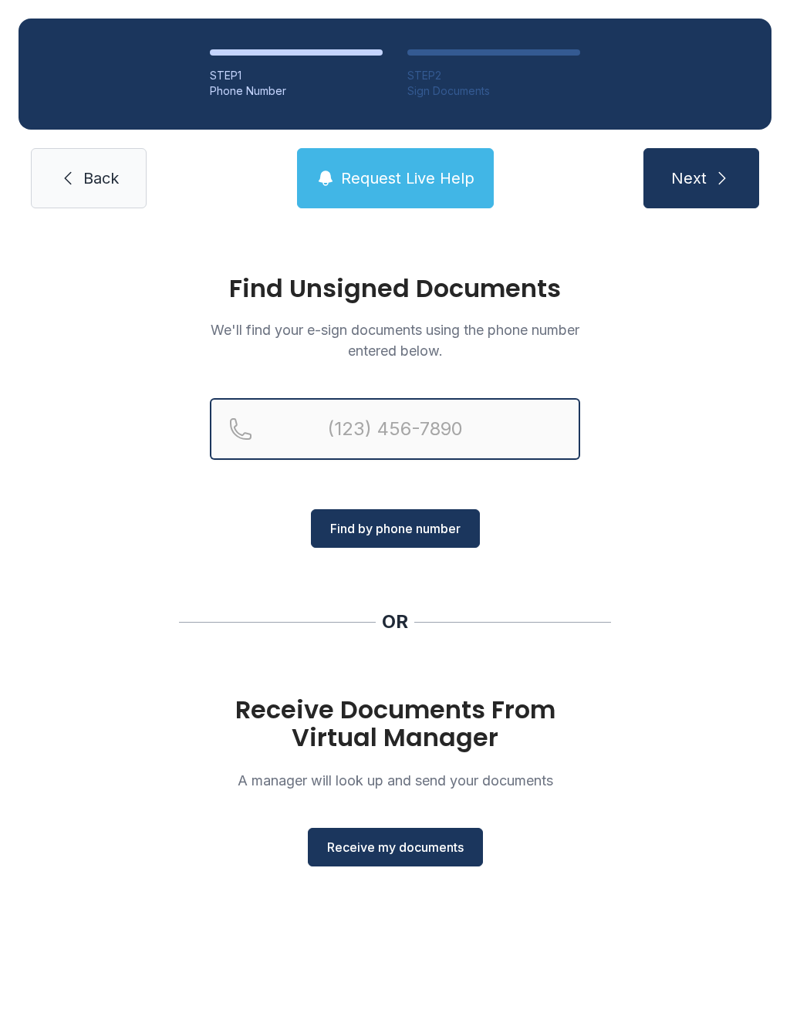
click at [342, 448] on input "Reservation phone number" at bounding box center [395, 429] width 370 height 62
click at [701, 178] on button "Next" at bounding box center [702, 178] width 116 height 60
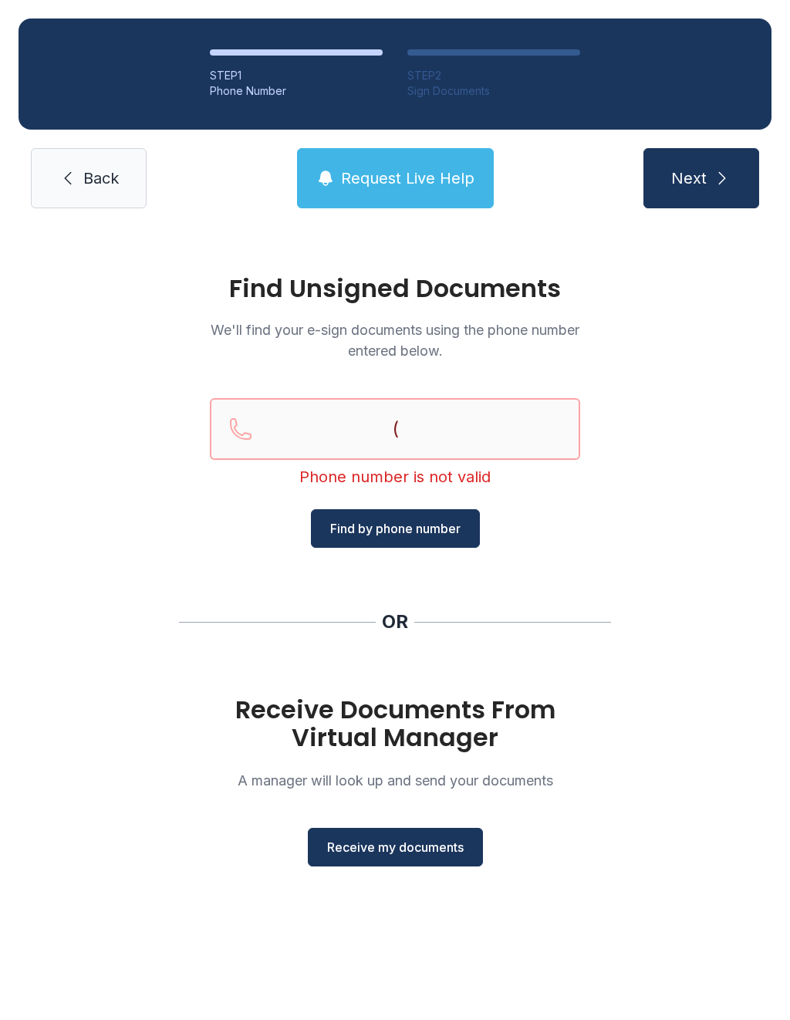
type input "("
click at [100, 180] on span "Back" at bounding box center [100, 178] width 35 height 22
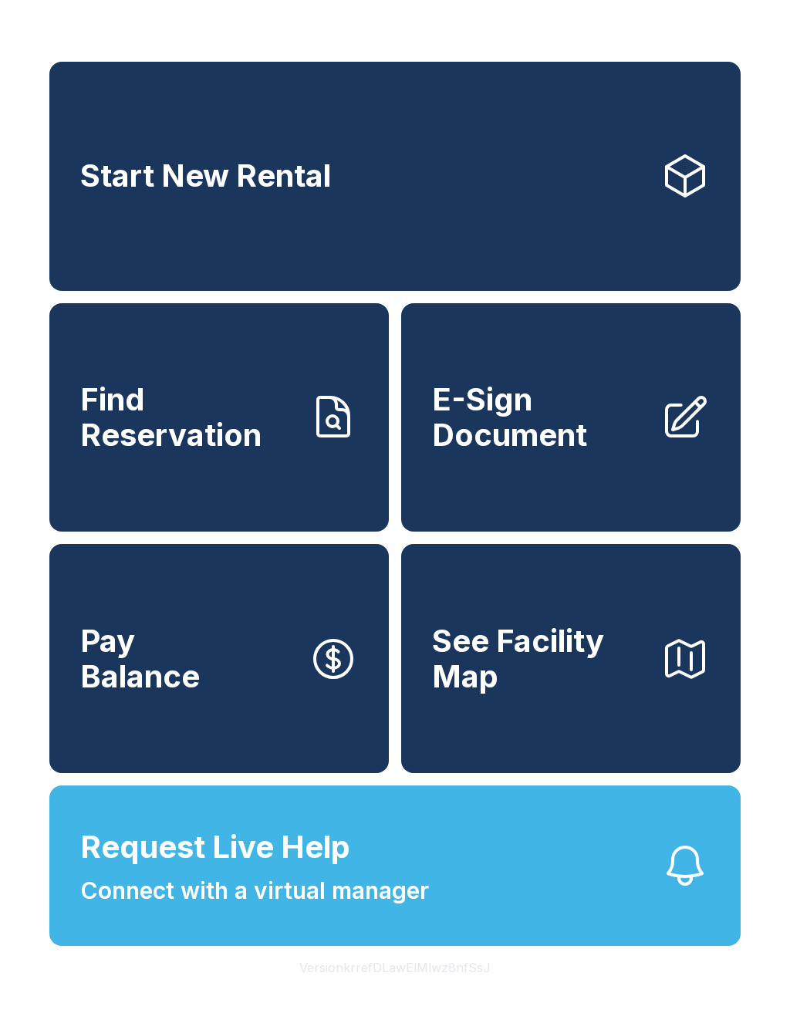
click at [495, 452] on span "E-Sign Document" at bounding box center [540, 417] width 216 height 70
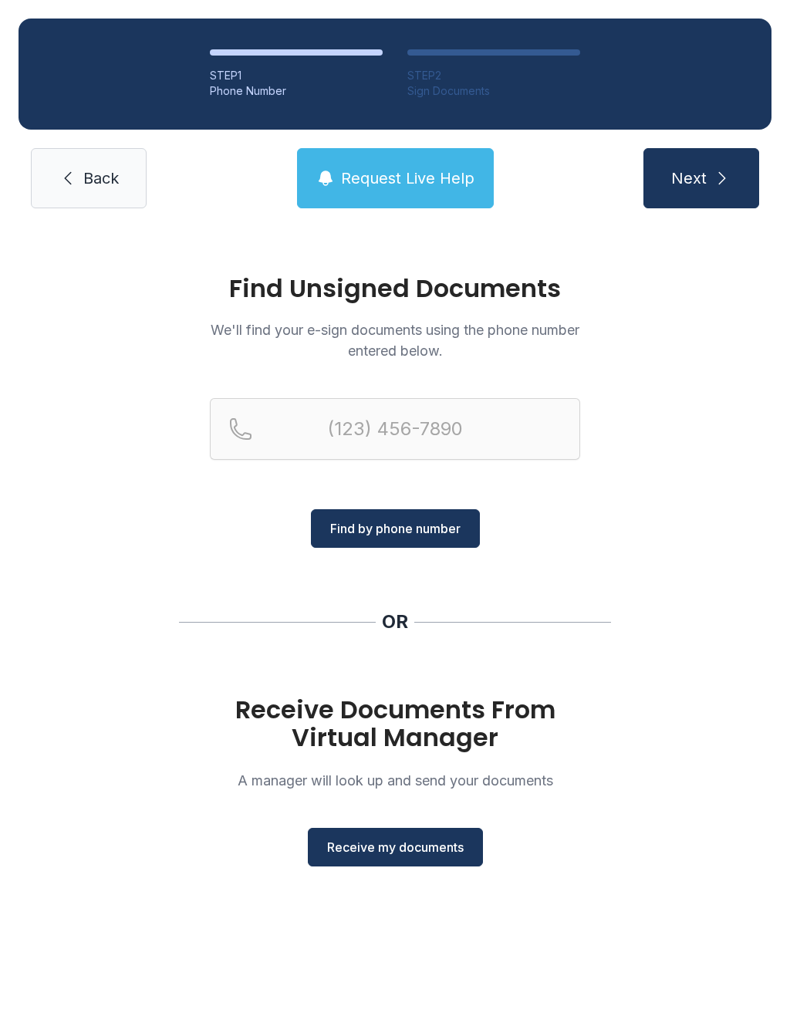
click at [73, 181] on icon at bounding box center [68, 178] width 19 height 19
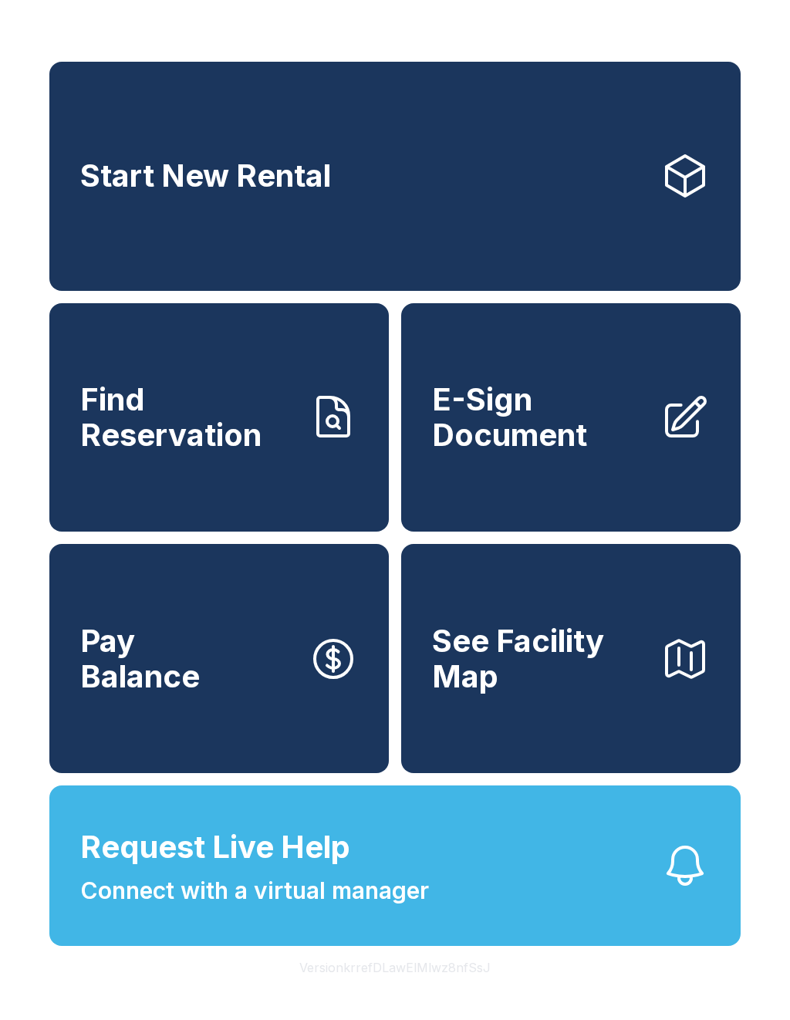
click at [568, 450] on span "E-Sign Document" at bounding box center [540, 417] width 216 height 70
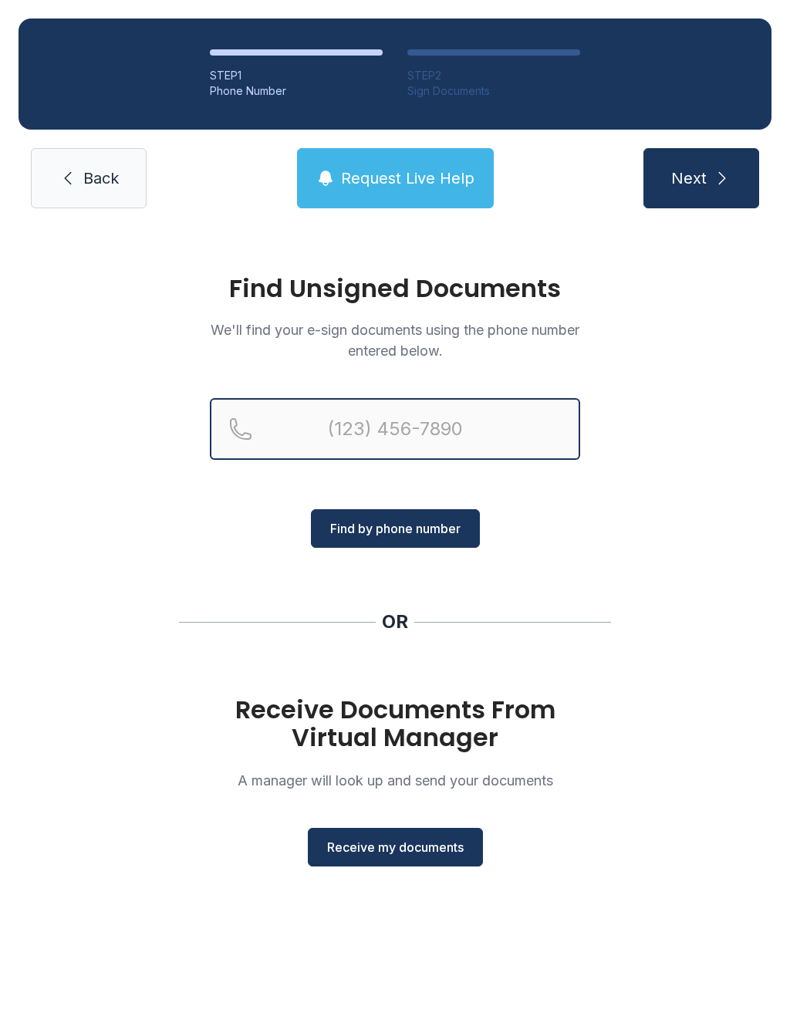
click at [354, 436] on input "Reservation phone number" at bounding box center [395, 429] width 370 height 62
type input "[PHONE_NUMBER]"
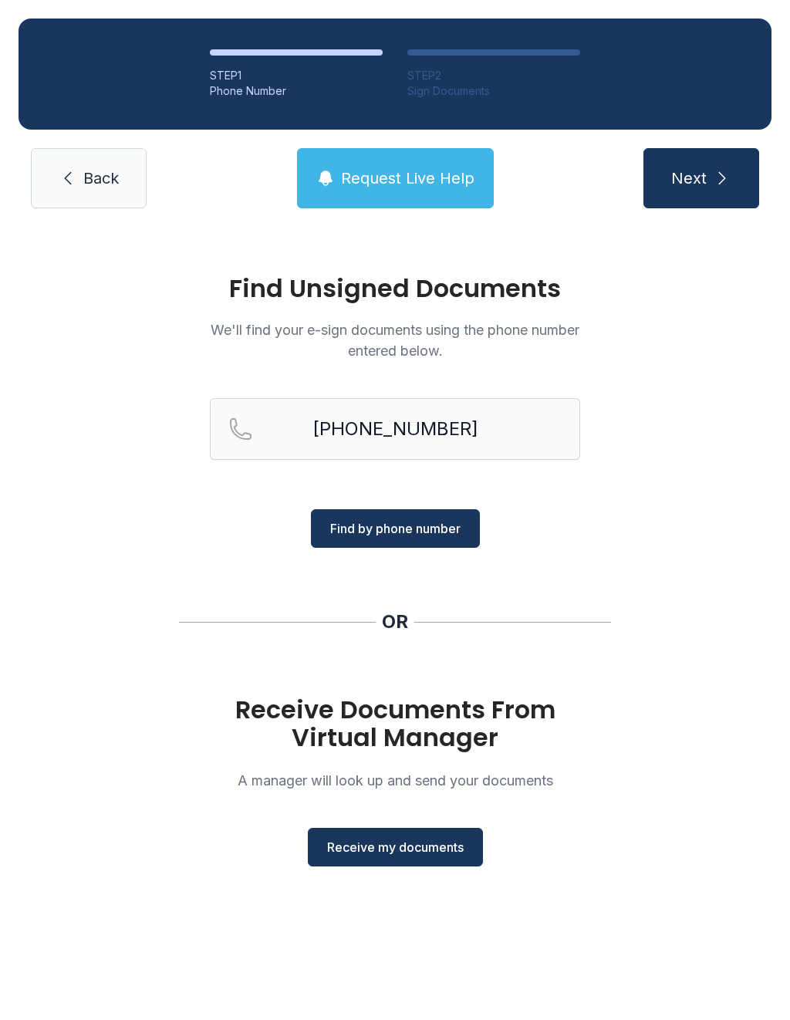
click at [379, 539] on button "Find by phone number" at bounding box center [395, 528] width 169 height 39
click at [351, 547] on button "Find by phone number" at bounding box center [395, 528] width 169 height 39
click at [353, 525] on span "Find by phone number" at bounding box center [395, 528] width 130 height 19
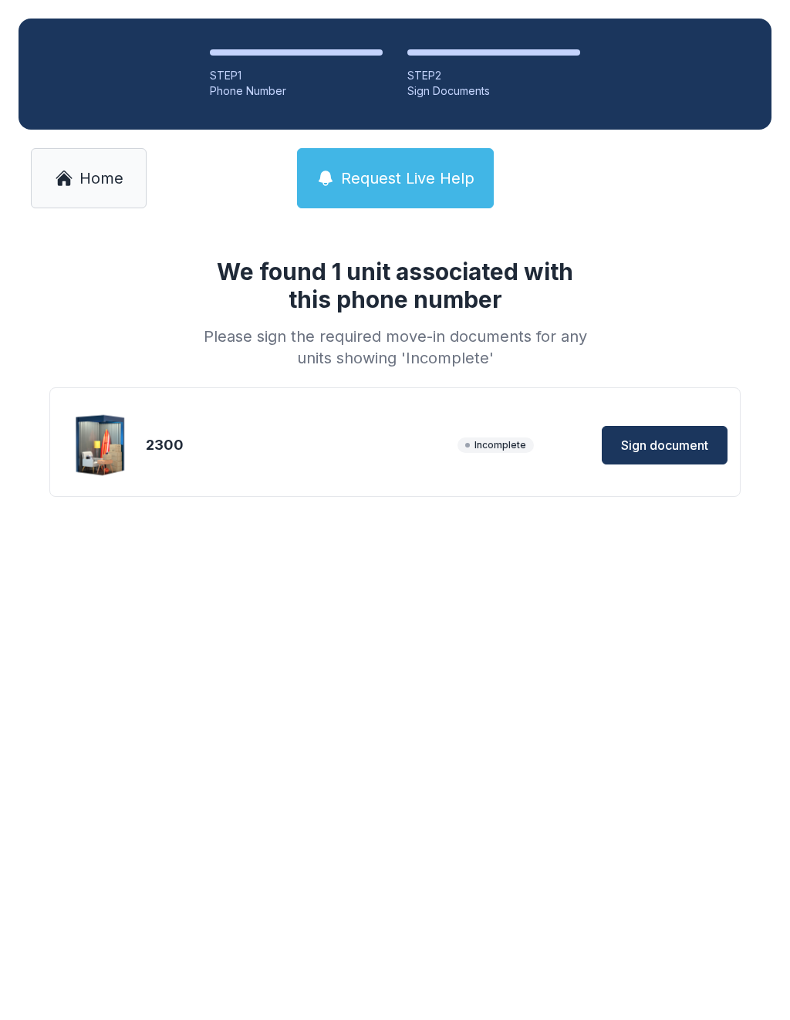
click at [638, 443] on span "Sign document" at bounding box center [664, 445] width 87 height 19
click at [90, 189] on link "Home" at bounding box center [89, 178] width 116 height 60
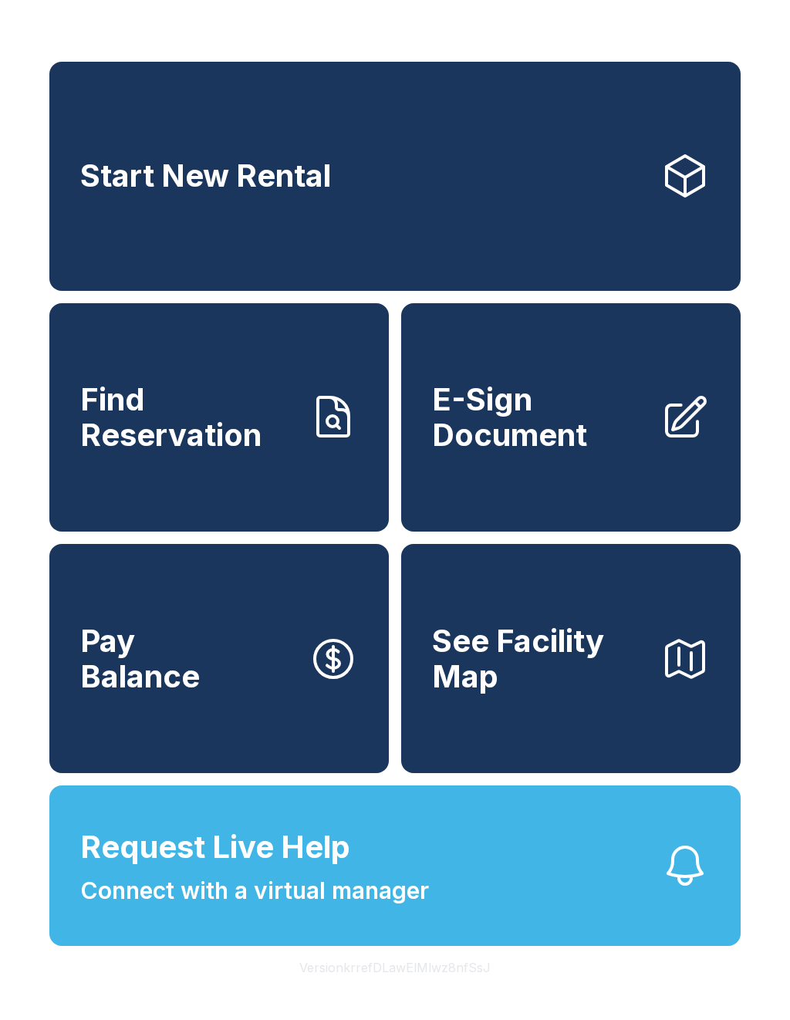
click at [453, 900] on button "Request Live Help Connect with a virtual manager" at bounding box center [394, 866] width 691 height 161
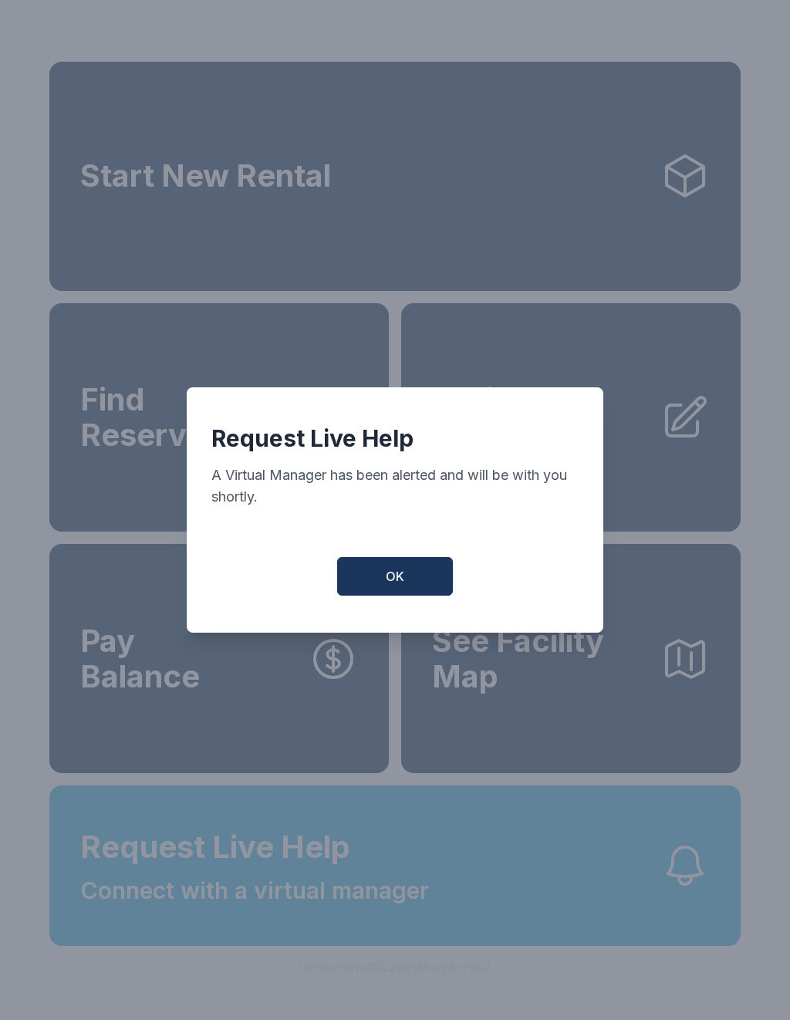
click at [424, 573] on button "OK" at bounding box center [395, 576] width 116 height 39
